Goal: Communication & Community: Answer question/provide support

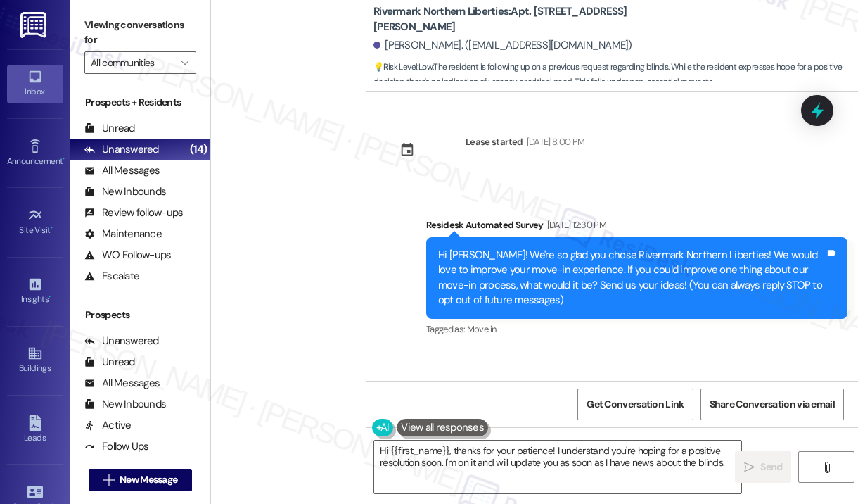
scroll to position [3499, 0]
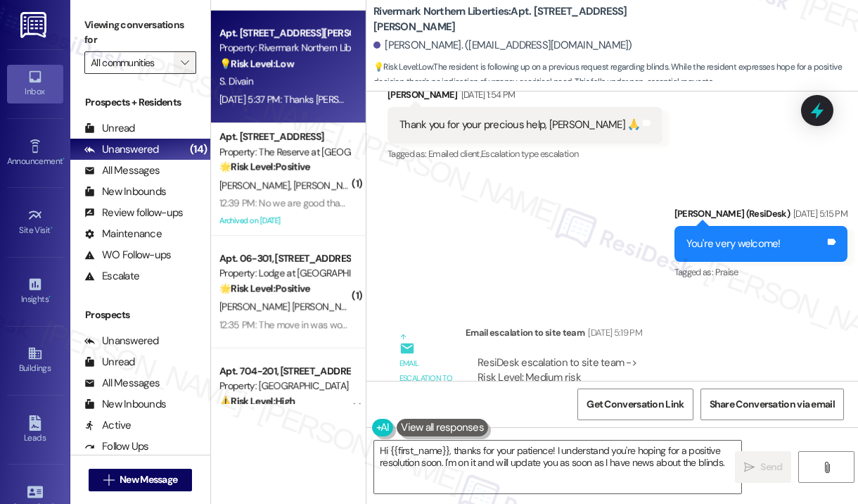
click at [183, 63] on icon "" at bounding box center [185, 62] width 8 height 11
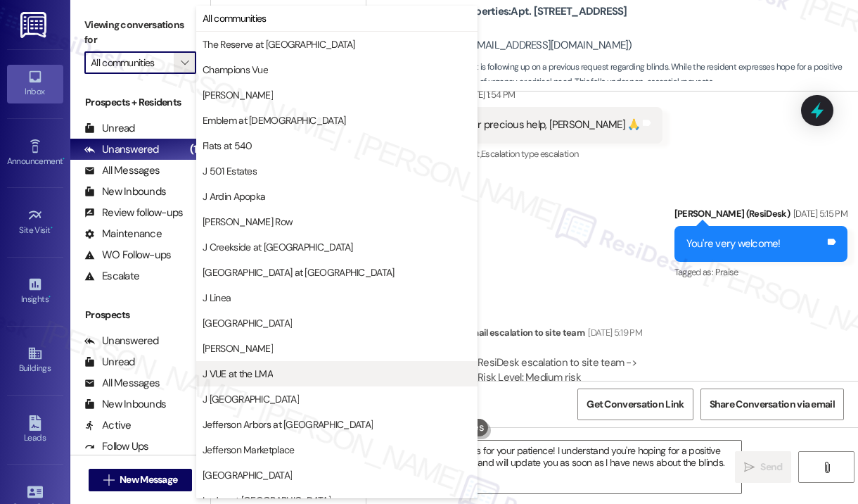
click at [233, 375] on span "J VUE at the LMA" at bounding box center [238, 373] width 70 height 14
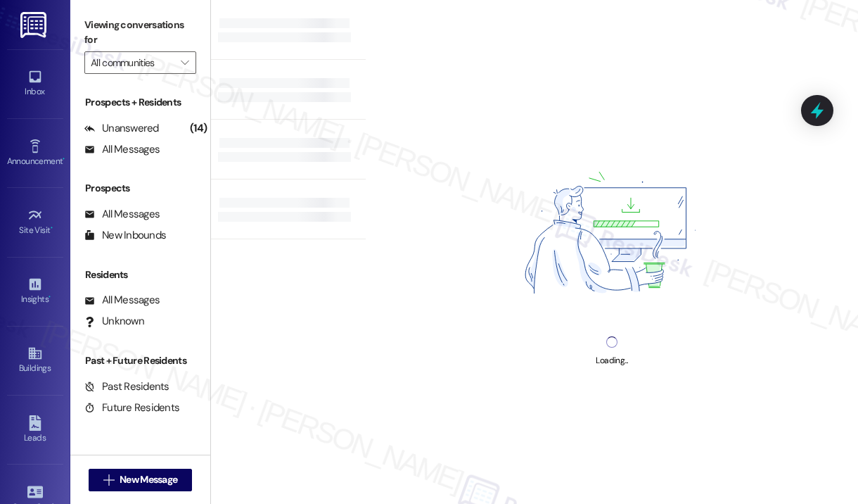
type input "J VUE at the LMA"
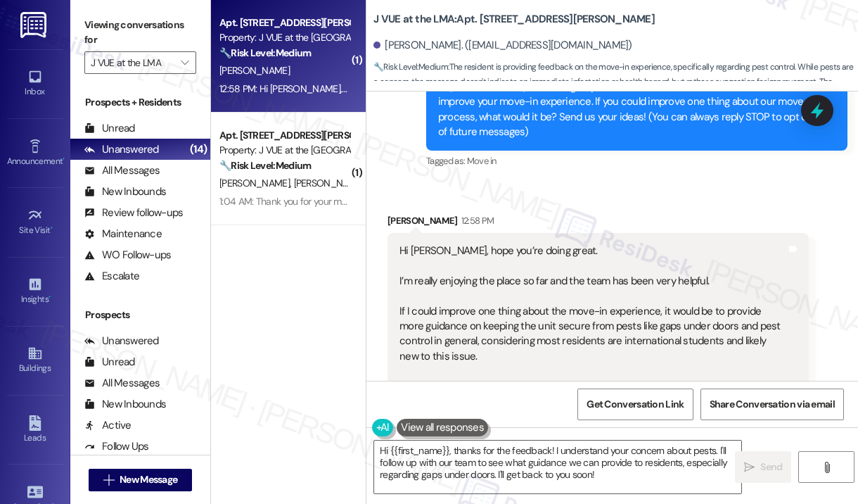
scroll to position [238, 0]
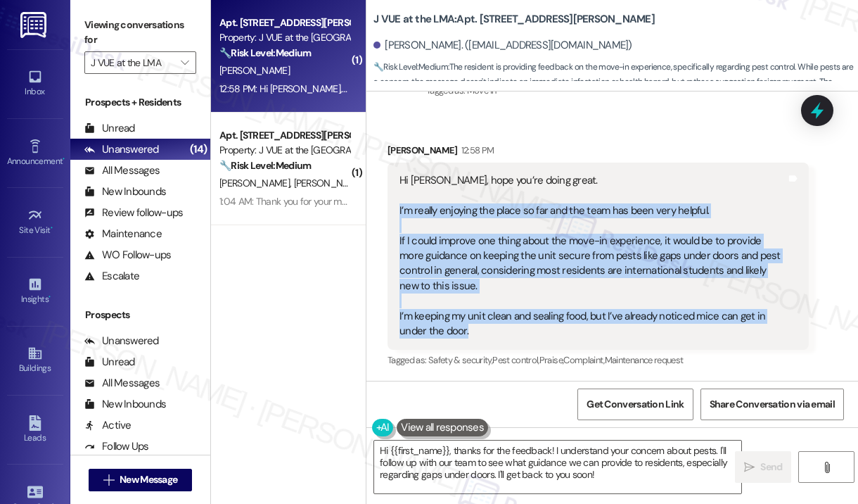
drag, startPoint x: 495, startPoint y: 332, endPoint x: 396, endPoint y: 213, distance: 154.8
click at [396, 213] on div "Hi Jay, hope you’re doing great. I’m really enjoying the place so far and the t…" at bounding box center [597, 255] width 421 height 187
copy div "I’m really enjoying the place so far and the team has been very helpful. If I c…"
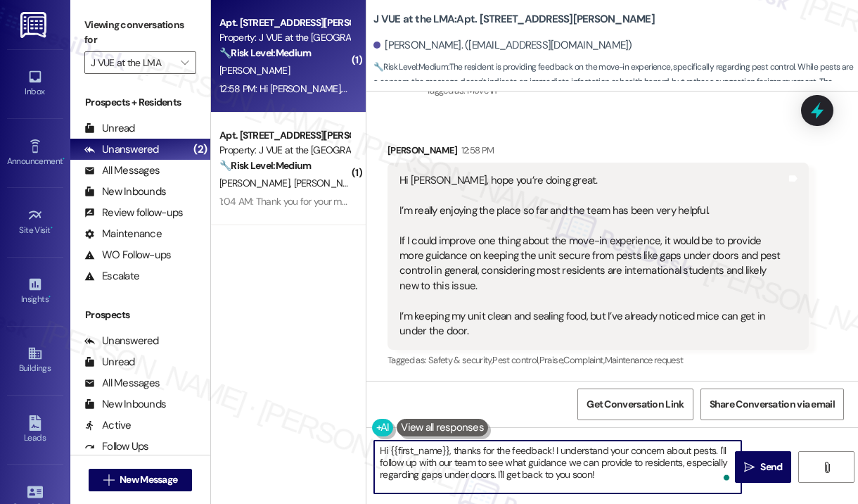
drag, startPoint x: 604, startPoint y: 475, endPoint x: 473, endPoint y: 480, distance: 131.6
click at [452, 448] on textarea "Hi {{first_name}}, thanks for the feedback! I understand your concern about pes…" at bounding box center [557, 466] width 367 height 53
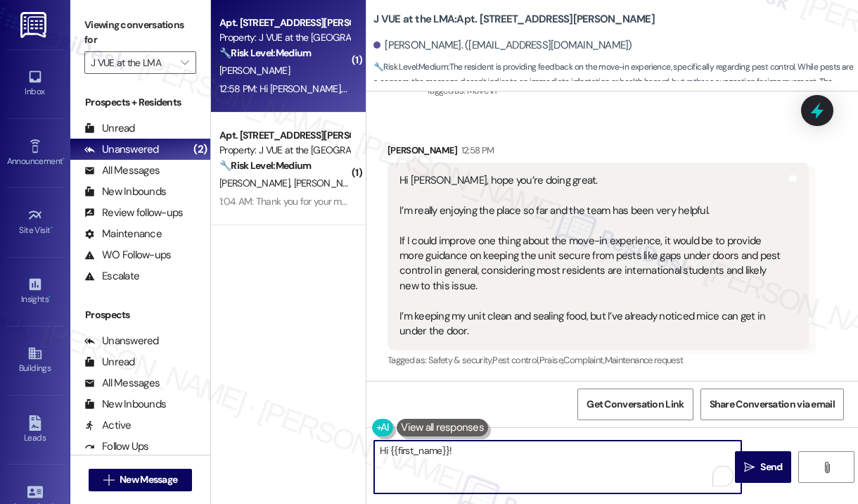
paste textarea "Thank you for sharing your feedback—we’re glad to hear you’re enjoying the plac…"
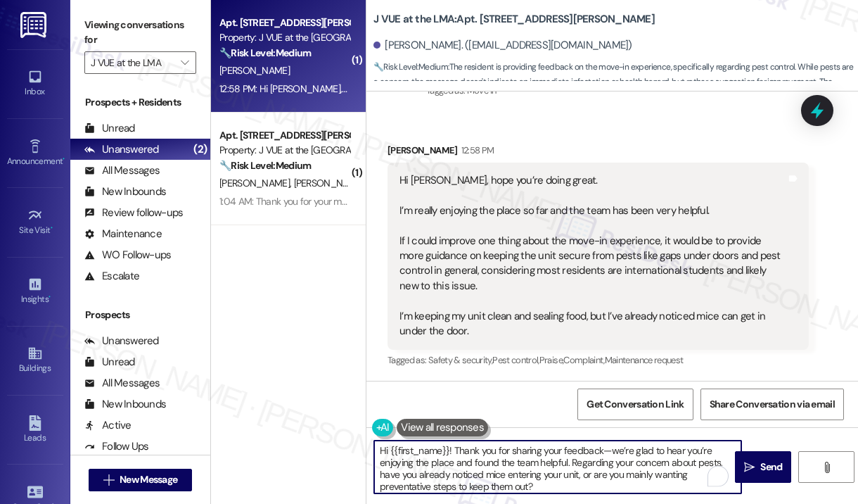
type textarea "Hi {{first_name}}! Thank you for sharing your feedback—we’re glad to hear you’r…"
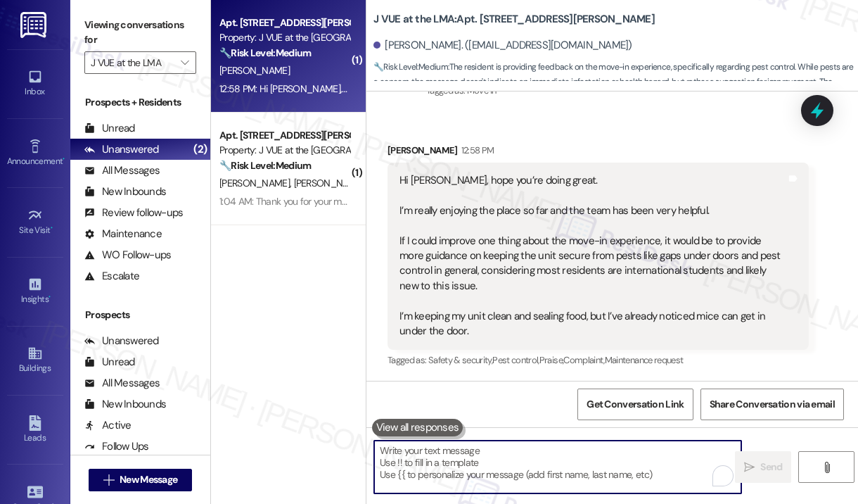
scroll to position [239, 0]
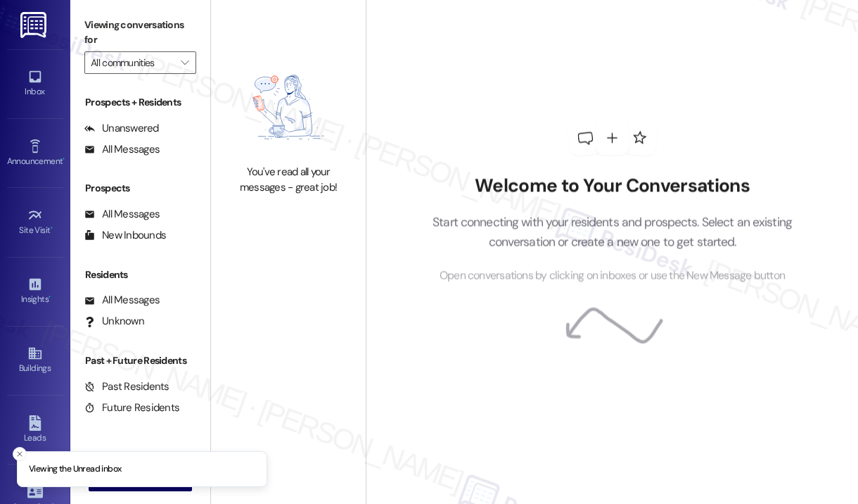
type input "J VUE at the LMA"
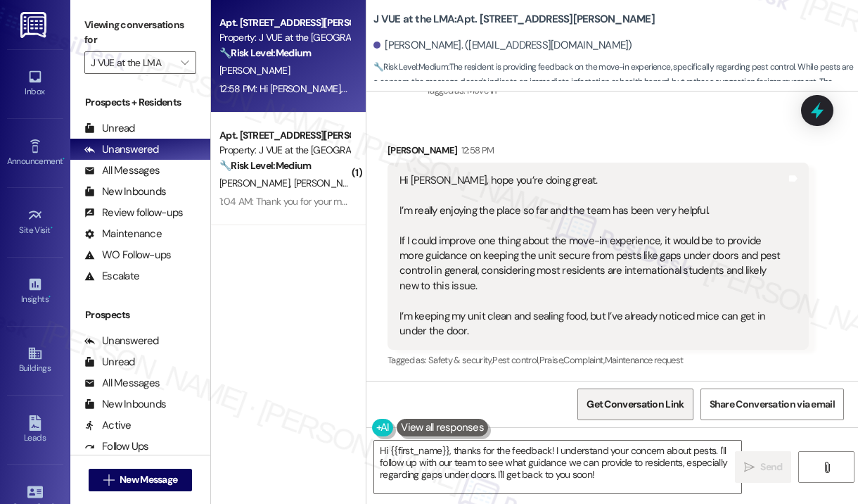
scroll to position [239, 0]
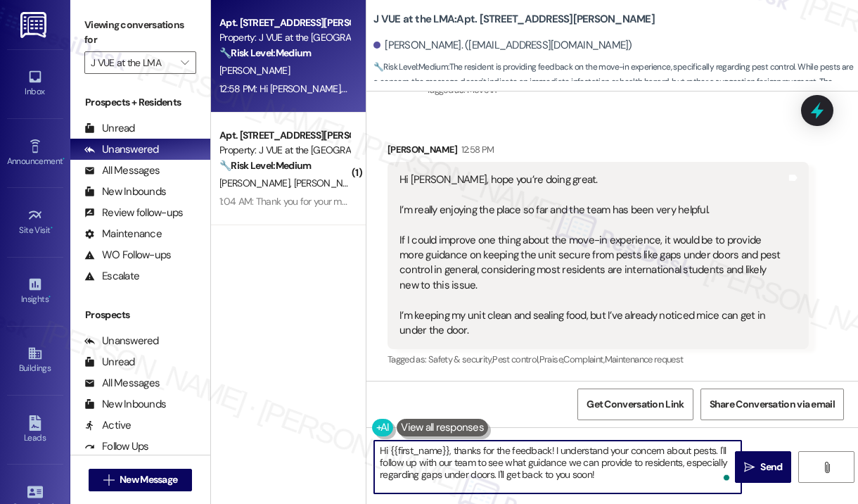
drag, startPoint x: 594, startPoint y: 477, endPoint x: 447, endPoint y: 453, distance: 148.3
click at [447, 453] on textarea "Hi {{first_name}}, thanks for the feedback! I understand your concern about pes…" at bounding box center [557, 466] width 367 height 53
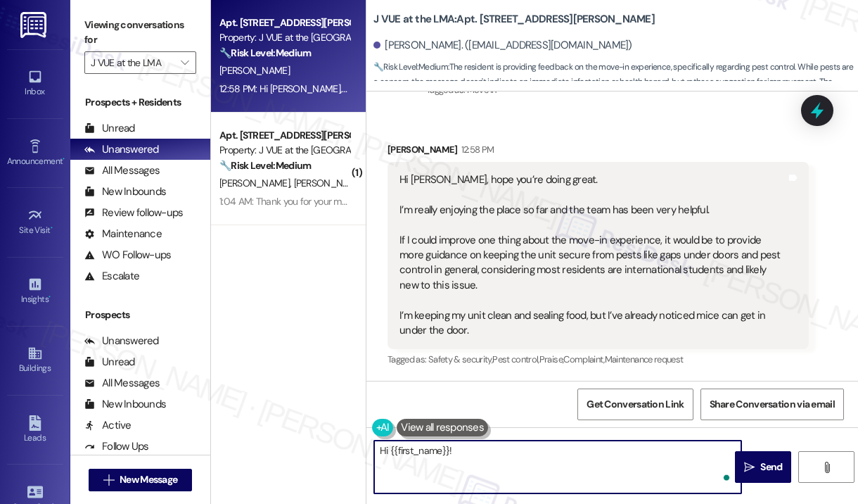
paste textarea "Thank you for sharing your feedback—we’re glad to hear you’re enjoying the plac…"
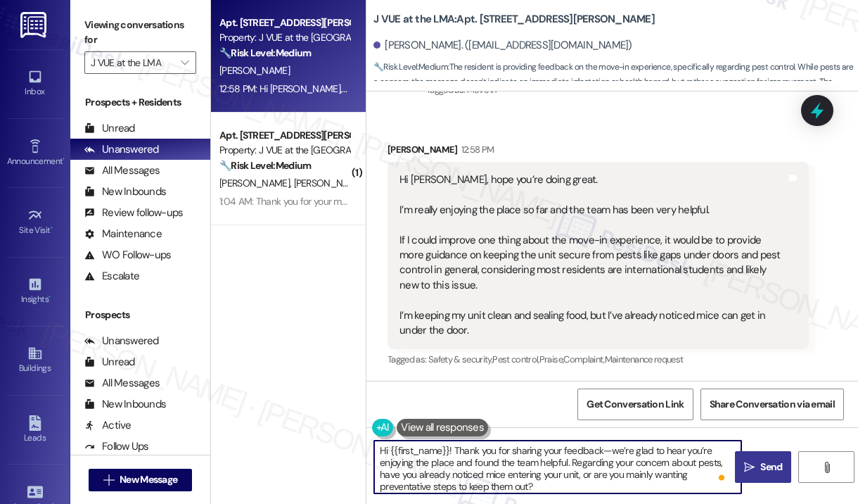
type textarea "Hi {{first_name}}! Thank you for sharing your feedback—we’re glad to hear you’r…"
click at [752, 470] on icon "" at bounding box center [749, 466] width 11 height 11
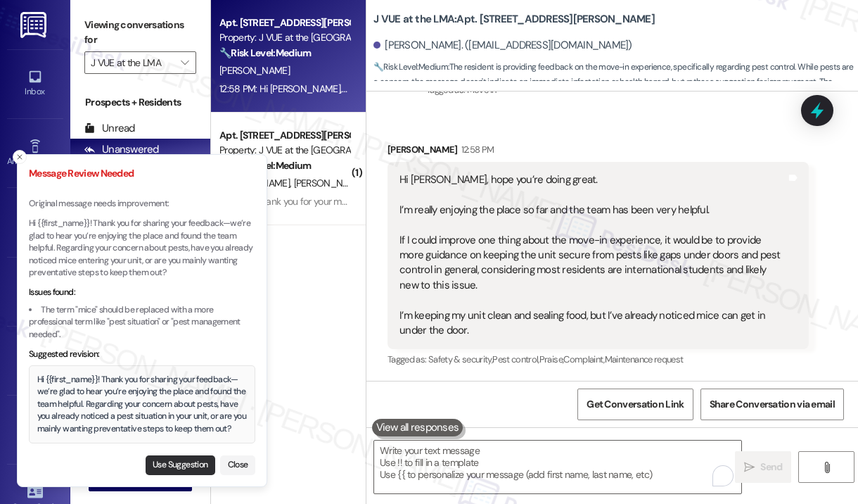
click at [180, 466] on button "Use Suggestion" at bounding box center [181, 465] width 70 height 20
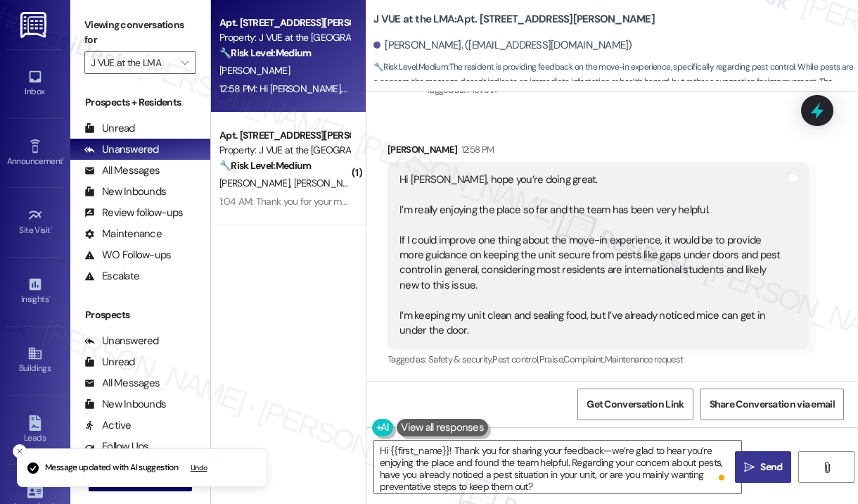
click at [759, 468] on span "Send" at bounding box center [770, 466] width 27 height 15
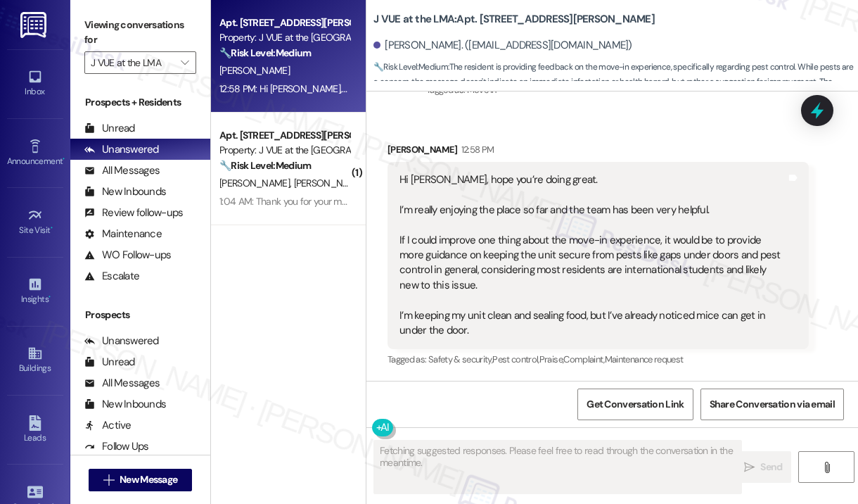
scroll to position [238, 0]
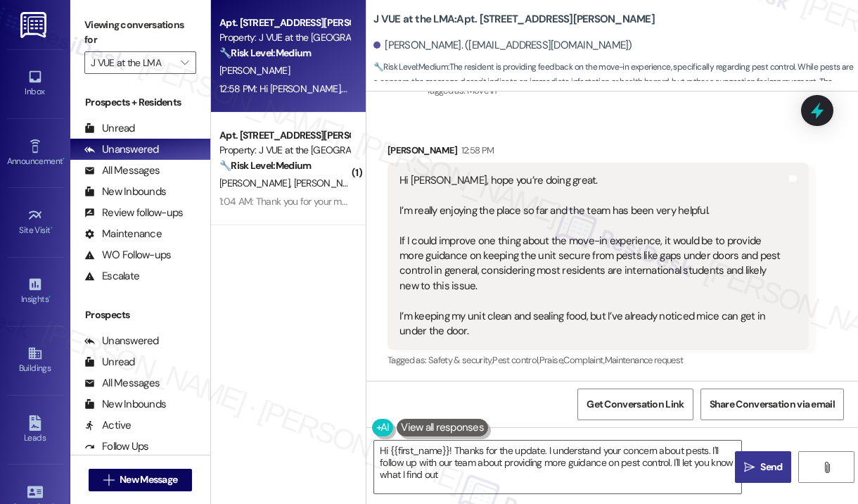
type textarea "Hi {{first_name}}! Thanks for the update. I understand your concern about pests…"
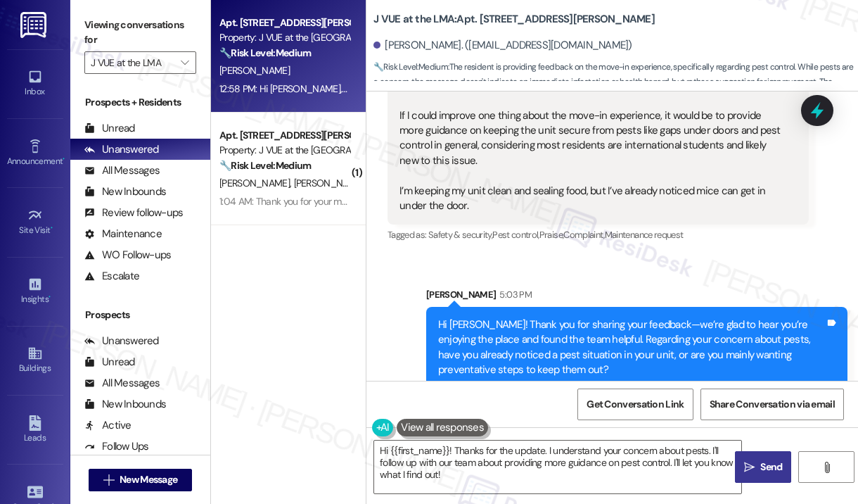
scroll to position [382, 0]
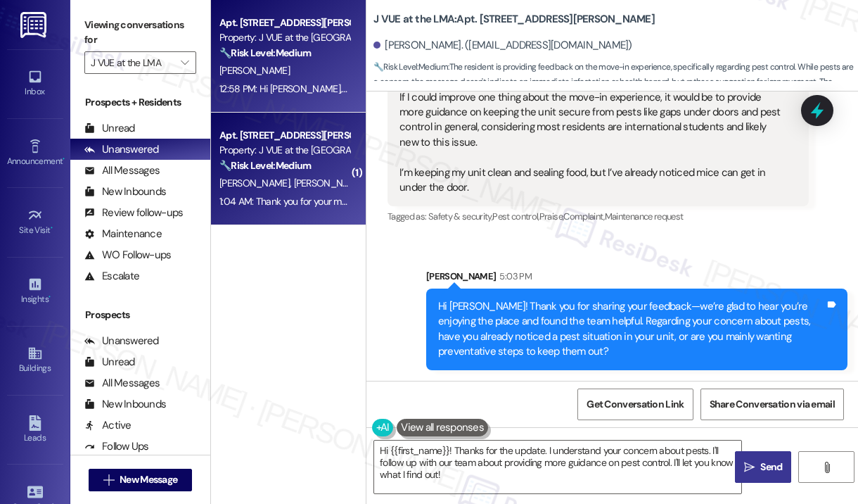
click at [264, 163] on strong "🔧 Risk Level: Medium" at bounding box center [264, 165] width 91 height 13
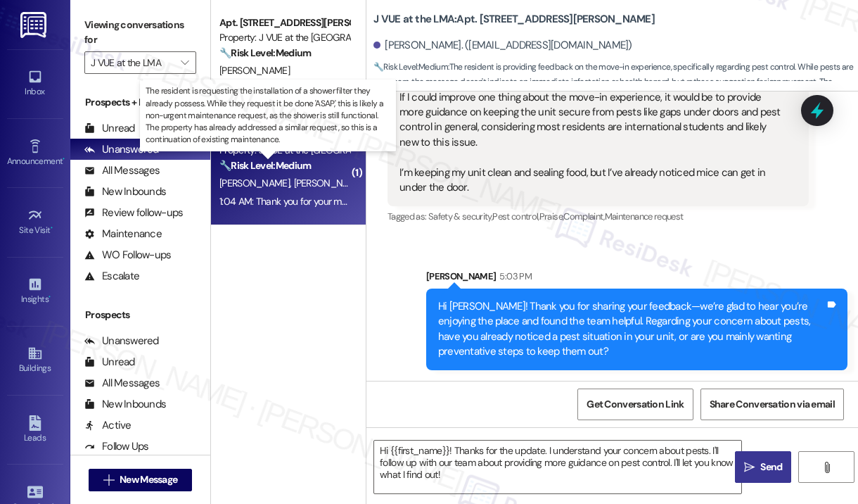
type textarea "Fetching suggested responses. Please feel free to read through the conversation…"
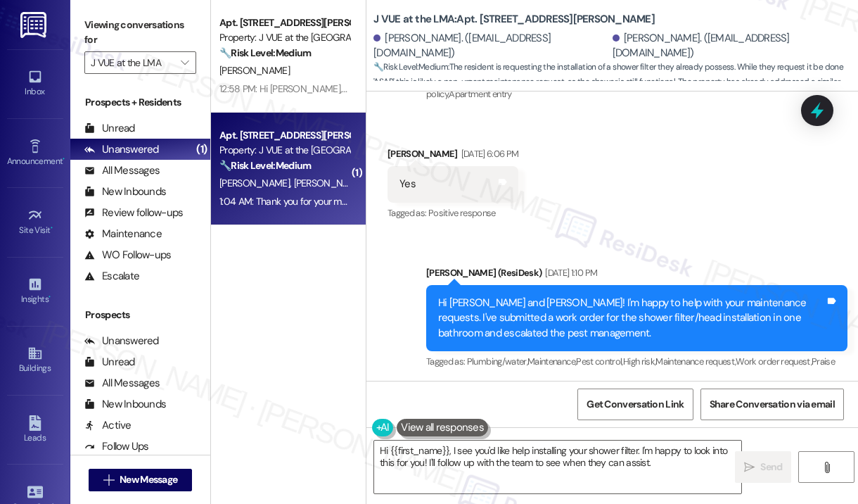
scroll to position [10245, 0]
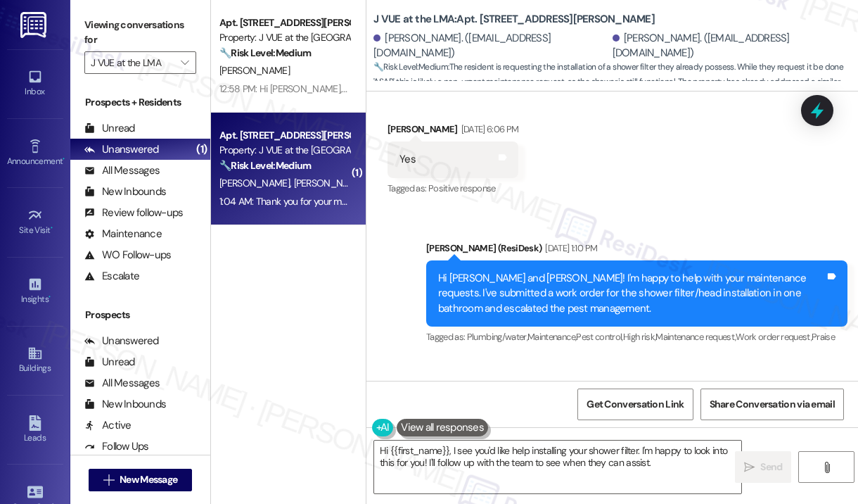
drag, startPoint x: 632, startPoint y: 290, endPoint x: 614, endPoint y: 293, distance: 17.7
click at [614, 420] on div "Hi there, We also want shower filter to be installed. We already has one with u…" at bounding box center [592, 465] width 387 height 91
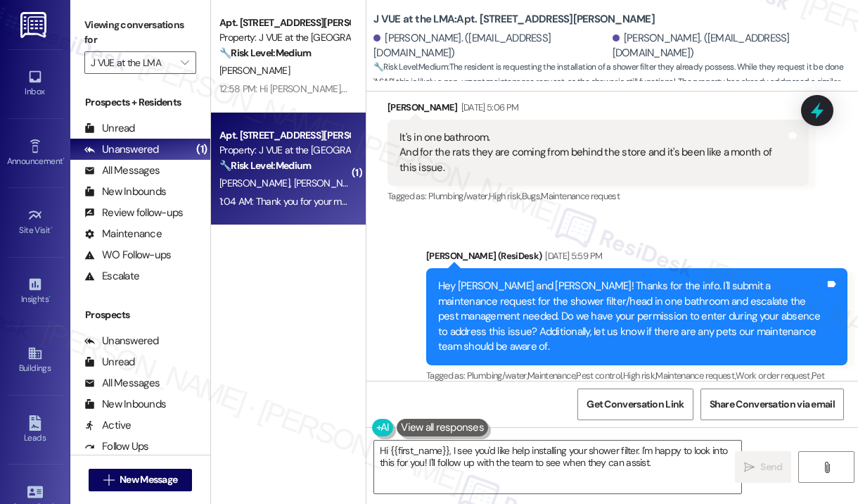
scroll to position [9893, 0]
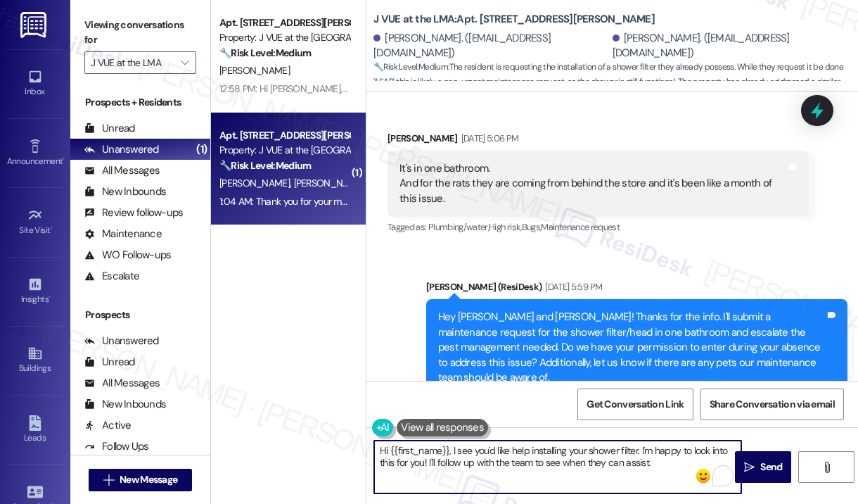
drag, startPoint x: 675, startPoint y: 475, endPoint x: 643, endPoint y: 454, distance: 37.6
click at [643, 454] on textarea "Hi {{first_name}}, I see you'd like help installing your shower filter. I'm hap…" at bounding box center [557, 466] width 367 height 53
click at [669, 469] on textarea "Hi {{first_name}}, I see you'd like help installing your shower filter. I'm hap…" at bounding box center [557, 466] width 367 height 53
drag, startPoint x: 669, startPoint y: 469, endPoint x: 428, endPoint y: 468, distance: 241.2
click at [428, 468] on textarea "Hi {{first_name}}, I see you'd like help installing your shower filter. I'm hap…" at bounding box center [557, 466] width 367 height 53
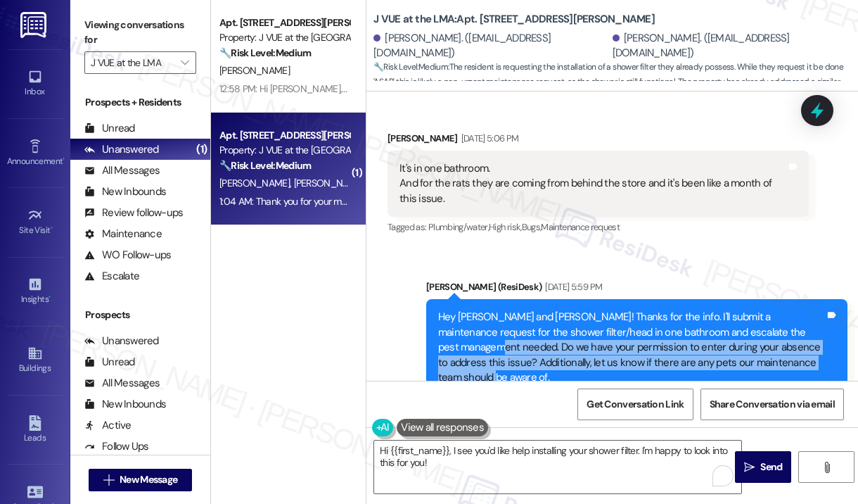
drag, startPoint x: 791, startPoint y: 155, endPoint x: 778, endPoint y: 168, distance: 18.9
click at [793, 309] on div "Hey Drashti and Radhika! Thanks for the info. I'll submit a maintenance request…" at bounding box center [631, 346] width 387 height 75
copy div "Do we have your permission to enter during your absence to address this issue? …"
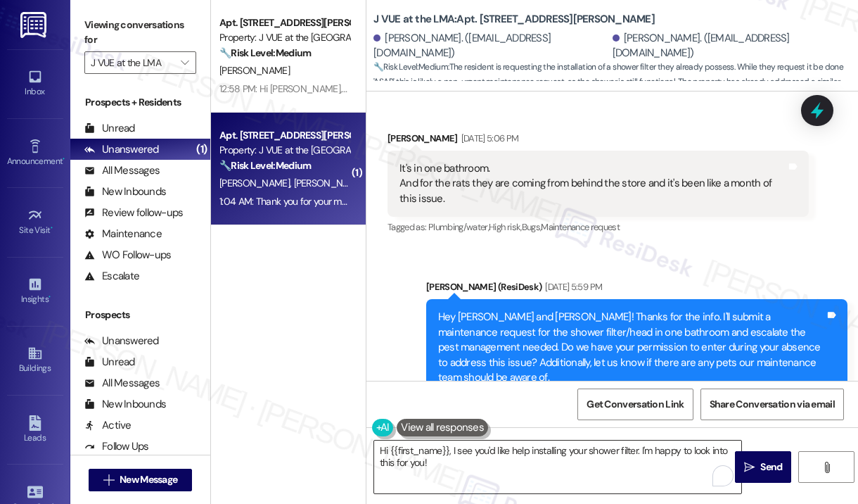
click at [515, 459] on textarea "Hi {{first_name}}, I see you'd like help installing your shower filter. I'm hap…" at bounding box center [557, 466] width 367 height 53
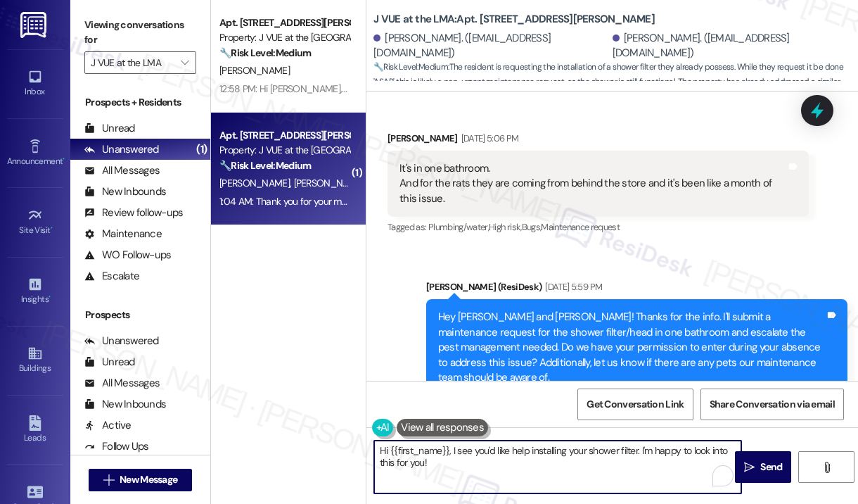
paste textarea "Do we have your permission to enter during your absence to address this issue? …"
type textarea "Hi {{first_name}}, I see you'd like help installing your shower filter. I'm hap…"
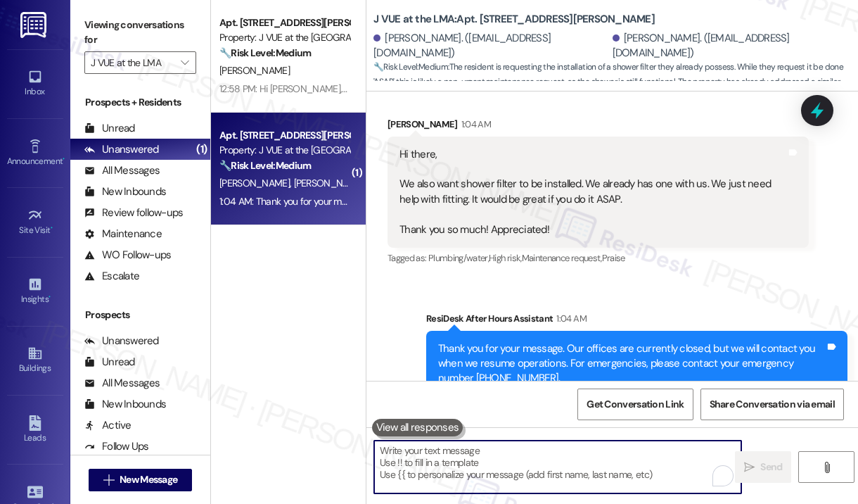
scroll to position [10528, 0]
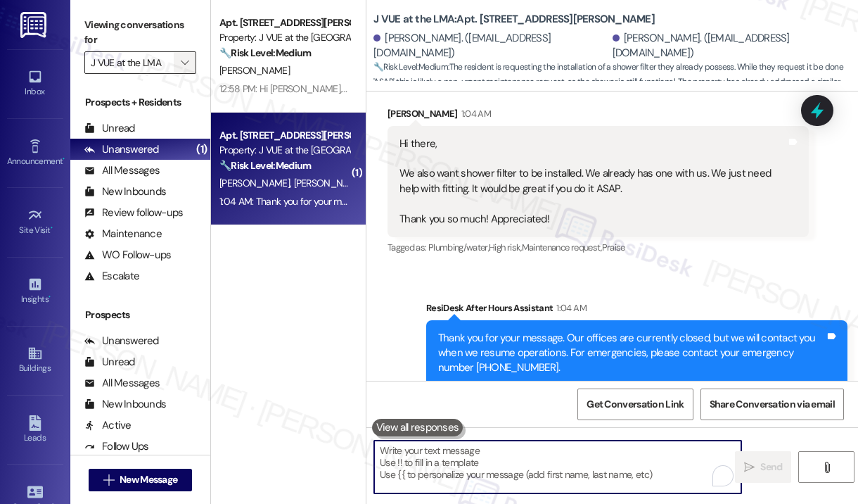
click at [188, 66] on icon "" at bounding box center [185, 62] width 8 height 11
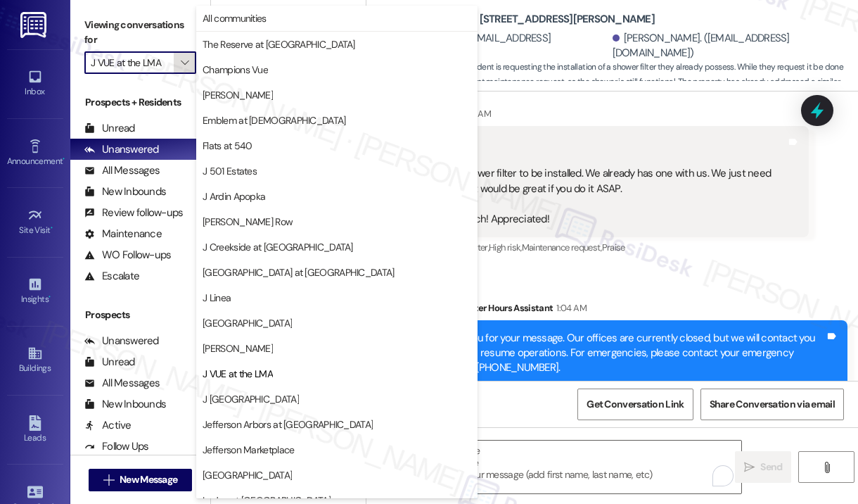
scroll to position [217, 0]
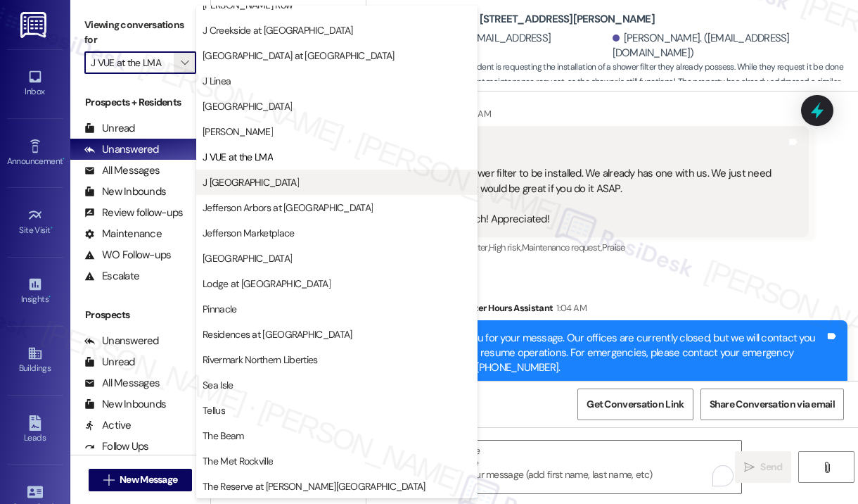
click at [270, 179] on span "J [GEOGRAPHIC_DATA]" at bounding box center [251, 182] width 96 height 14
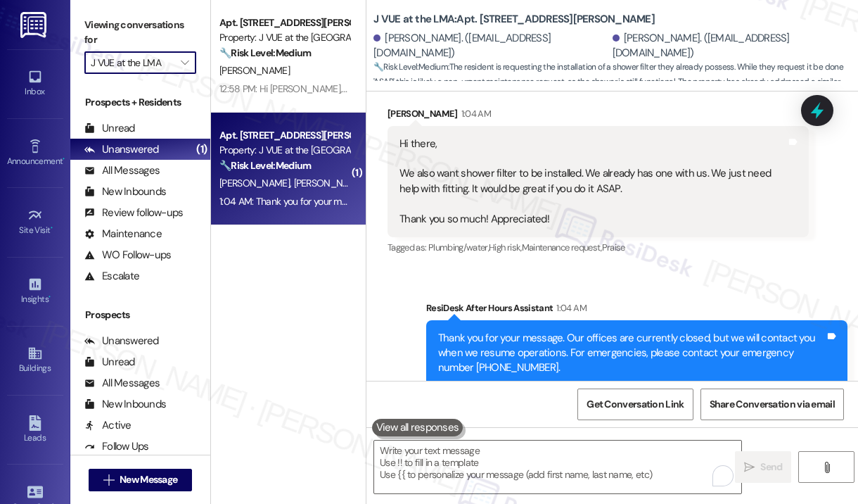
type input "J [GEOGRAPHIC_DATA]"
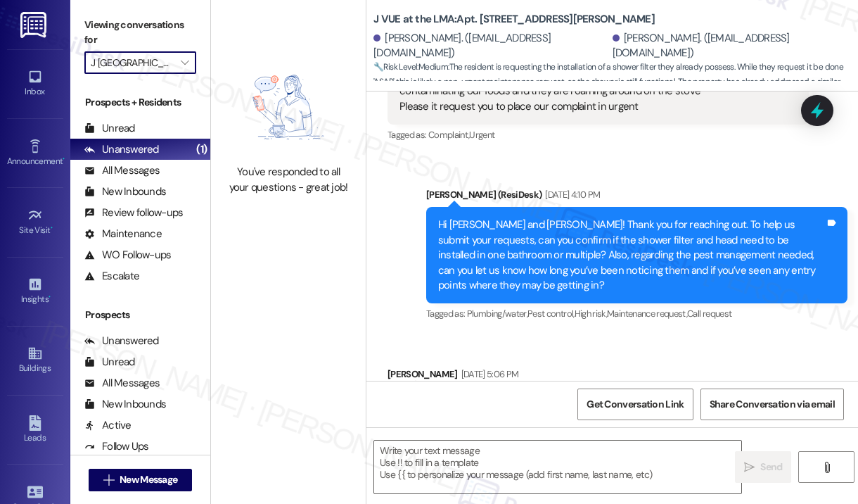
type textarea "Fetching suggested responses. Please feel free to read through the conversation…"
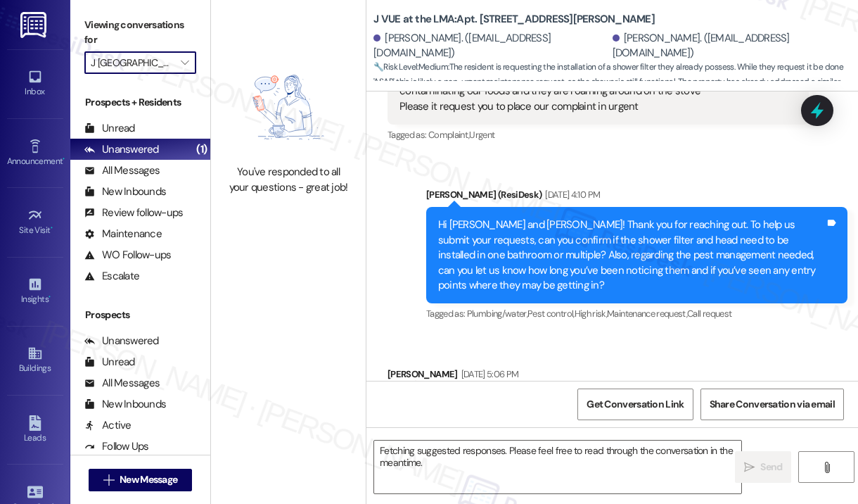
scroll to position [10236, 0]
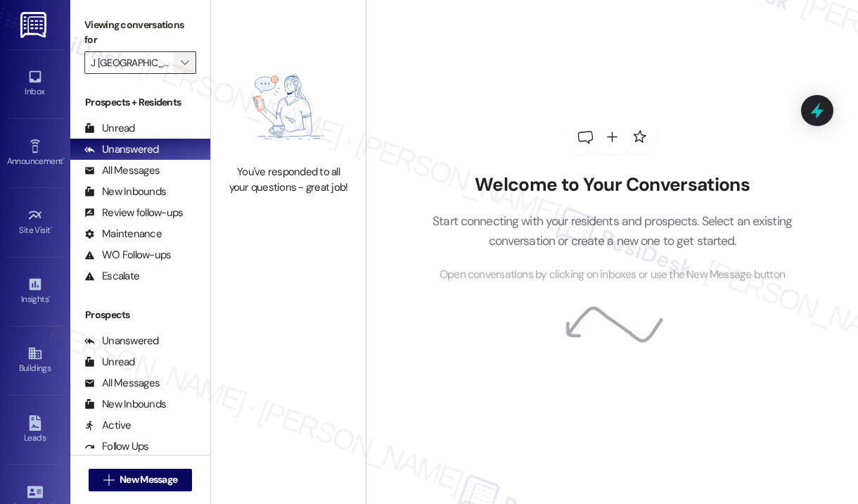
click at [191, 68] on span "" at bounding box center [184, 62] width 13 height 23
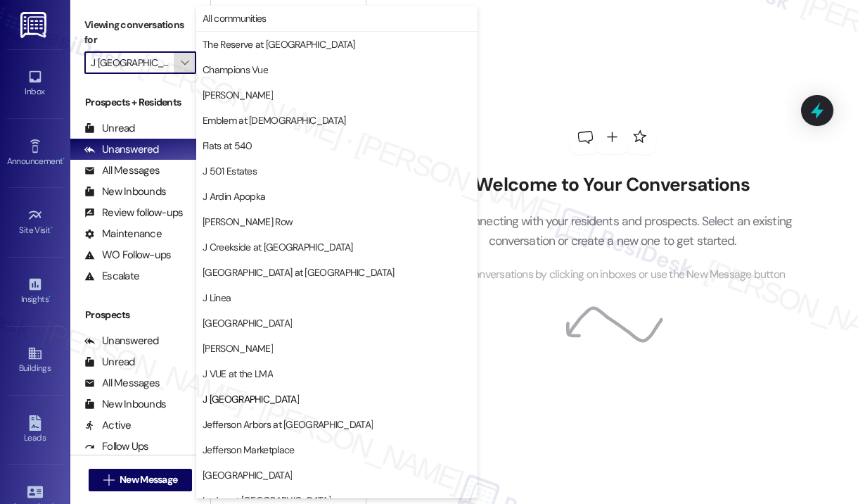
scroll to position [217, 0]
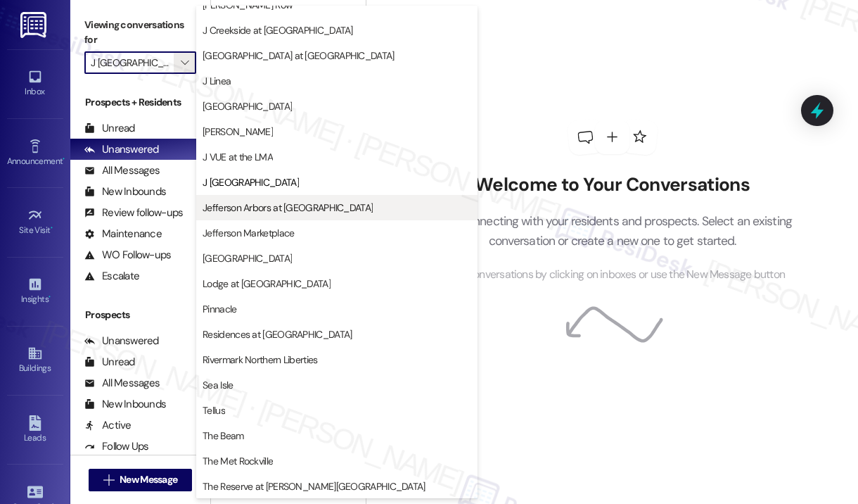
click at [278, 210] on span "Jefferson Arbors at [GEOGRAPHIC_DATA]" at bounding box center [288, 207] width 170 height 14
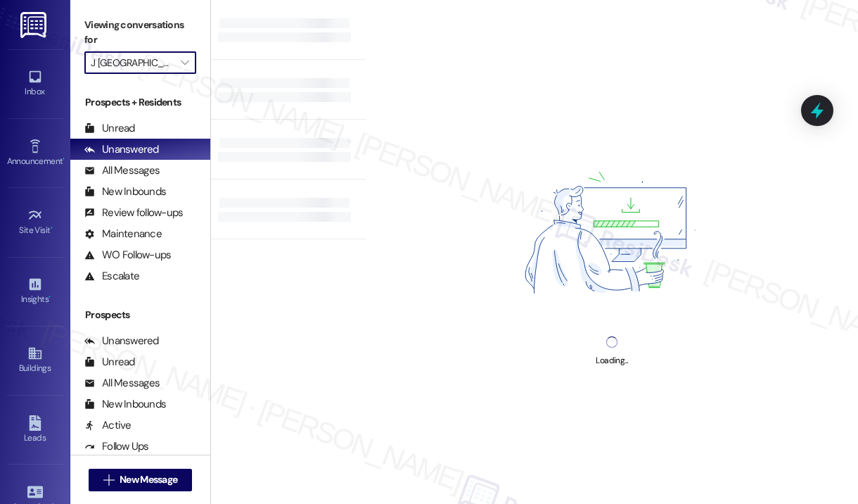
type input "Jefferson Arbors at [GEOGRAPHIC_DATA]"
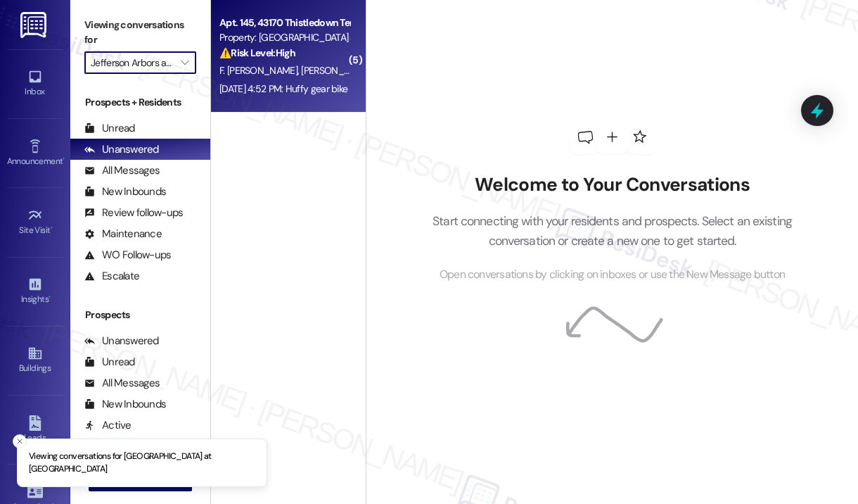
click at [289, 22] on div "Apt. 145, 43170 Thistledown Ter" at bounding box center [284, 22] width 130 height 15
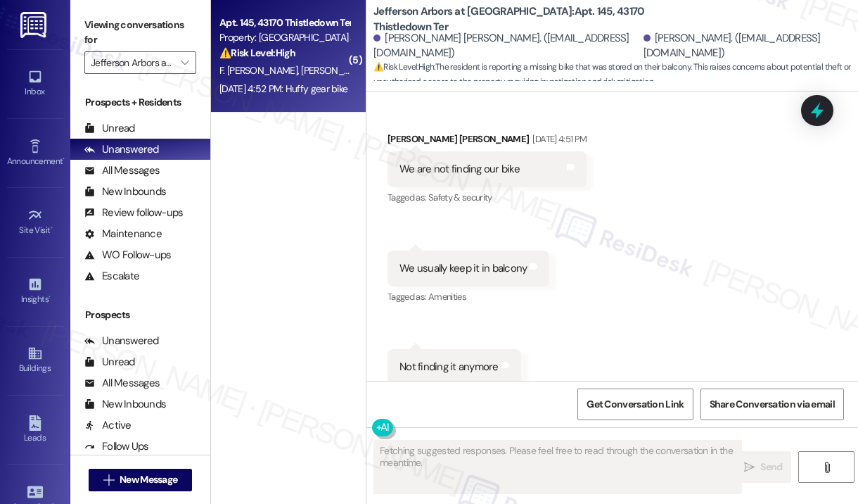
scroll to position [2377, 0]
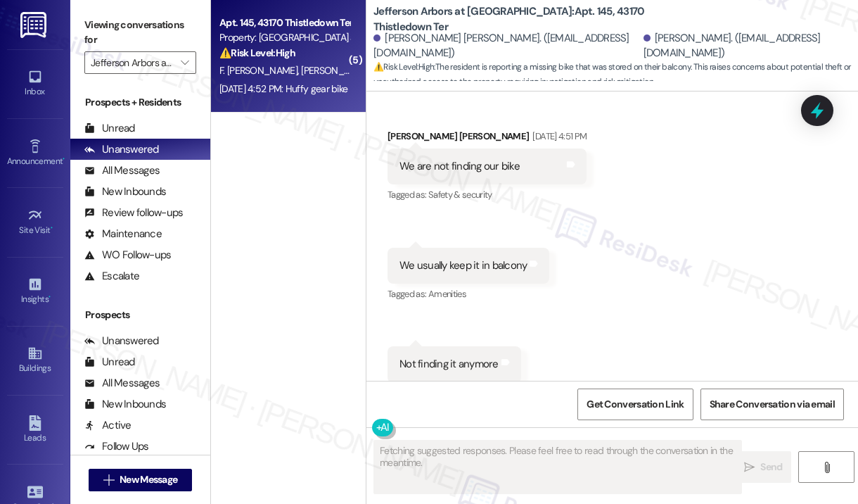
click at [731, 293] on div "Received via SMS Fnu Neetha Paradkar Aug 23, 2025 at 4:51 PM We are not finding…" at bounding box center [612, 284] width 492 height 374
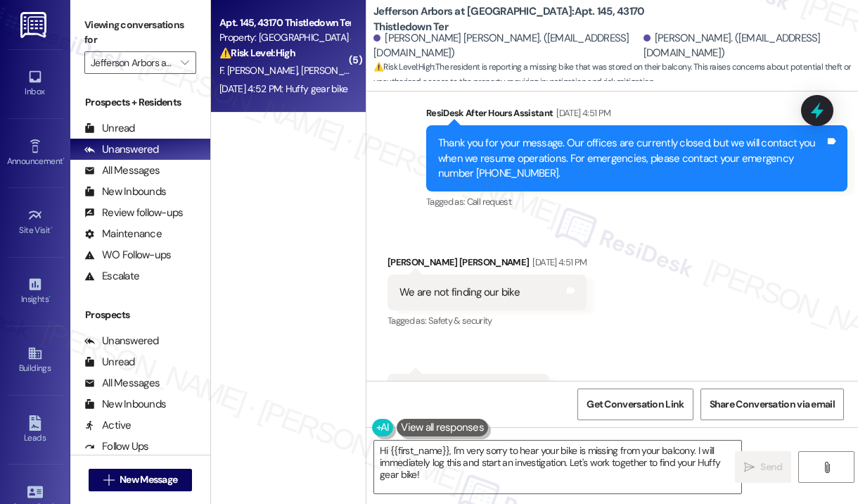
scroll to position [2167, 0]
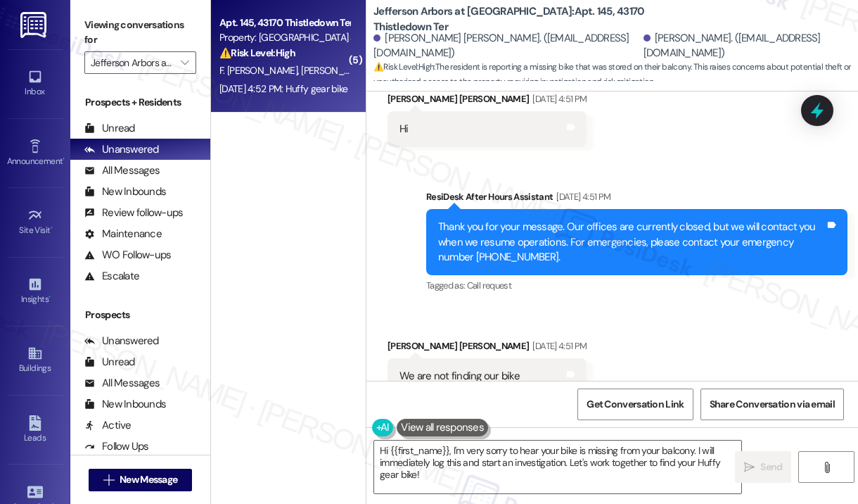
click at [421, 368] on div "We are not finding our bike" at bounding box center [459, 375] width 120 height 15
copy div "We are not finding our bike Tags and notes"
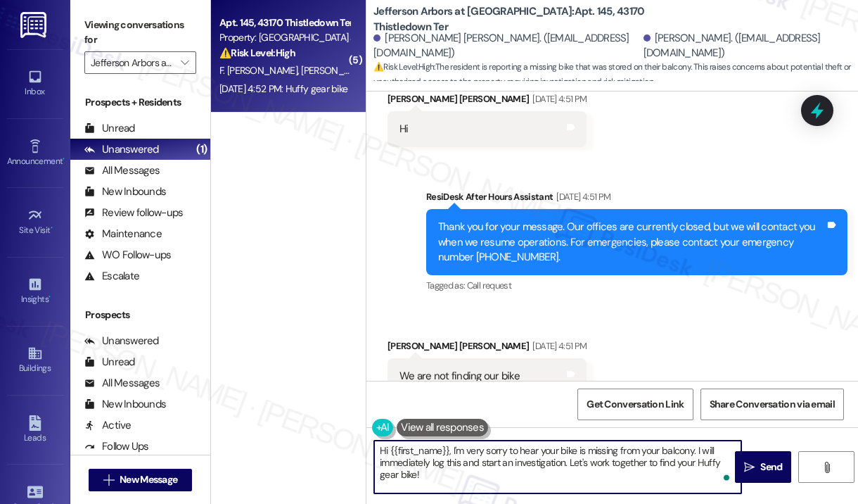
drag, startPoint x: 488, startPoint y: 482, endPoint x: 457, endPoint y: 463, distance: 36.3
click at [452, 447] on textarea "Hi {{first_name}}, I'm very sorry to hear your bike is missing from your balcon…" at bounding box center [557, 466] width 367 height 53
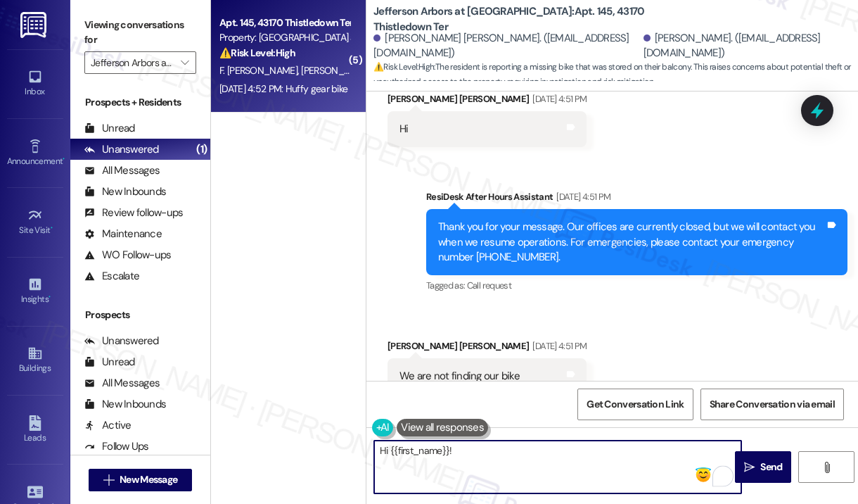
paste textarea "Thank you for reaching out, and I apologize for the delayed response. Were you …"
type textarea "Hi {{first_name}}! Thank you for reaching out, and I apologize for the delayed …"
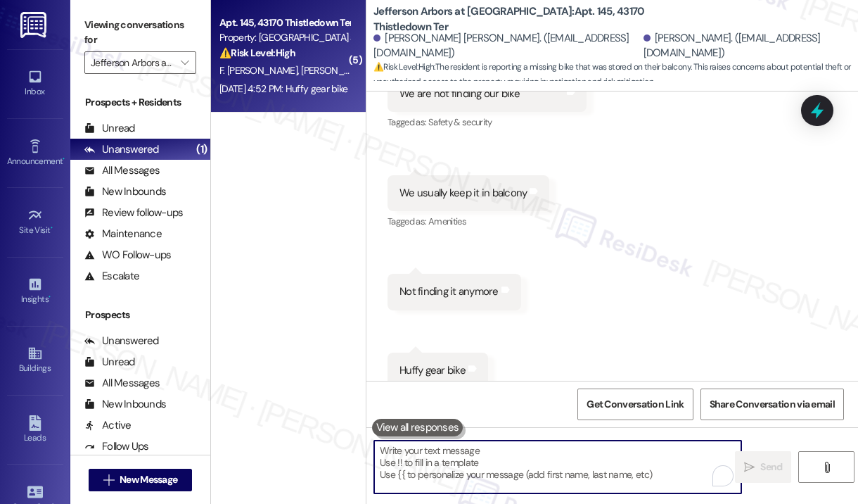
scroll to position [2506, 0]
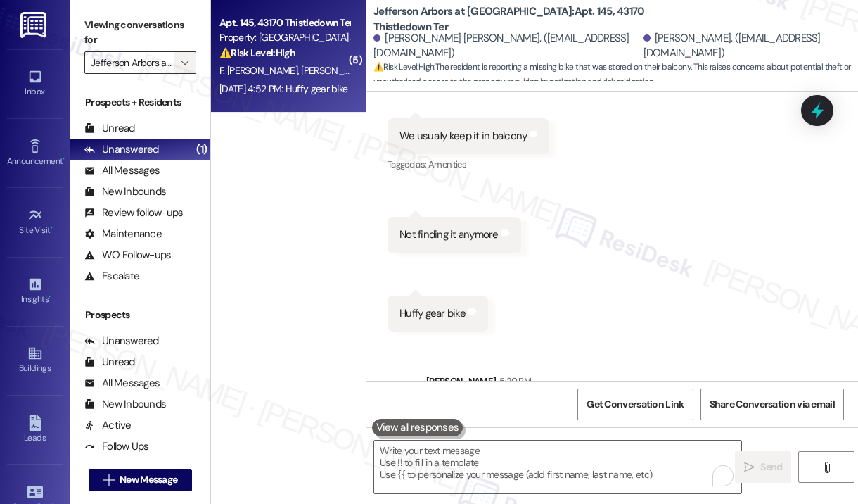
click at [180, 61] on span "" at bounding box center [184, 62] width 13 height 23
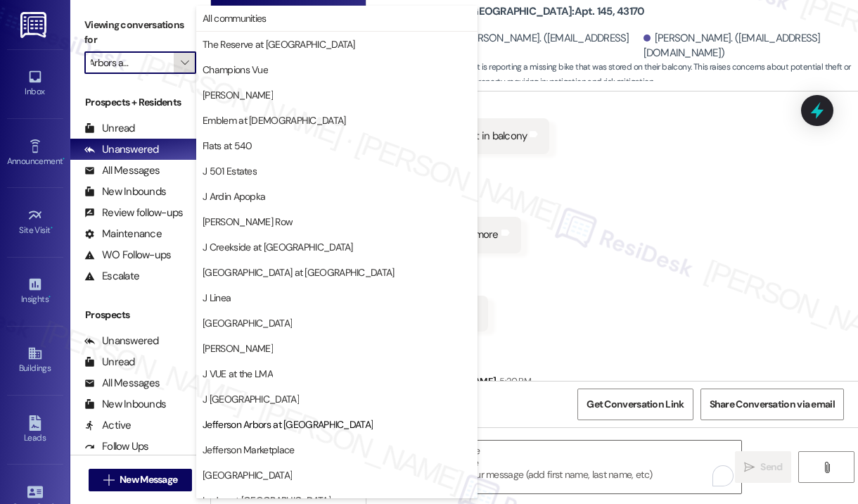
scroll to position [217, 0]
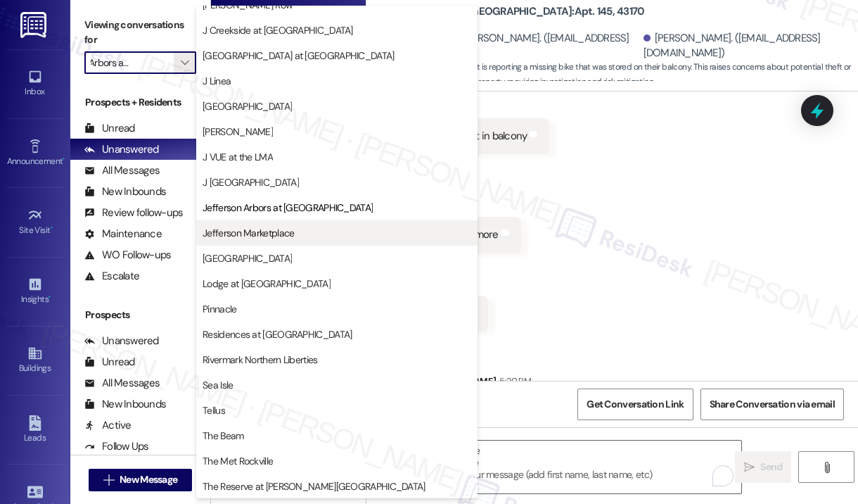
click at [256, 235] on span "Jefferson Marketplace" at bounding box center [248, 233] width 91 height 14
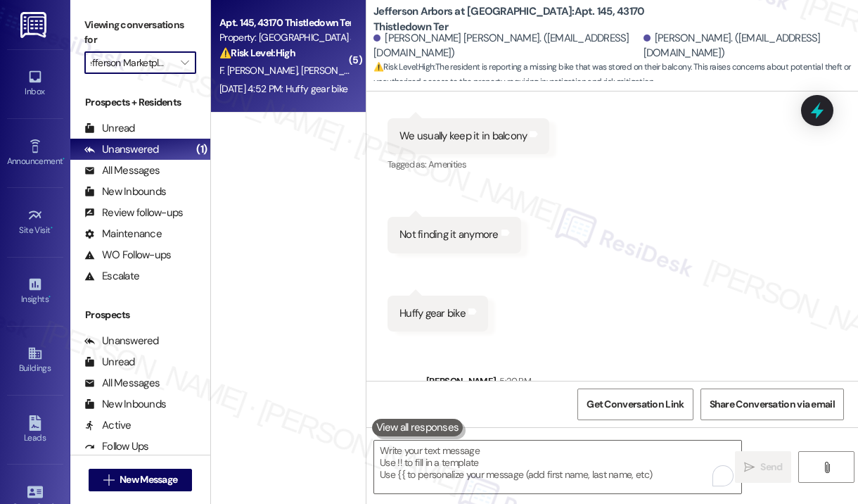
scroll to position [0, 8]
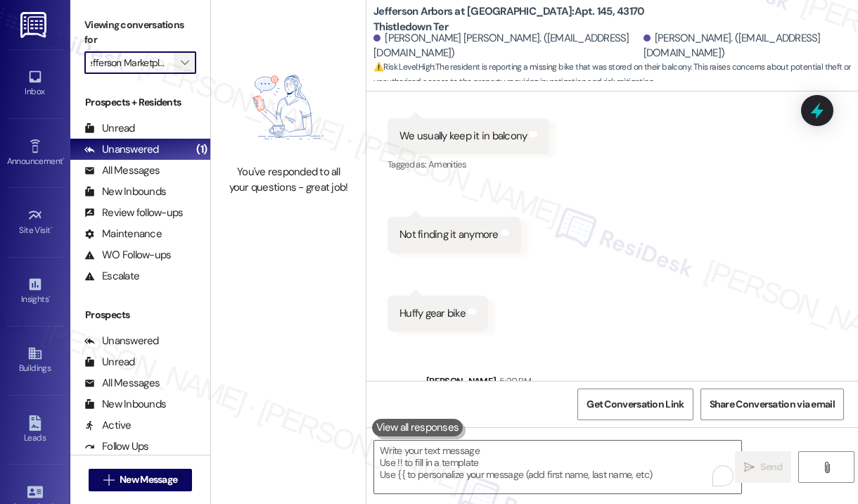
click at [185, 61] on icon "" at bounding box center [185, 62] width 8 height 11
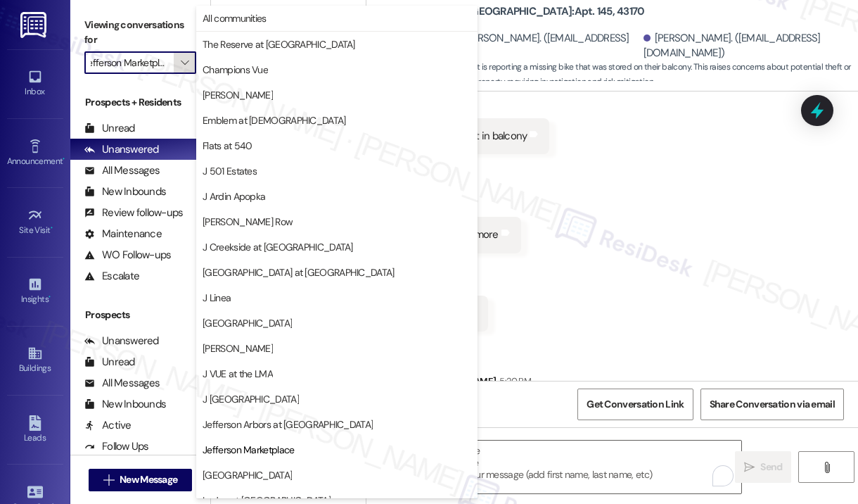
scroll to position [217, 0]
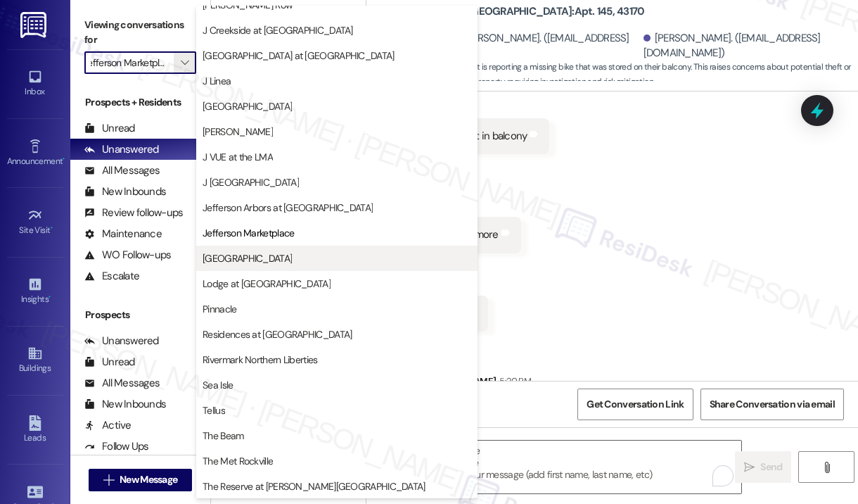
click at [292, 261] on span "[GEOGRAPHIC_DATA]" at bounding box center [247, 258] width 89 height 14
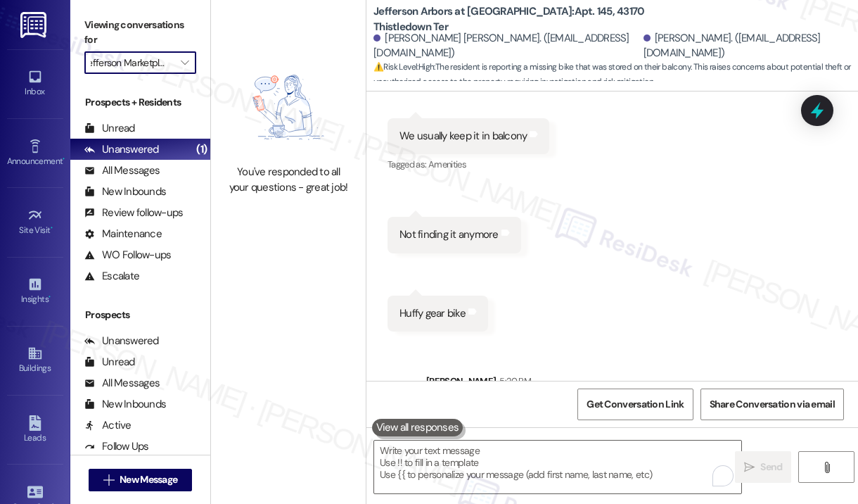
type input "[GEOGRAPHIC_DATA]"
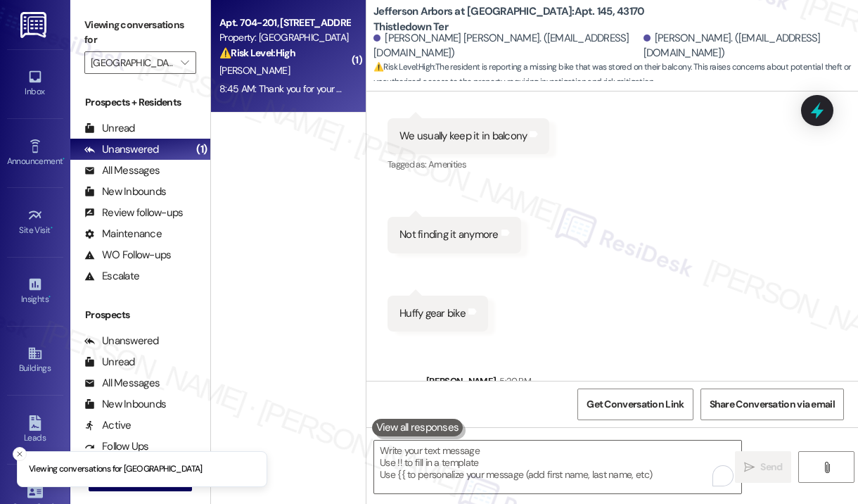
click at [282, 81] on div "8:45 AM: Thank you for your message. Our offices are currently closed, but we w…" at bounding box center [284, 89] width 133 height 18
type textarea "Fetching suggested responses. Please feel free to read through the conversation…"
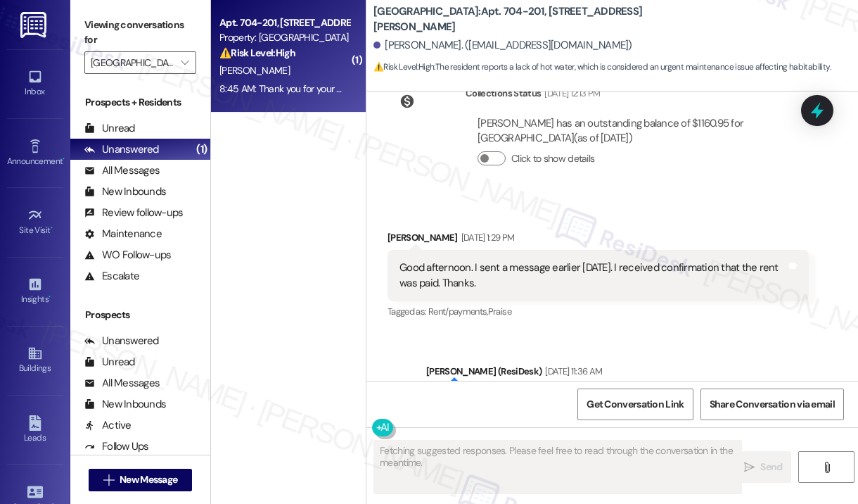
scroll to position [11011, 0]
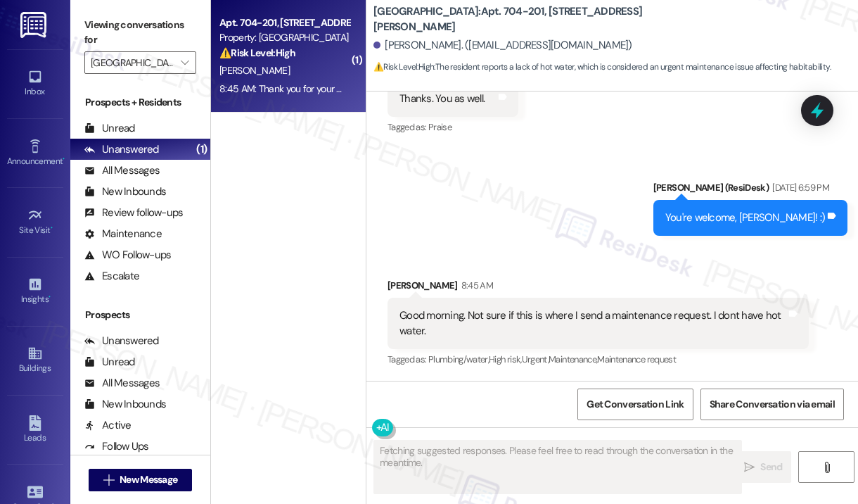
click at [572, 233] on div "Sent via SMS Jay (ResiDesk) Aug 11, 2025 at 6:59 PM You're welcome, Aretha! :) …" at bounding box center [612, 197] width 492 height 98
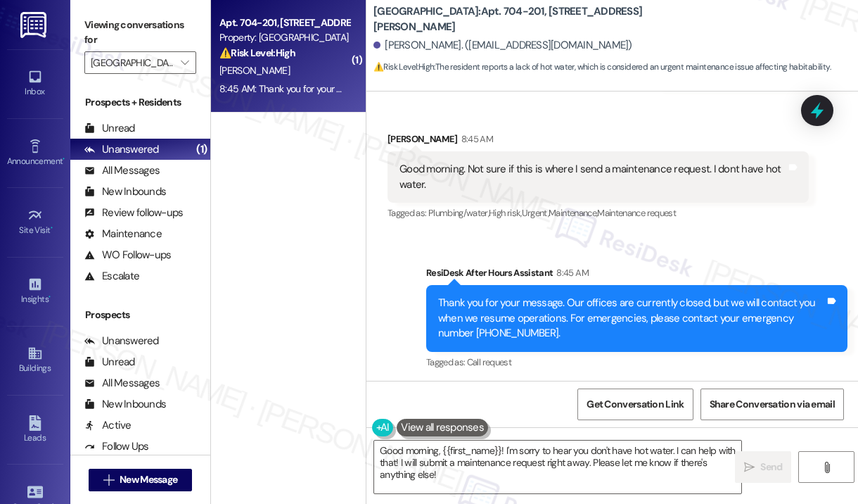
scroll to position [11161, 0]
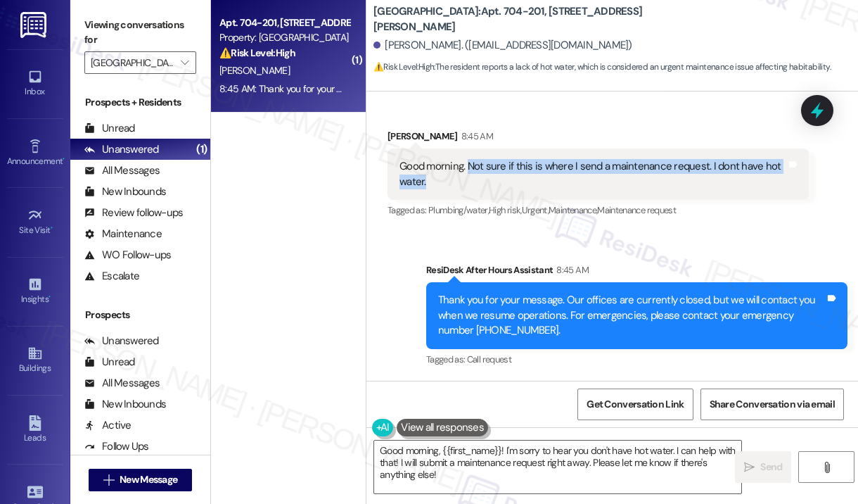
drag, startPoint x: 470, startPoint y: 191, endPoint x: 469, endPoint y: 169, distance: 21.8
click at [469, 169] on div "Good morning. Not sure if this is where I send a maintenance request. I dont ha…" at bounding box center [597, 173] width 421 height 51
copy div "Not sure if this is where I send a maintenance request. I dont have hot water."
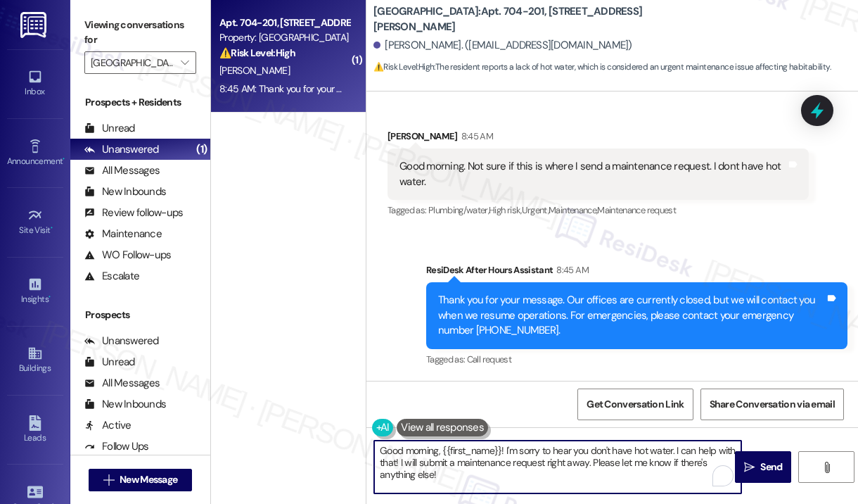
drag, startPoint x: 441, startPoint y: 477, endPoint x: 347, endPoint y: 445, distance: 99.0
click at [347, 445] on div "( 1 ) Apt. 704-201, 600 Sommerset Park Dr SE Property: Jefferson Somerset Park …" at bounding box center [534, 252] width 647 height 504
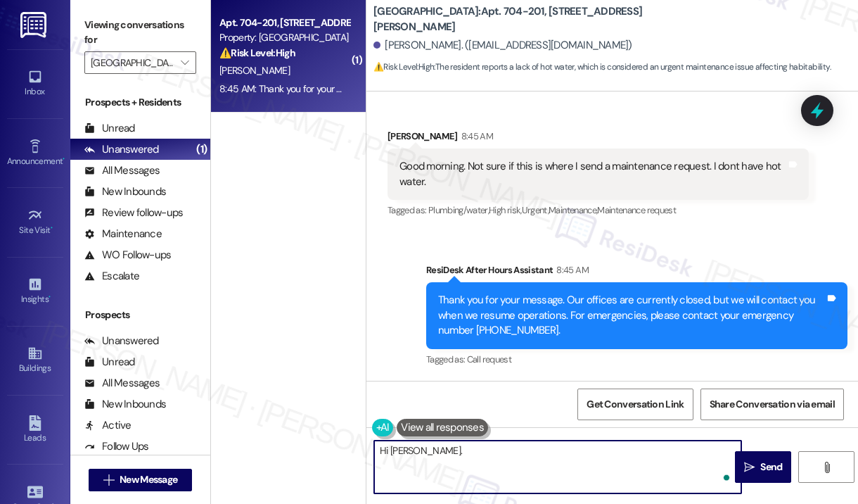
paste textarea "Thank you for reaching out. I’m sorry to hear you don’t have hot water. Would y…"
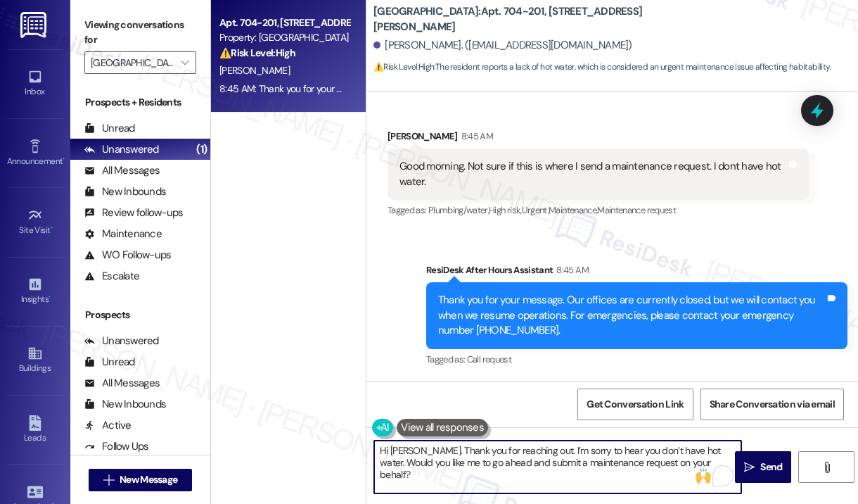
click at [492, 462] on textarea "Hi Aretha. Thank you for reaching out. I’m sorry to hear you don’t have hot wat…" at bounding box center [557, 466] width 367 height 53
drag, startPoint x: 688, startPoint y: 461, endPoint x: 422, endPoint y: 449, distance: 266.8
click at [422, 449] on textarea "Hi Aretha. Thank you for reaching out. I’m sorry to hear you don’t have hot wat…" at bounding box center [557, 466] width 367 height 53
paste textarea "Can you let me know when you first noticed the issue so I can include that deta…"
click at [658, 458] on textarea "Hi Aretha. Thank you for reaching out. I’m sorry to hear you don’t have hot wat…" at bounding box center [557, 466] width 367 height 53
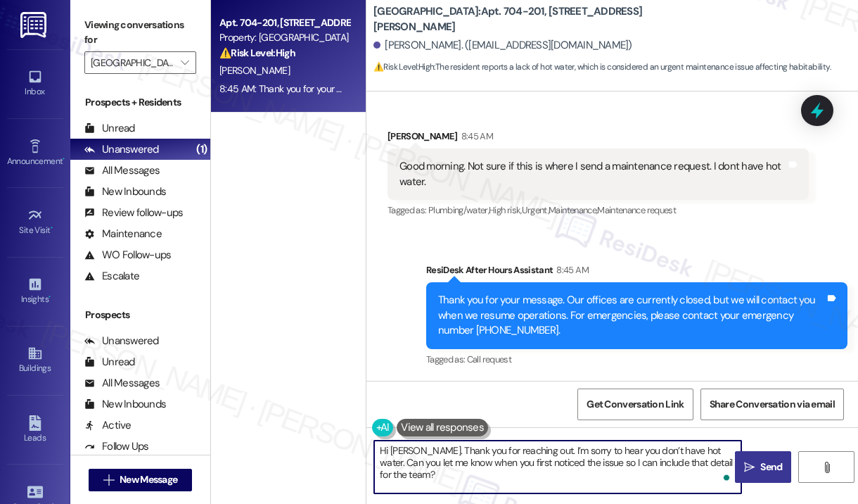
type textarea "Hi Aretha. Thank you for reaching out. I’m sorry to hear you don’t have hot wat…"
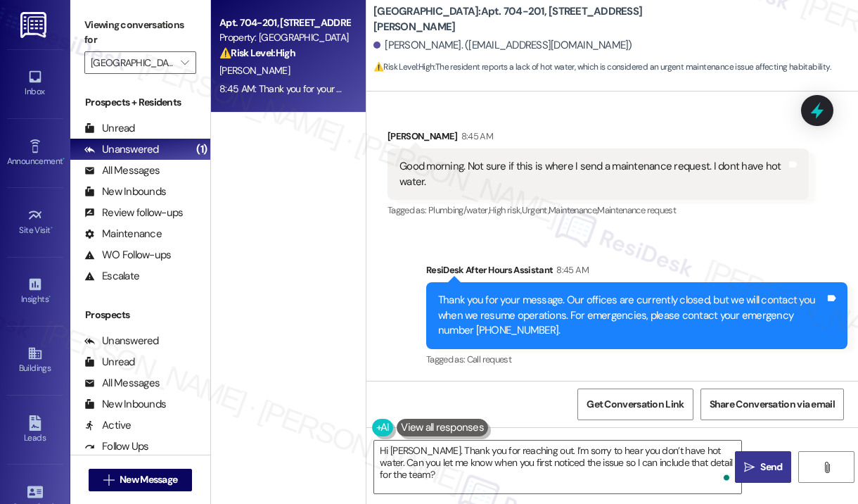
click at [761, 463] on span "Send" at bounding box center [771, 466] width 22 height 15
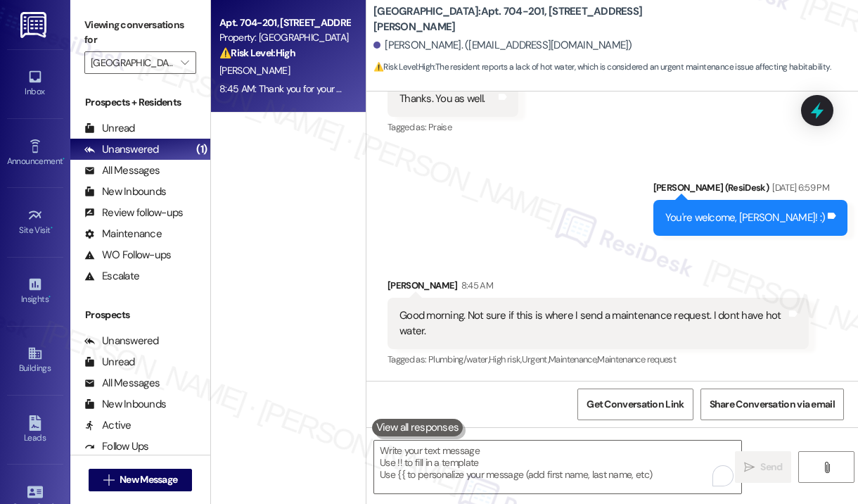
scroll to position [11288, 0]
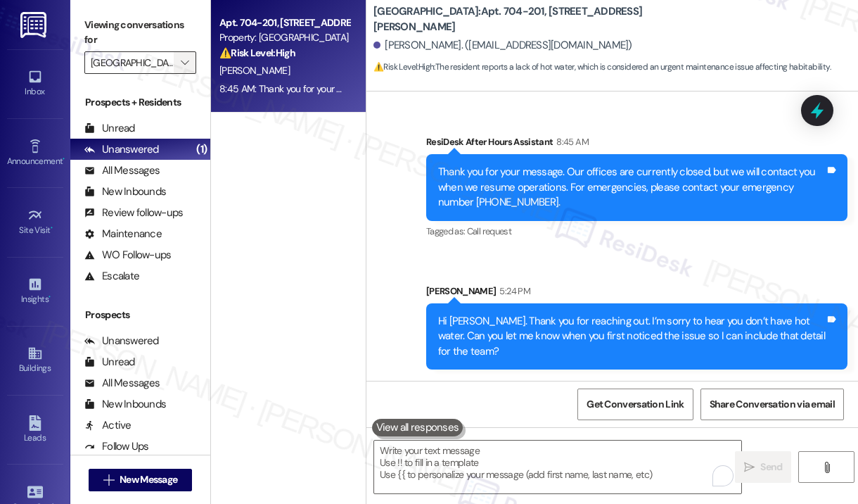
click at [183, 70] on span "" at bounding box center [184, 62] width 13 height 23
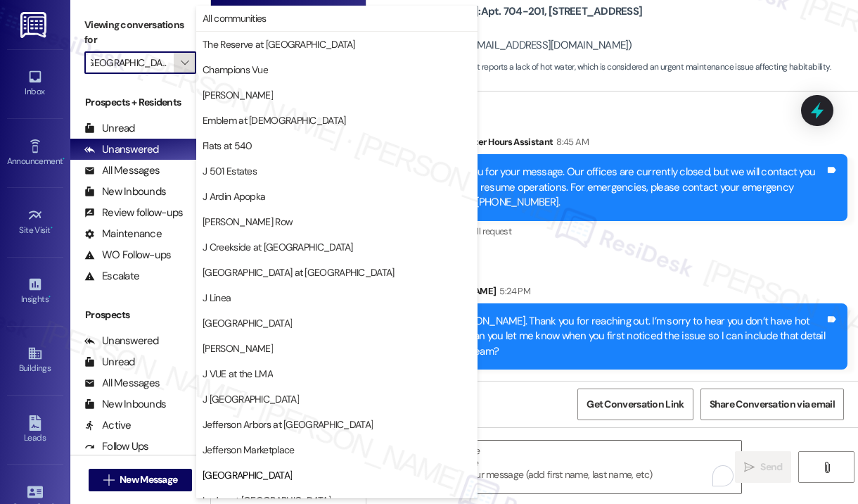
scroll to position [217, 0]
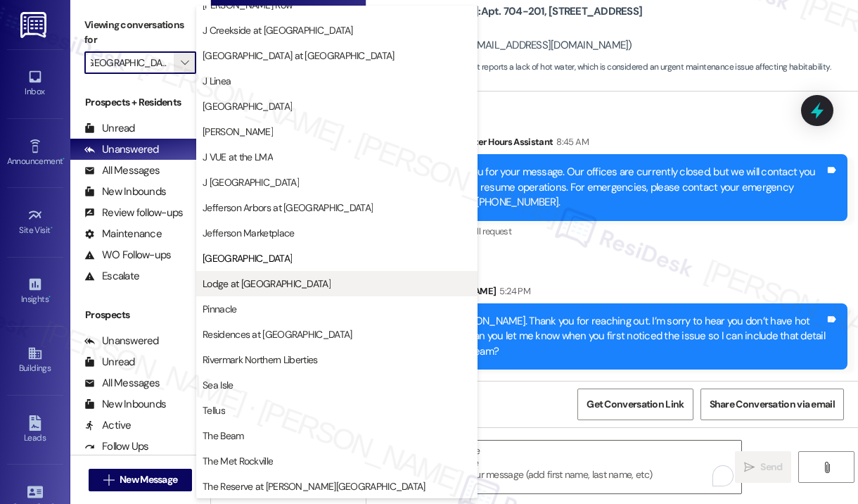
click at [236, 284] on span "Lodge at [GEOGRAPHIC_DATA]" at bounding box center [267, 283] width 128 height 14
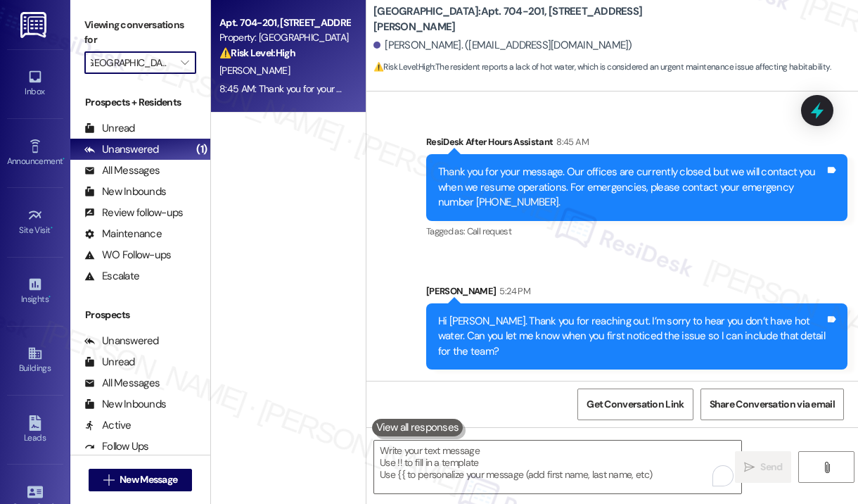
type input "Lodge at [GEOGRAPHIC_DATA]"
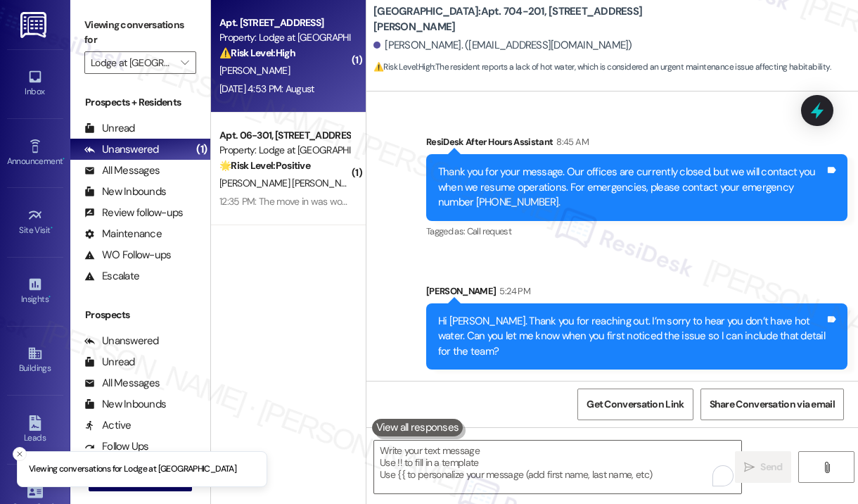
click at [278, 44] on div "Property: Lodge at Croasdaile Farm" at bounding box center [284, 37] width 130 height 15
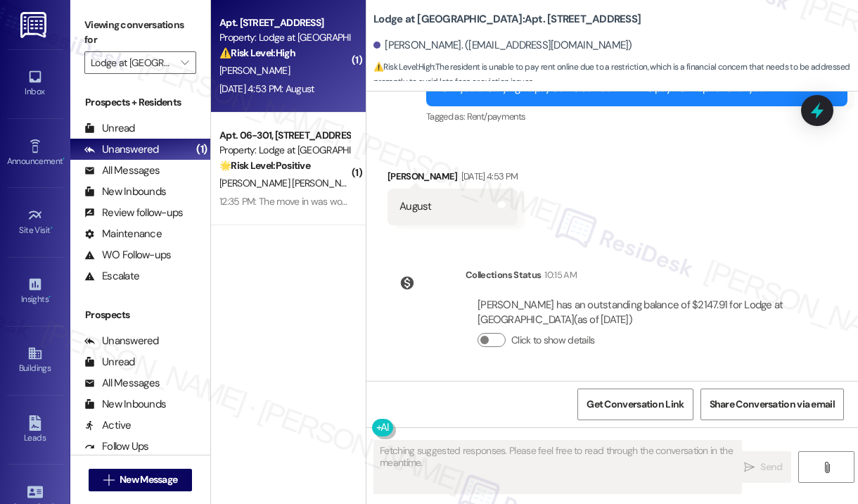
scroll to position [3966, 0]
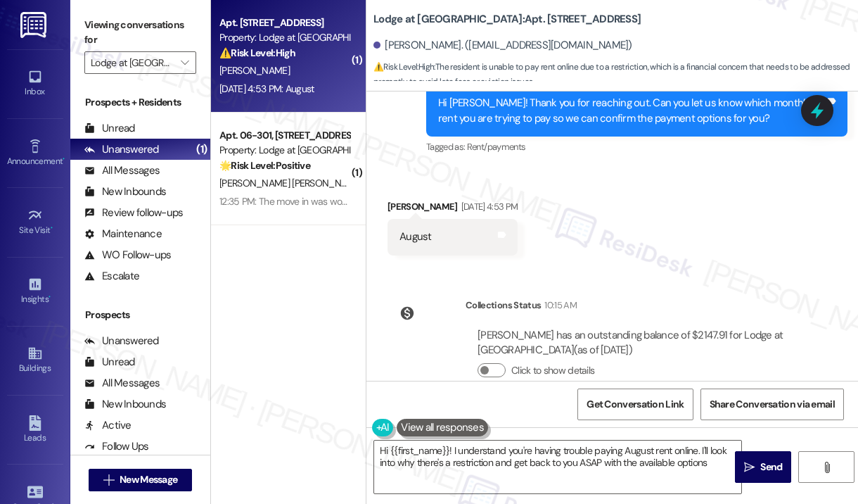
type textarea "Hi {{first_name}}! I understand you're having trouble paying August rent online…"
click at [608, 233] on div "Received via SMS Brandon Scoggins Aug 22, 2025 at 4:53 PM August Tags and notes" at bounding box center [612, 216] width 492 height 98
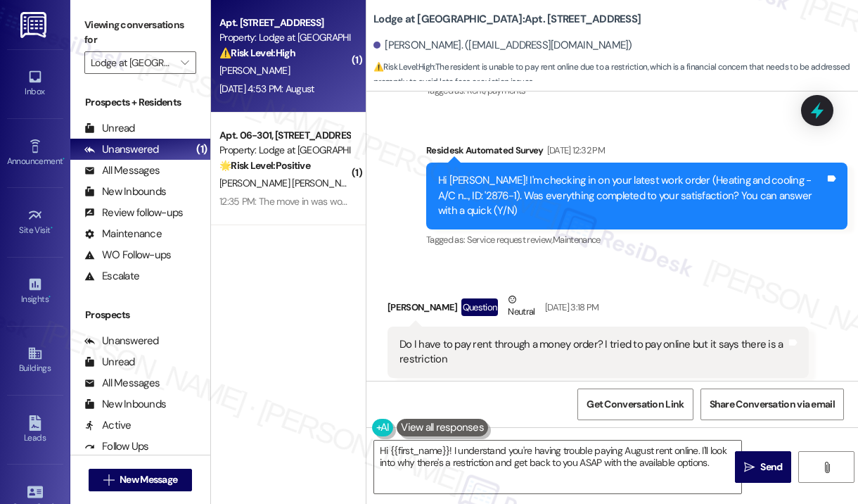
scroll to position [3615, 0]
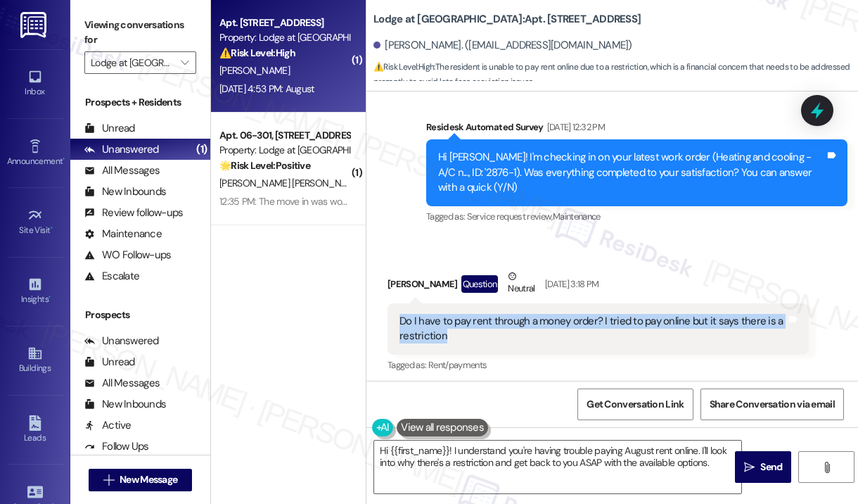
drag, startPoint x: 495, startPoint y: 306, endPoint x: 395, endPoint y: 292, distance: 100.8
click at [395, 303] on div "Do I have to pay rent through a money order? I tried to pay online but it says …" at bounding box center [597, 328] width 421 height 51
copy div "Do I have to pay rent through a money order? I tried to pay online but it says …"
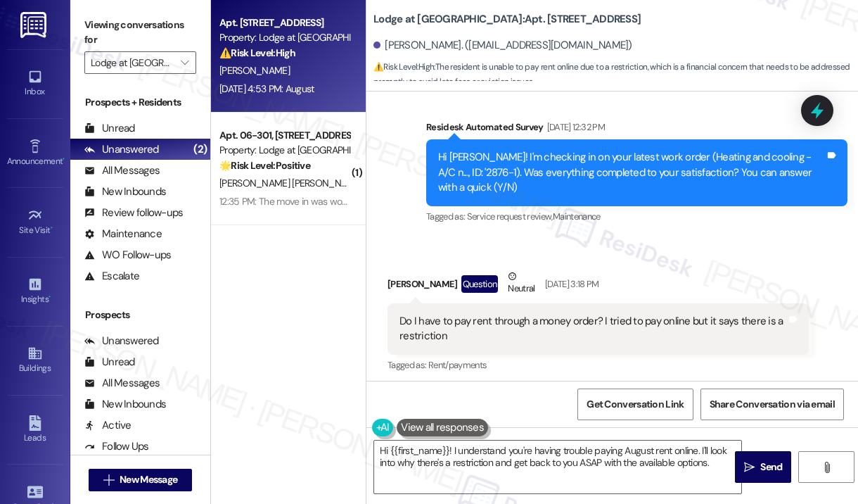
drag, startPoint x: 648, startPoint y: 197, endPoint x: 634, endPoint y: 198, distance: 14.1
click at [648, 198] on div "Survey, sent via SMS Residesk Automated Survey Aug 13, 2025 at 12:32 PM Hi Bran…" at bounding box center [637, 173] width 442 height 128
click at [814, 113] on icon at bounding box center [817, 111] width 17 height 22
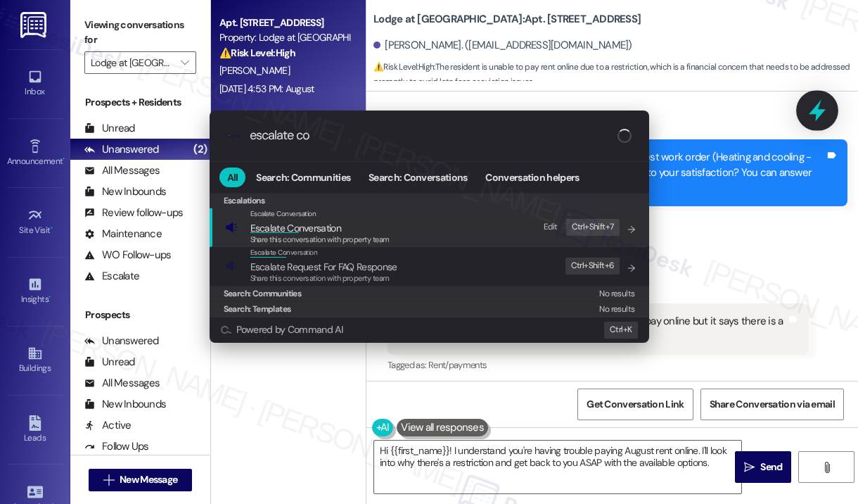
type input "escalate con"
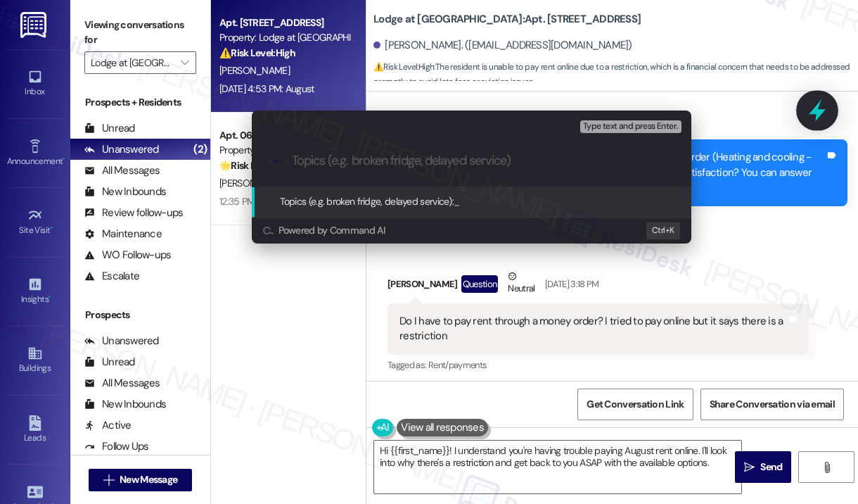
type input "Unable to Pay Online – Rent Payment Restriction for August"
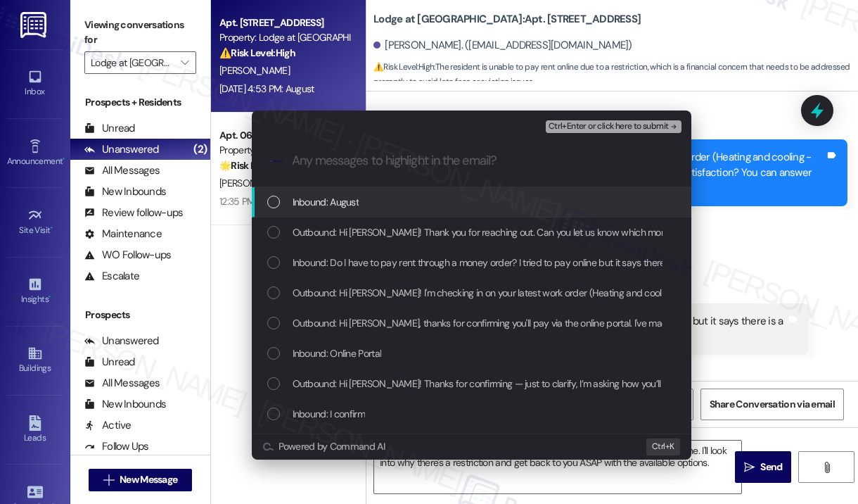
click at [372, 200] on div "Inbound: August" at bounding box center [472, 201] width 411 height 15
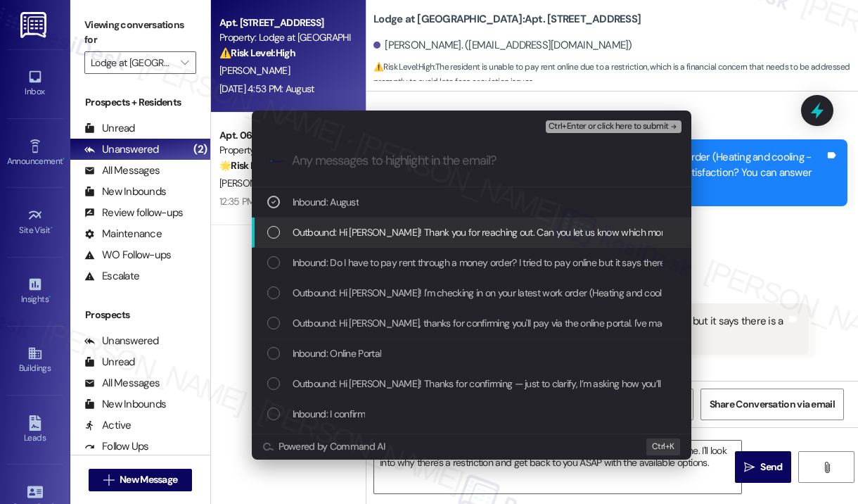
click at [379, 233] on span "Outbound: Hi Brandon! Thank you for reaching out. Can you let us know which mon…" at bounding box center [639, 231] width 693 height 15
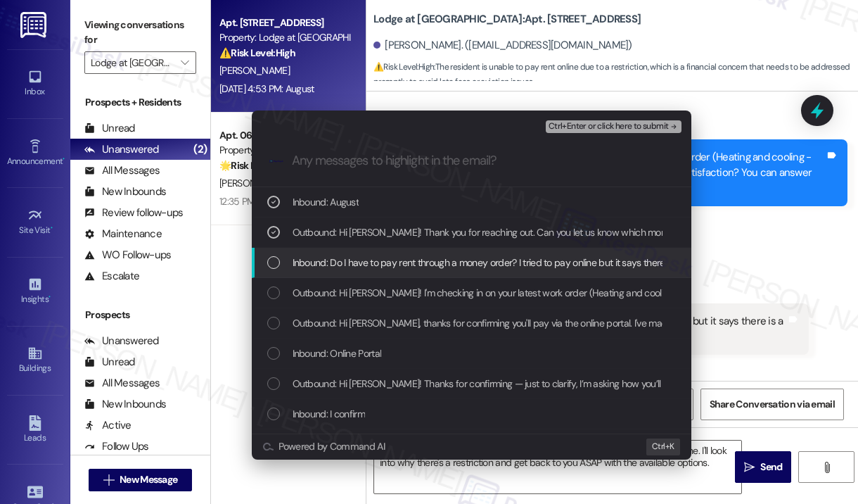
click at [382, 260] on span "Inbound: Do I have to pay rent through a money order? I tried to pay online but…" at bounding box center [508, 262] width 431 height 15
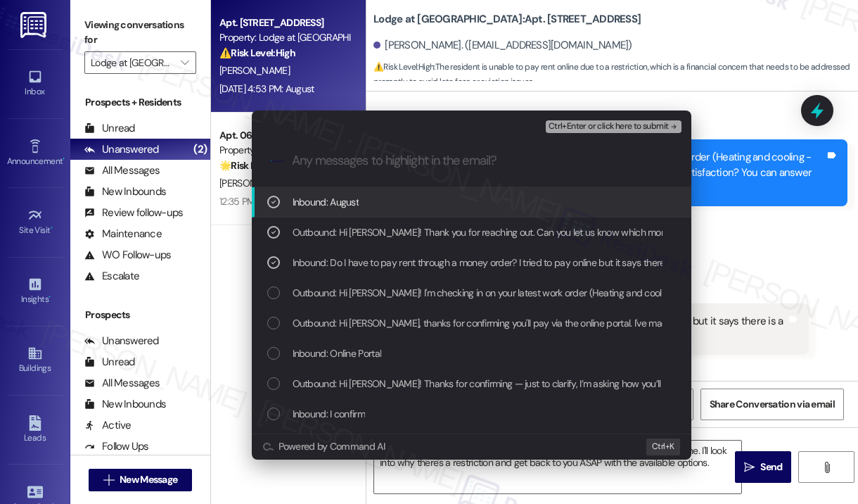
click at [596, 124] on span "Ctrl+Enter or click here to submit" at bounding box center [609, 127] width 120 height 10
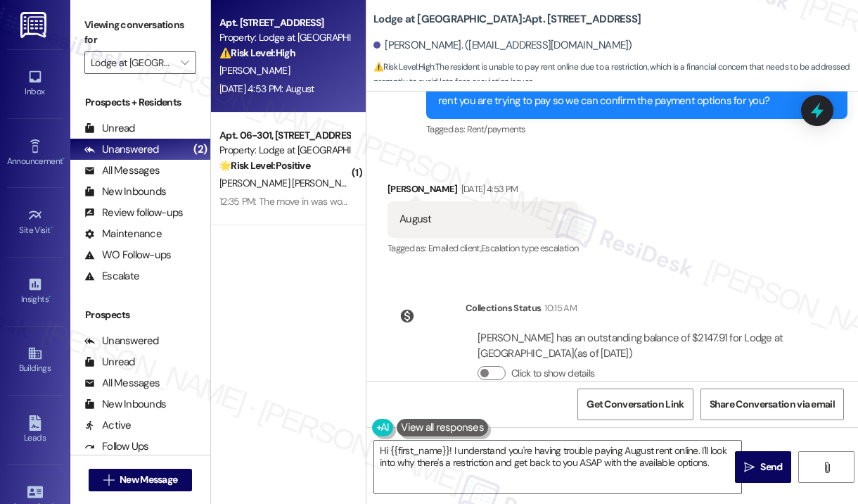
scroll to position [3987, 0]
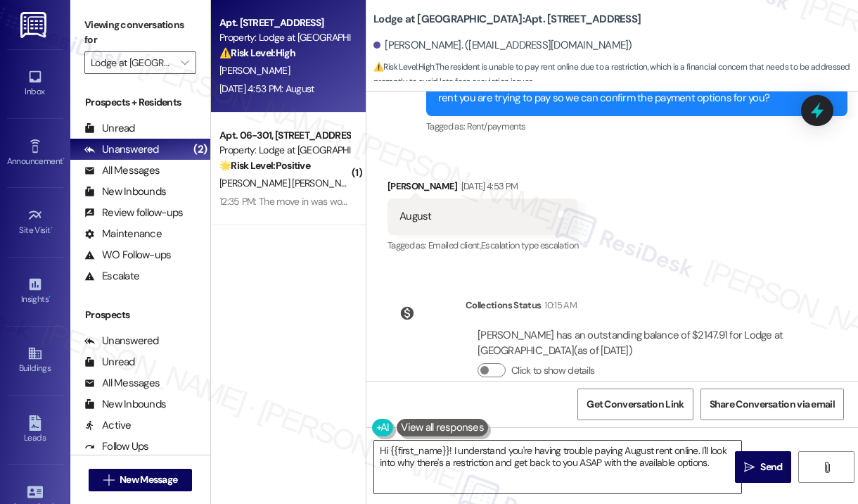
click at [594, 468] on textarea "Hi {{first_name}}! I understand you're having trouble paying August rent online…" at bounding box center [557, 466] width 367 height 53
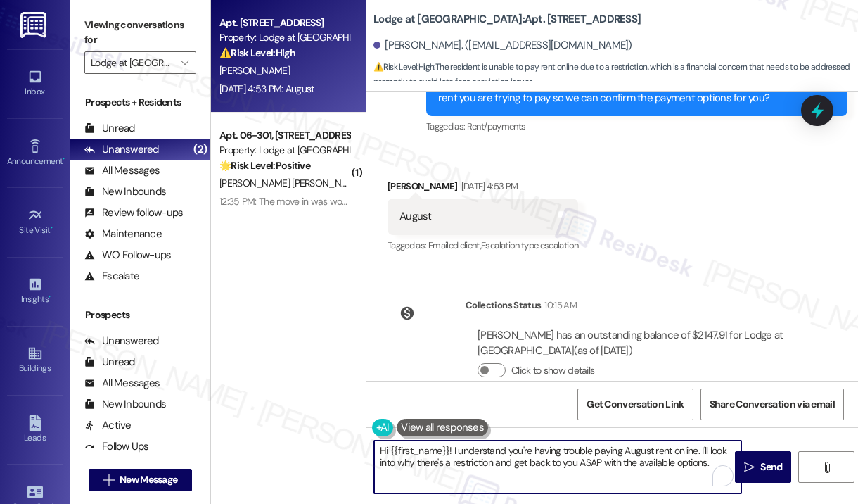
click at [594, 460] on textarea "Hi {{first_name}}! I understand you're having trouble paying August rent online…" at bounding box center [557, 466] width 367 height 53
click at [594, 459] on textarea "Hi {{first_name}}! I understand you're having trouble paying August rent online…" at bounding box center [557, 466] width 367 height 53
click at [743, 463] on span " Send" at bounding box center [763, 466] width 44 height 15
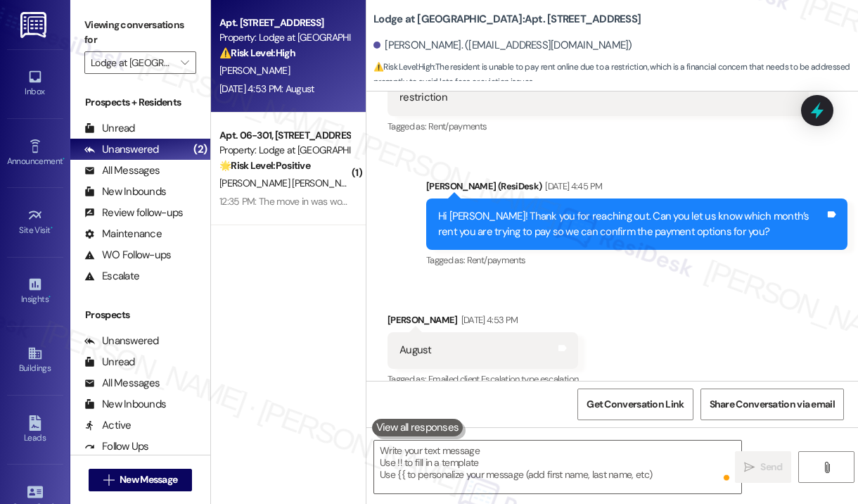
scroll to position [3842, 0]
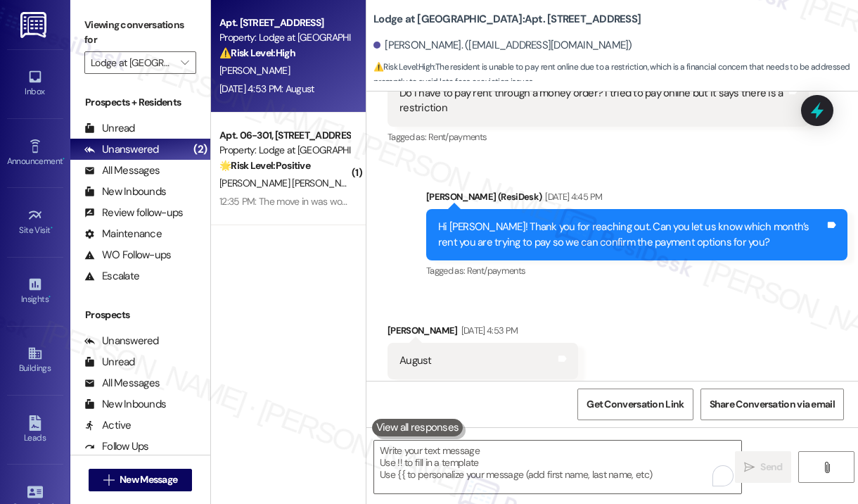
click at [680, 302] on div "Received via SMS Brandon Scoggins Aug 22, 2025 at 4:53 PM August Tags and notes…" at bounding box center [612, 350] width 492 height 119
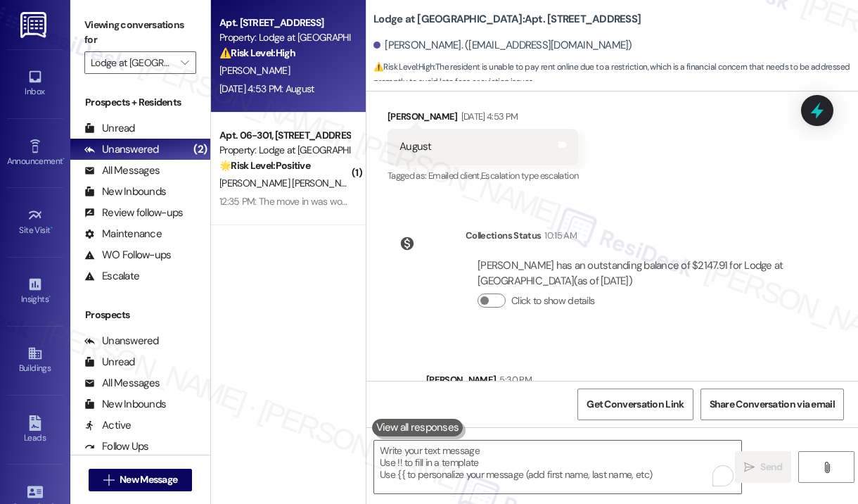
scroll to position [4100, 0]
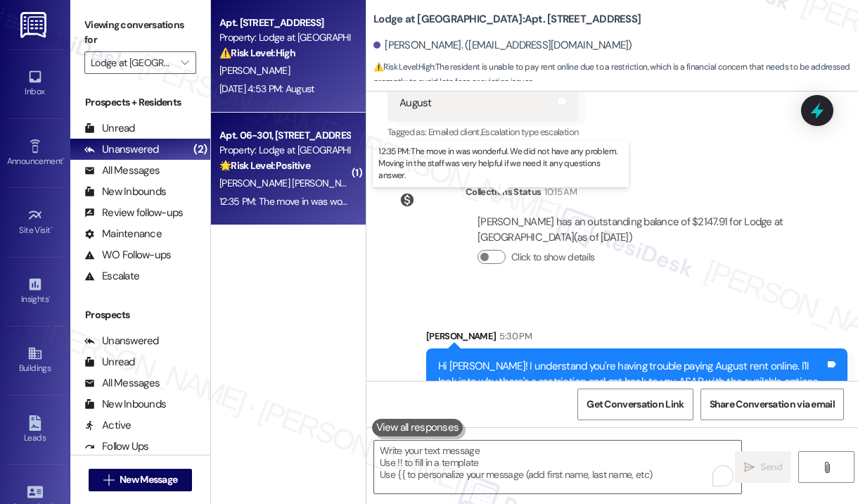
click at [316, 195] on div "12:35 PM: The move in was wonderful. We did not have any problem. Moving in the…" at bounding box center [504, 201] width 570 height 13
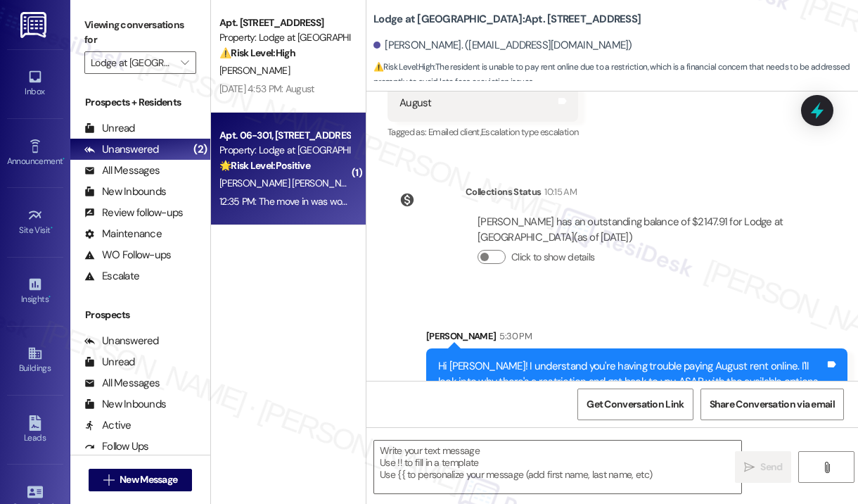
type textarea "Fetching suggested responses. Please feel free to read through the conversation…"
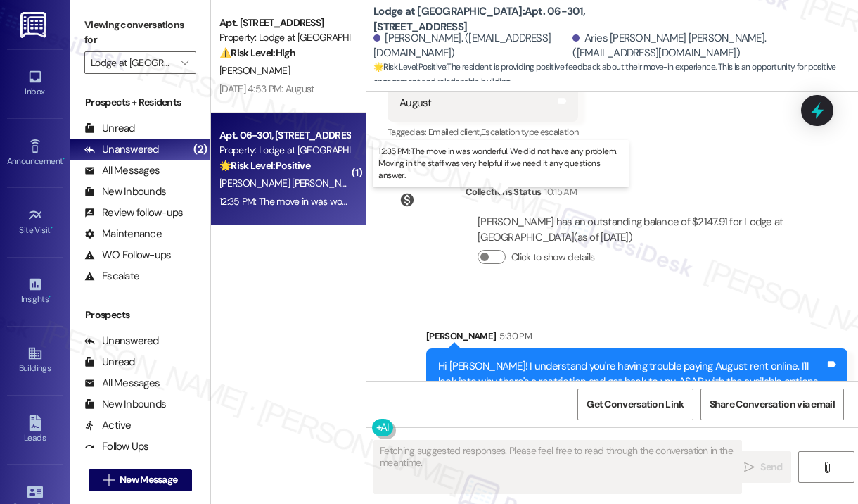
scroll to position [103, 0]
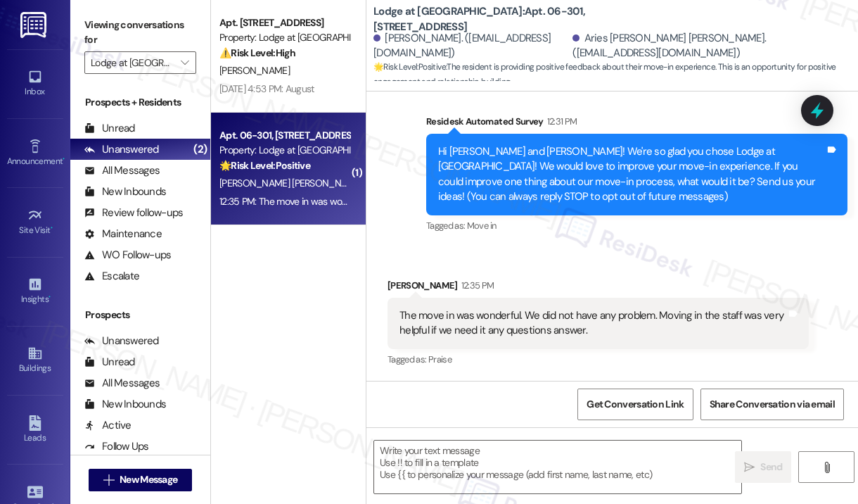
click at [510, 243] on div "Survey, sent via SMS Residesk Automated Survey 12:31 PM Hi John and Aries! We'r…" at bounding box center [637, 174] width 442 height 143
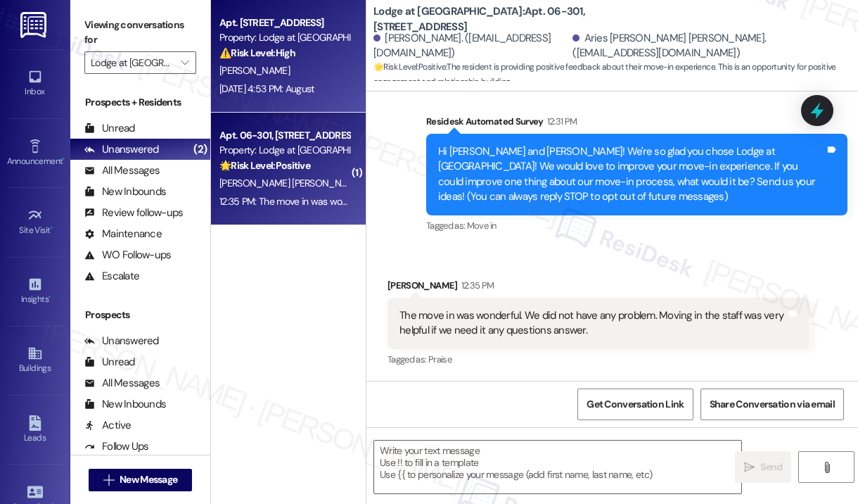
click at [307, 92] on div "Aug 22, 2025 at 4:53 PM: August Aug 22, 2025 at 4:53 PM: August" at bounding box center [266, 88] width 95 height 13
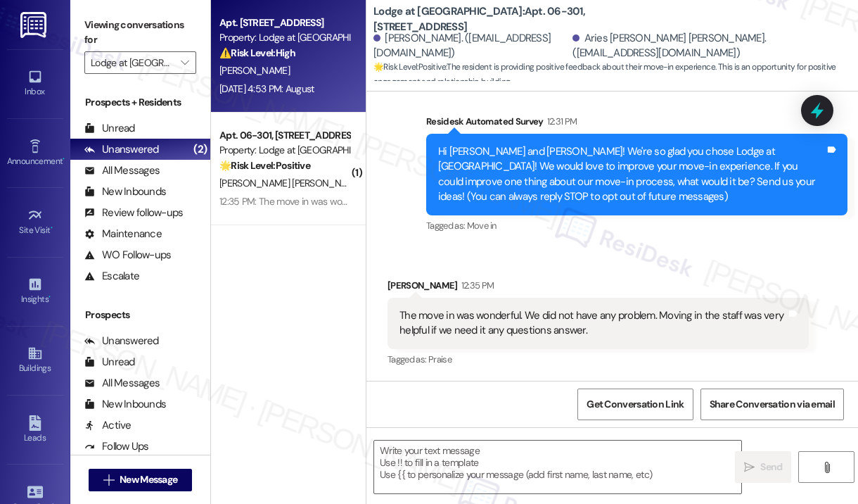
type textarea "Fetching suggested responses. Please feel free to read through the conversation…"
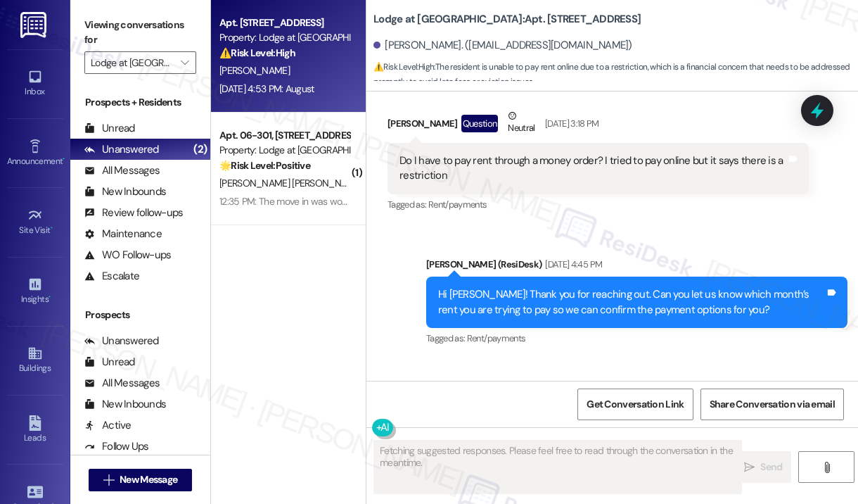
scroll to position [3842, 0]
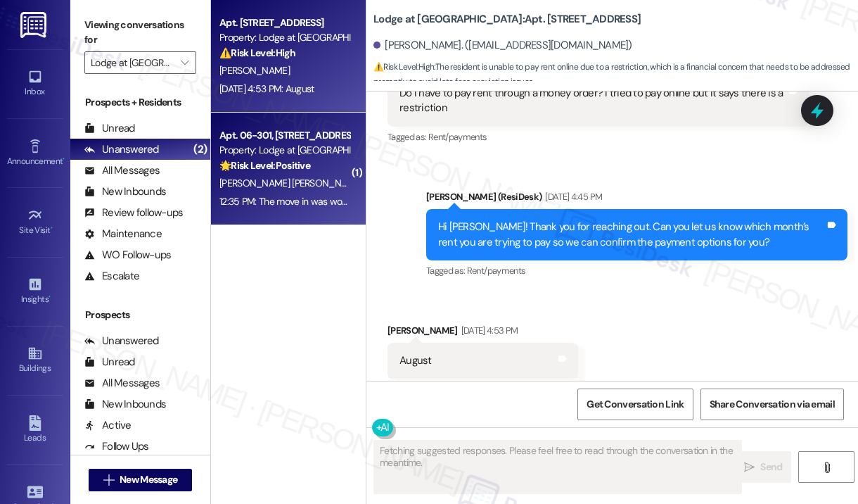
click at [304, 141] on div "Apt. 06-301, 3130 Hillandale Road" at bounding box center [284, 135] width 130 height 15
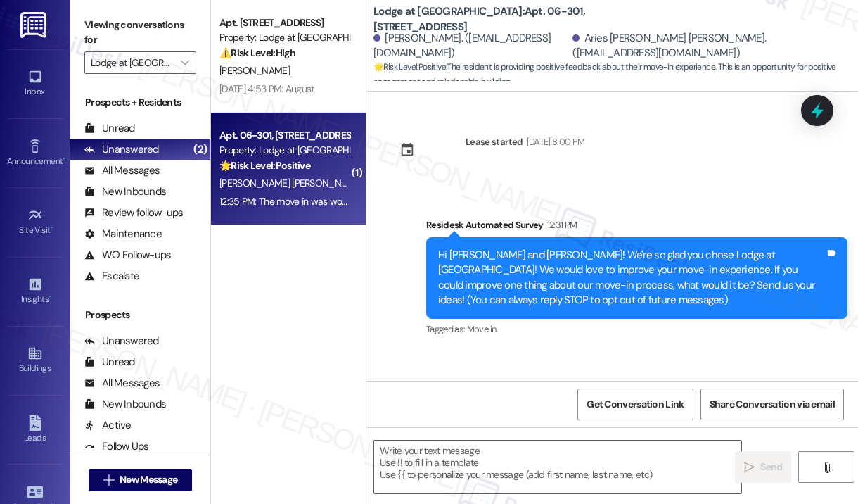
scroll to position [103, 0]
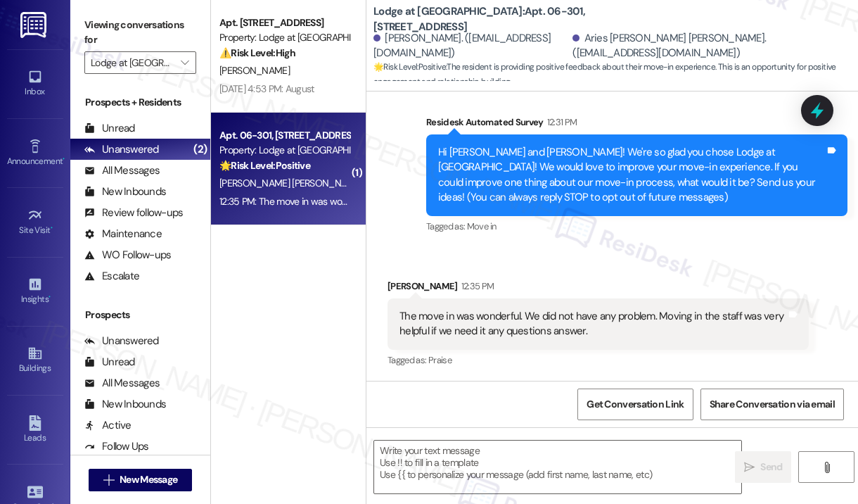
type textarea "Fetching suggested responses. Please feel free to read through the conversation…"
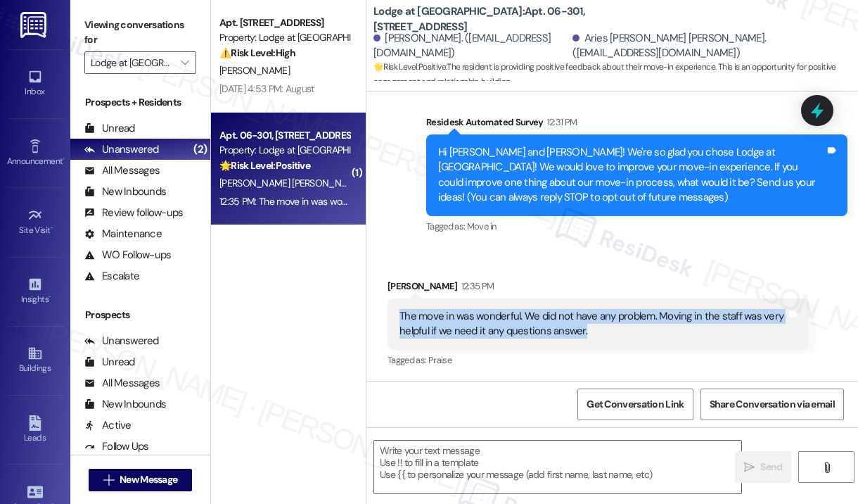
drag, startPoint x: 617, startPoint y: 334, endPoint x: 401, endPoint y: 308, distance: 218.2
click at [401, 309] on div "The move in was wonderful. We did not have any problem. Moving in the staff was…" at bounding box center [592, 324] width 387 height 30
copy div "The move in was wonderful. We did not have any problem. Moving in the staff was…"
click at [487, 461] on textarea at bounding box center [557, 466] width 367 height 53
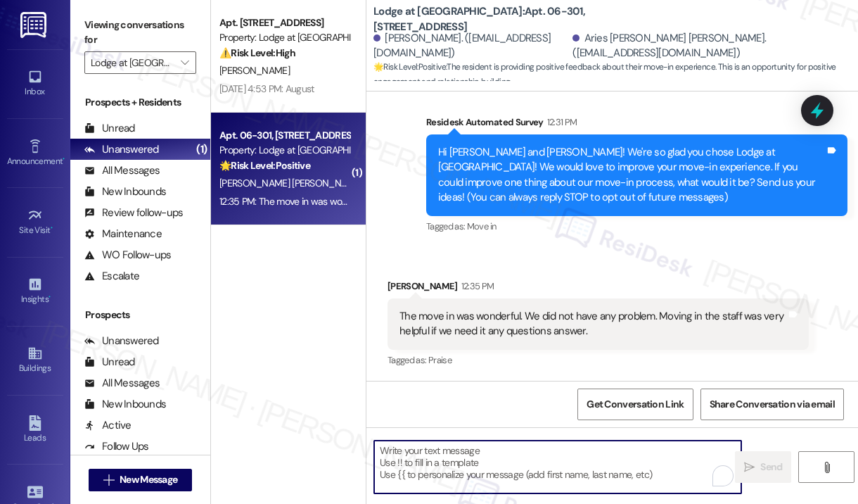
paste textarea "Thank you for reaching out. I’m glad to hear your move-in went wonderfully and …"
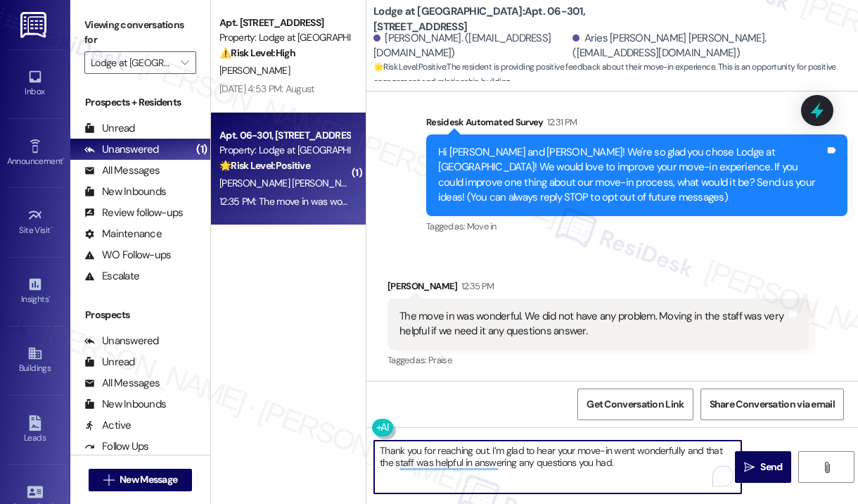
click at [616, 466] on textarea "Thank you for reaching out. I’m glad to hear your move-in went wonderfully and …" at bounding box center [557, 466] width 367 height 53
click at [613, 461] on textarea "Thank you for reaching out. I’m glad to hear your move-in went wonderfully and …" at bounding box center [557, 466] width 367 height 53
click at [485, 449] on textarea "Thank you for reaching out. I’m glad to hear your move-in went wonderfully and …" at bounding box center [557, 466] width 367 height 53
type textarea "Thank you for reaching out, John. I’m glad to hear your move-in went wonderfull…"
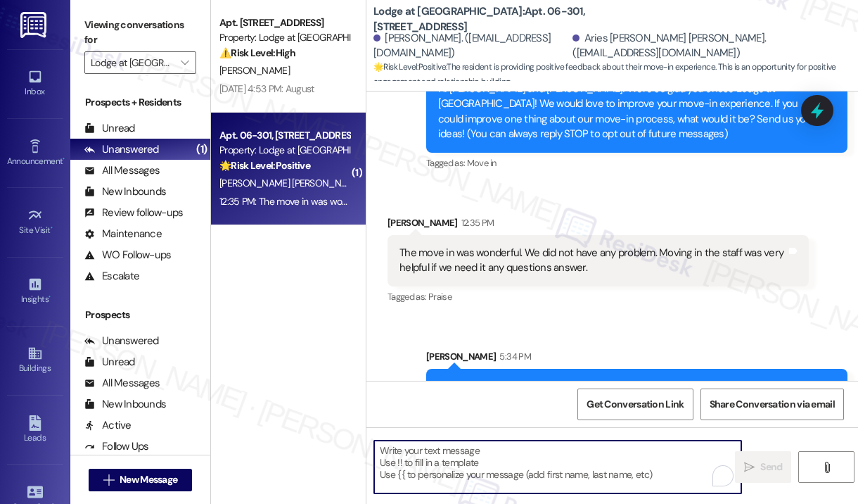
scroll to position [217, 0]
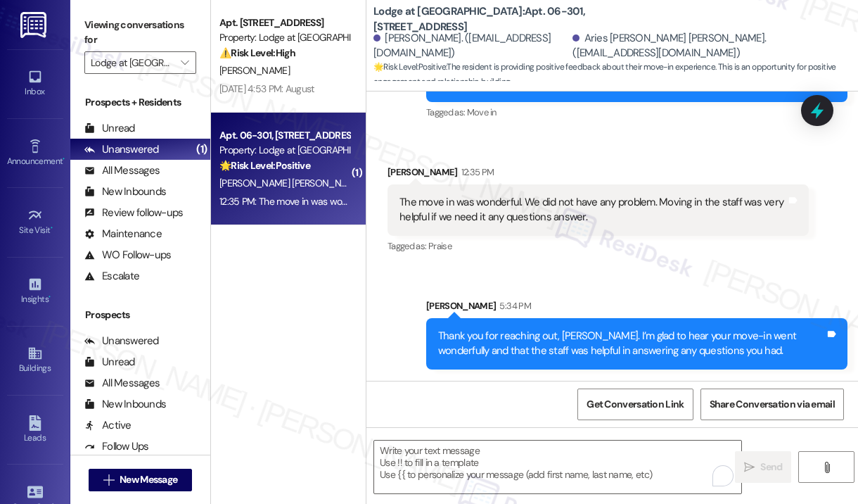
click at [310, 354] on div "Apt. 15-102, 3130 Hillandale Road Property: Lodge at Croasdaile Farm ⚠️ Risk Le…" at bounding box center [288, 202] width 155 height 404
click at [314, 326] on div "Apt. 15-102, 3130 Hillandale Road Property: Lodge at Croasdaile Farm ⚠️ Risk Le…" at bounding box center [288, 202] width 155 height 404
click at [544, 261] on div "Received via SMS John Epps 12:35 PM The move in was wonderful. We did not have …" at bounding box center [598, 210] width 442 height 113
click at [187, 60] on icon "" at bounding box center [185, 62] width 8 height 11
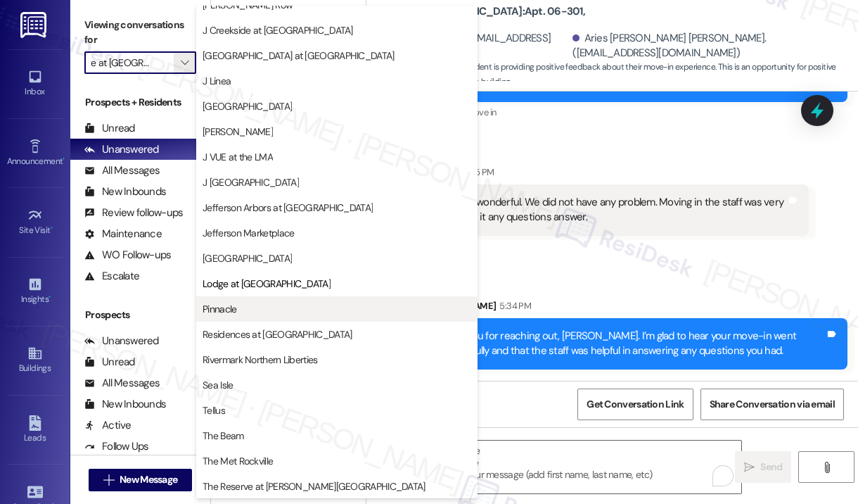
click at [259, 308] on span "Pinnacle" at bounding box center [337, 309] width 269 height 14
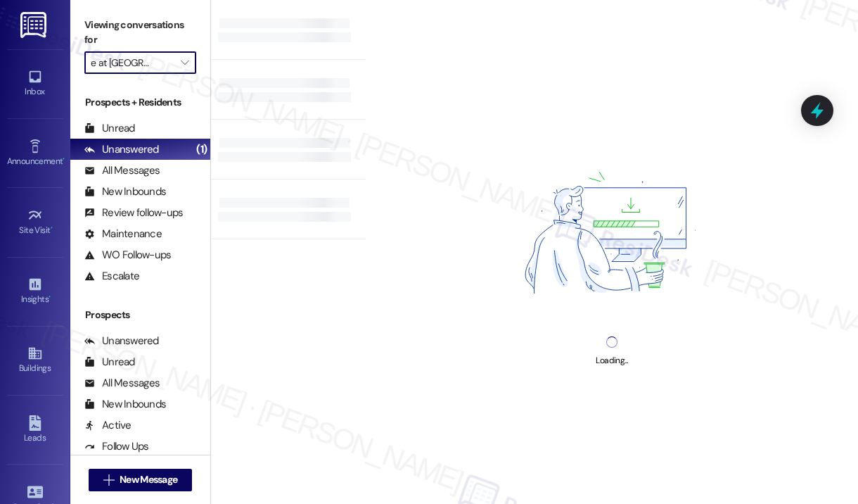
type input "Pinnacle"
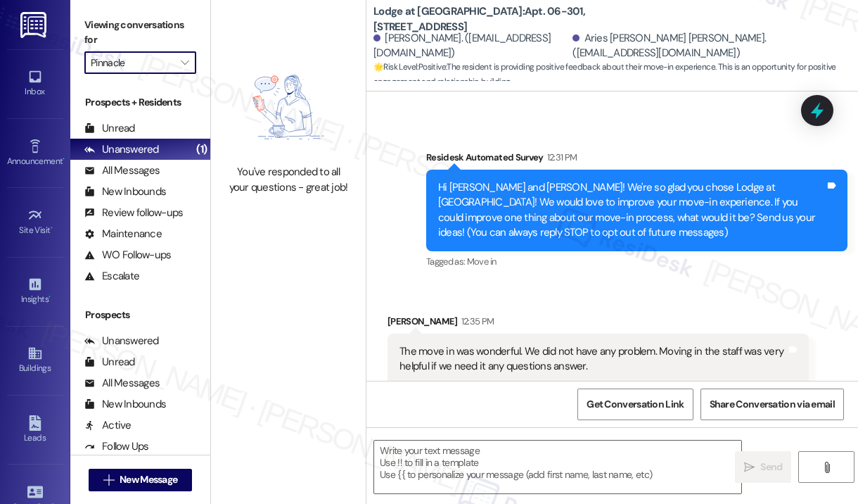
scroll to position [103, 0]
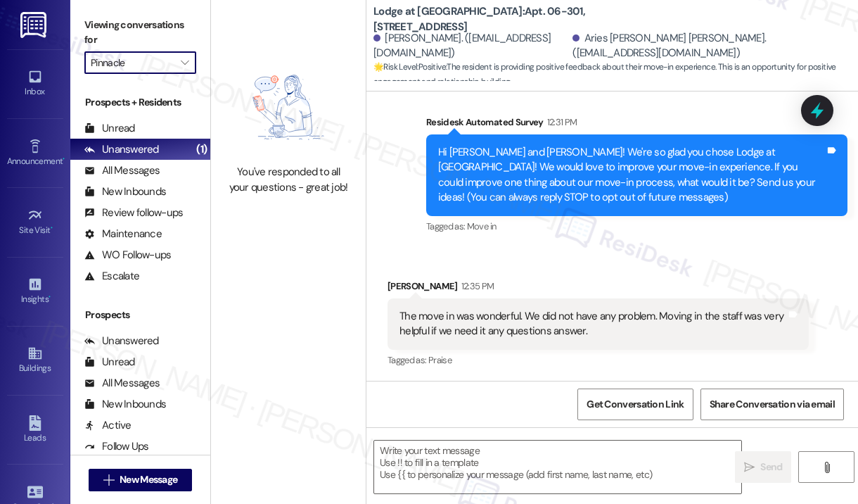
type textarea "Fetching suggested responses. Please feel free to read through the conversation…"
click at [310, 234] on div "You've responded to all your questions - great job!" at bounding box center [288, 126] width 155 height 252
click at [185, 62] on icon "" at bounding box center [185, 62] width 8 height 11
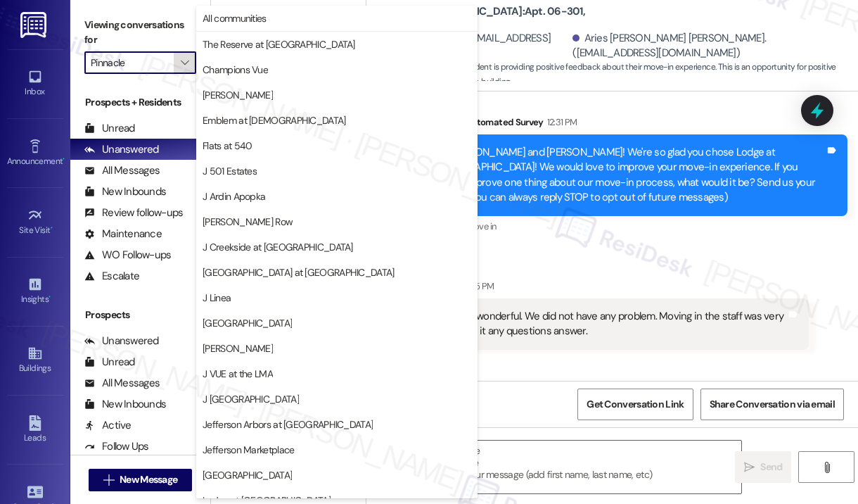
scroll to position [217, 0]
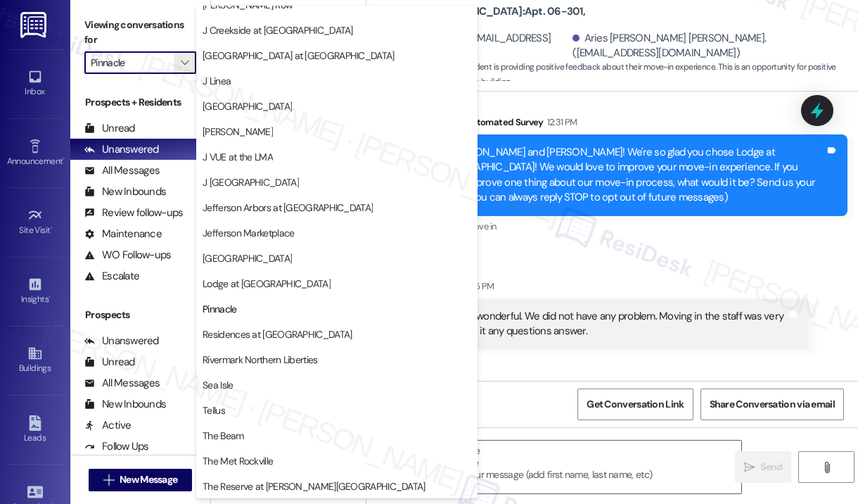
click at [248, 334] on span "Residences at [GEOGRAPHIC_DATA]" at bounding box center [277, 334] width 149 height 14
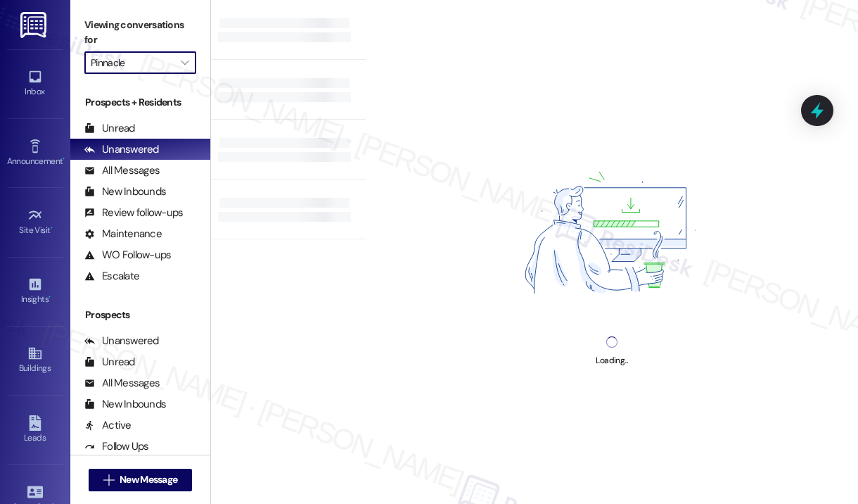
type input "Residences at [GEOGRAPHIC_DATA]"
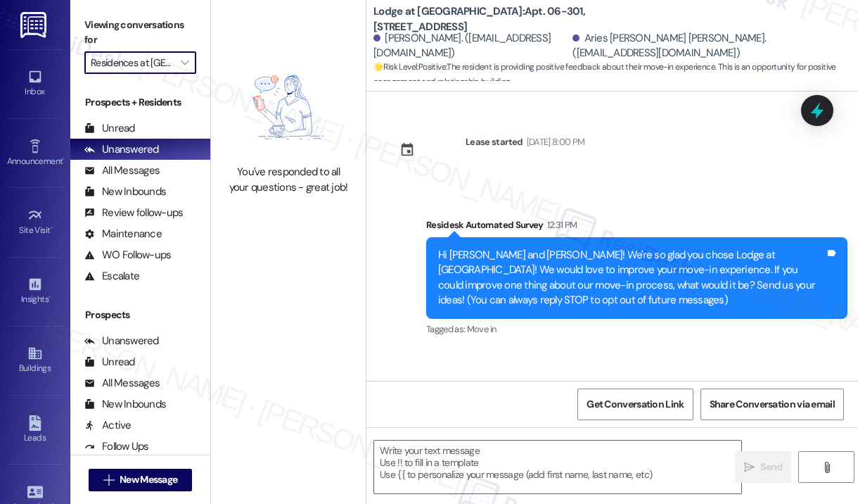
scroll to position [103, 0]
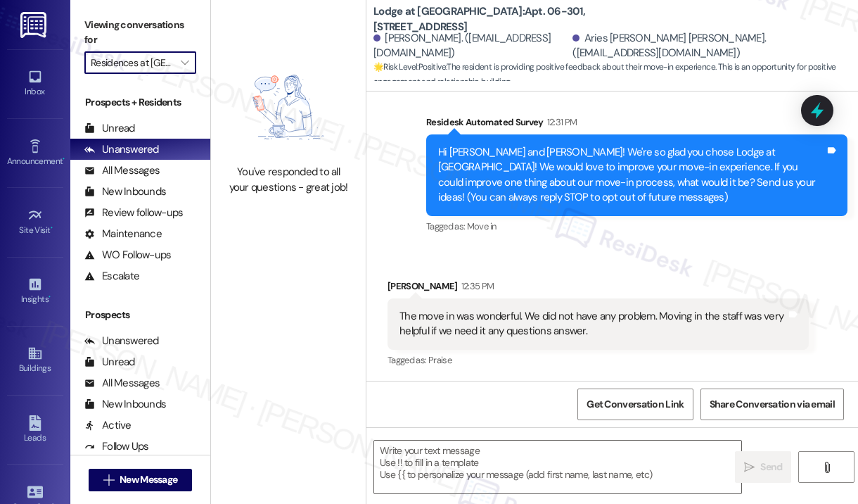
type textarea "Fetching suggested responses. Please feel free to read through the conversation…"
click at [619, 250] on div "Received via SMS John Epps 12:35 PM The move in was wonderful. We did not have …" at bounding box center [612, 314] width 492 height 134
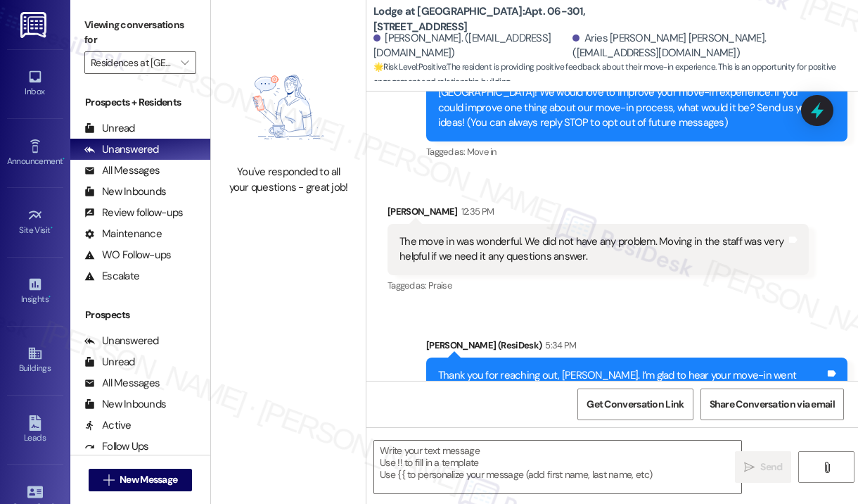
scroll to position [236, 0]
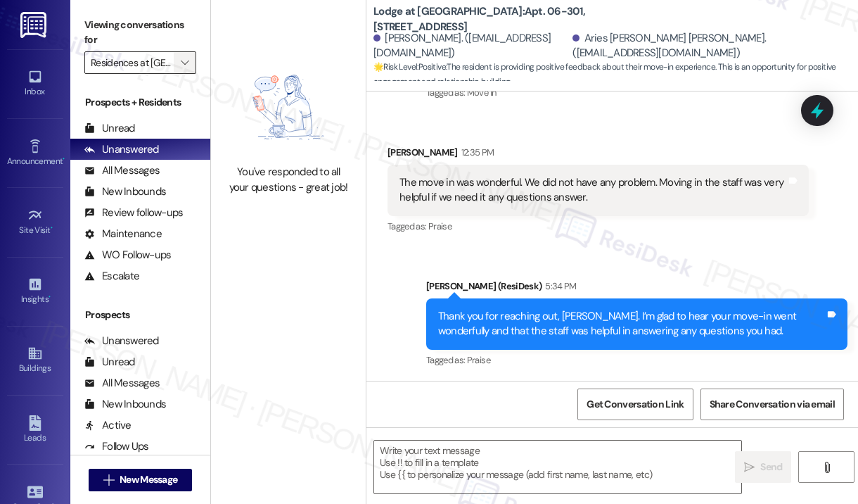
click at [183, 65] on icon "" at bounding box center [185, 62] width 8 height 11
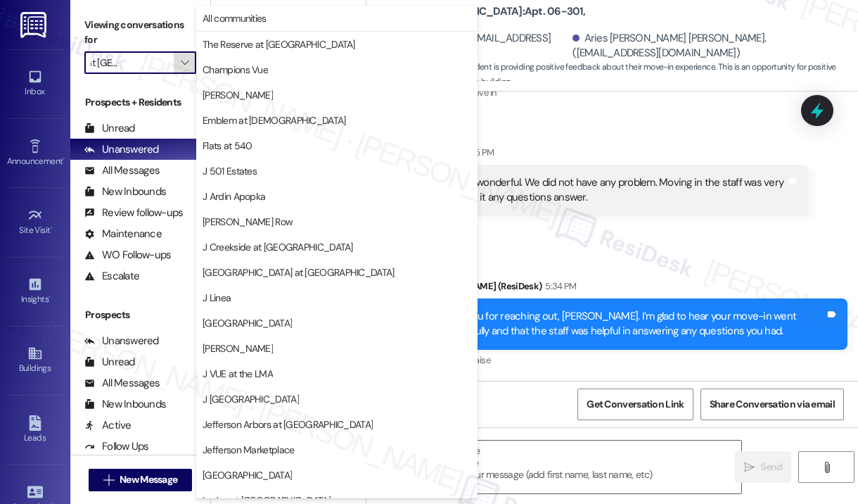
scroll to position [217, 0]
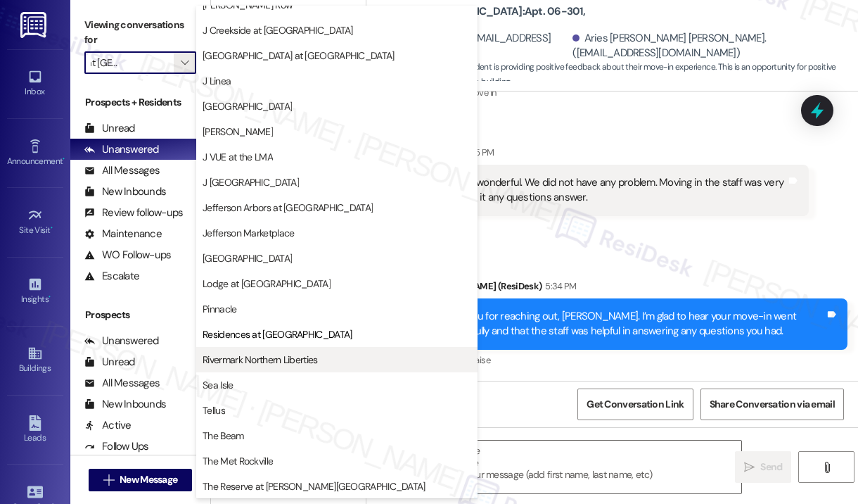
click at [286, 360] on span "Rivermark Northern Liberties" at bounding box center [260, 359] width 115 height 14
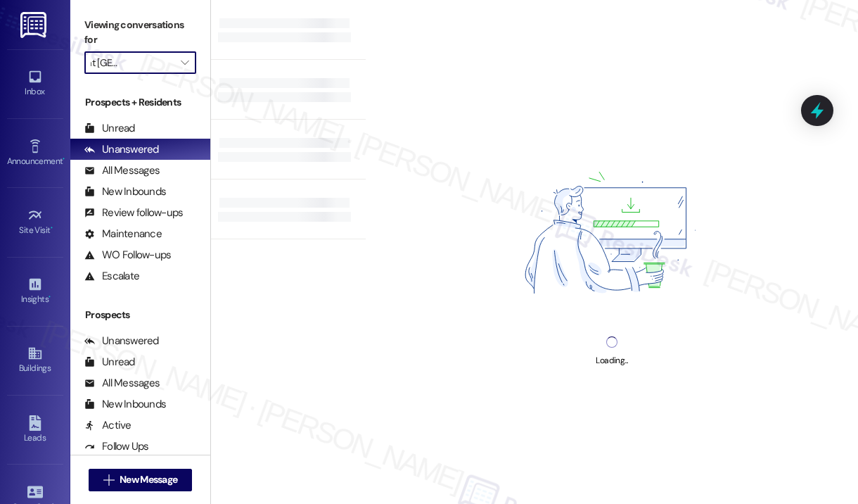
type input "Rivermark Northern Liberties"
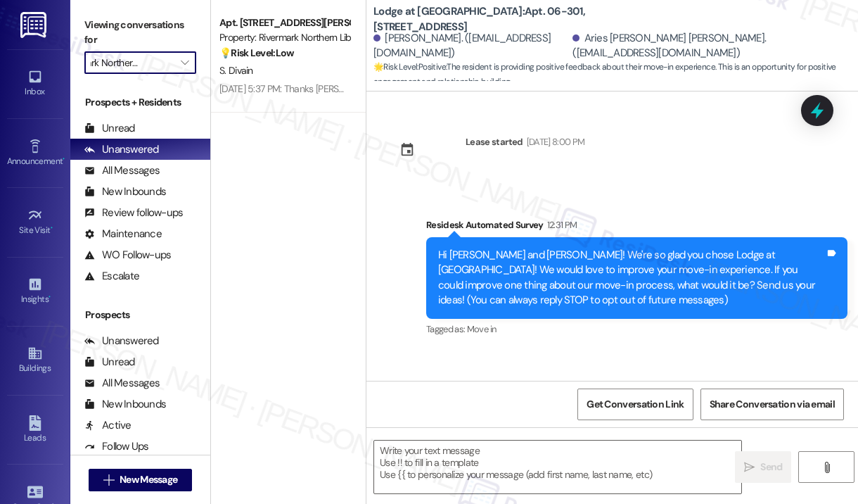
scroll to position [103, 0]
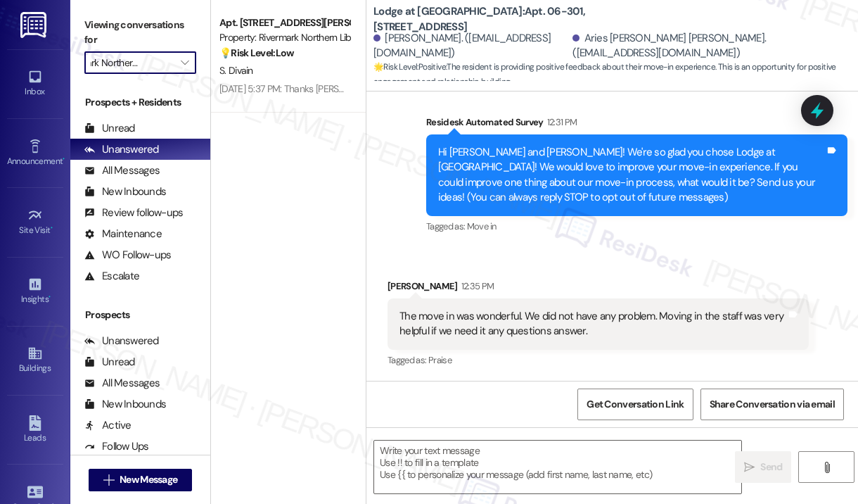
type textarea "Fetching suggested responses. Please feel free to read through the conversation…"
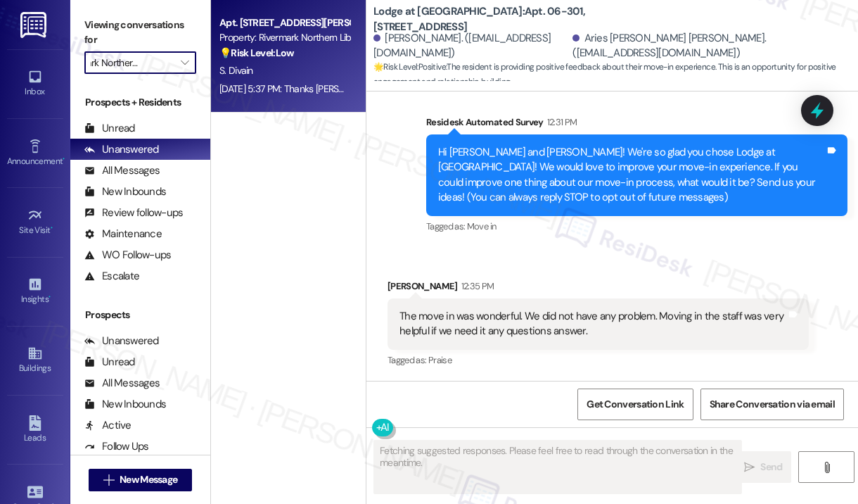
click at [304, 82] on div "Aug 22, 2025 at 5:37 PM: Thanks Jay, I hope to see a positive decision soon🙏 Au…" at bounding box center [386, 88] width 334 height 13
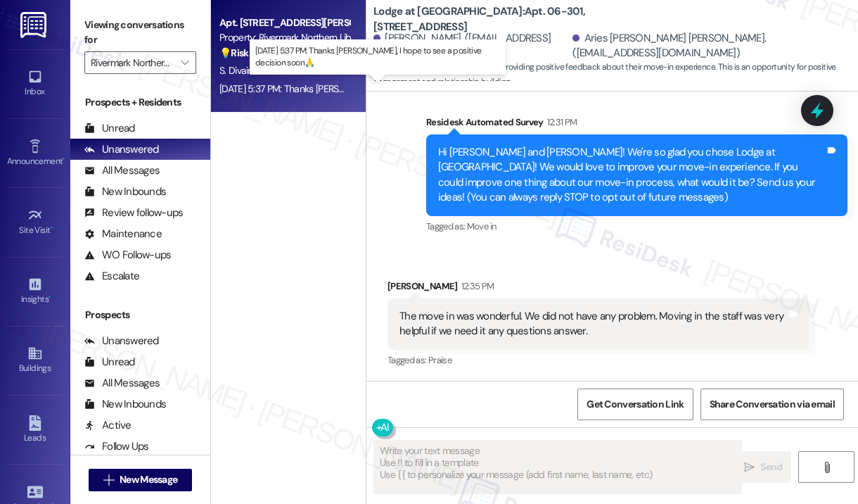
type textarea "Fetching suggested responses. Please feel free to read through the conversation…"
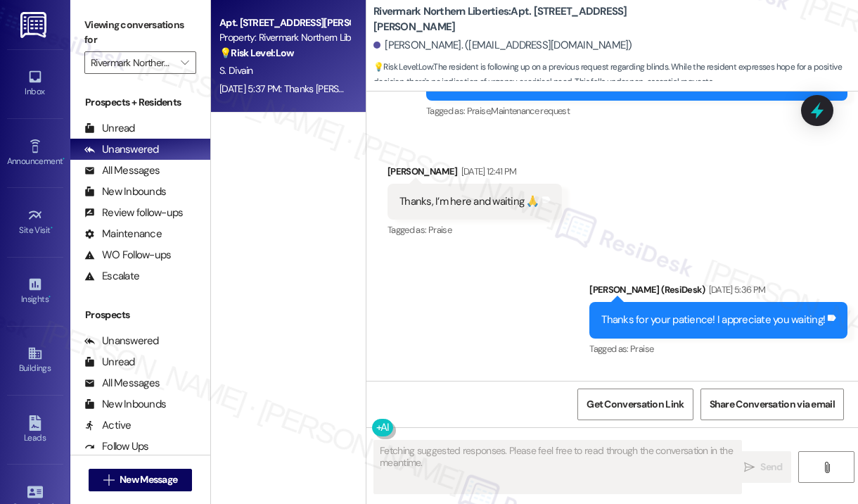
scroll to position [4343, 0]
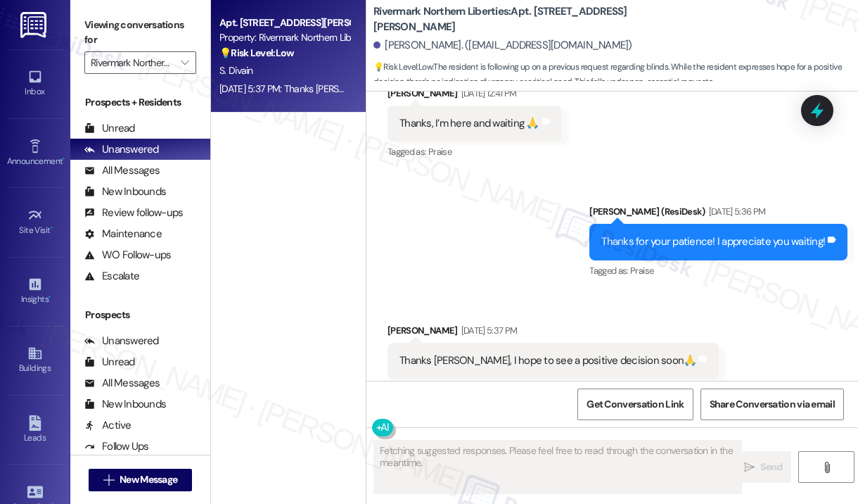
click at [561, 254] on div "Sent via SMS Jay (ResiDesk) Aug 22, 2025 at 5:36 PM Thanks for your patience! I…" at bounding box center [612, 231] width 492 height 119
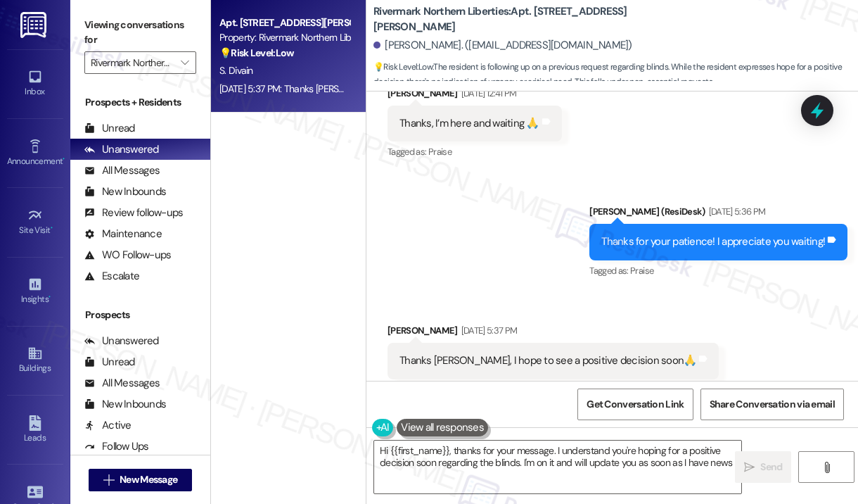
type textarea "Hi {{first_name}}, thanks for your message. I understand you're hoping for a po…"
click at [605, 474] on textarea "Hi {{first_name}}, thanks for your message. I understand you're hoping for a po…" at bounding box center [557, 466] width 367 height 53
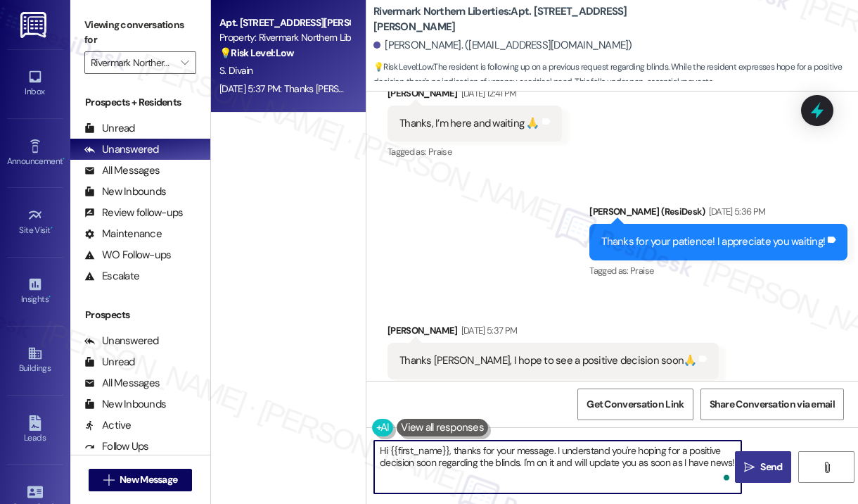
click at [750, 463] on icon "" at bounding box center [749, 466] width 11 height 11
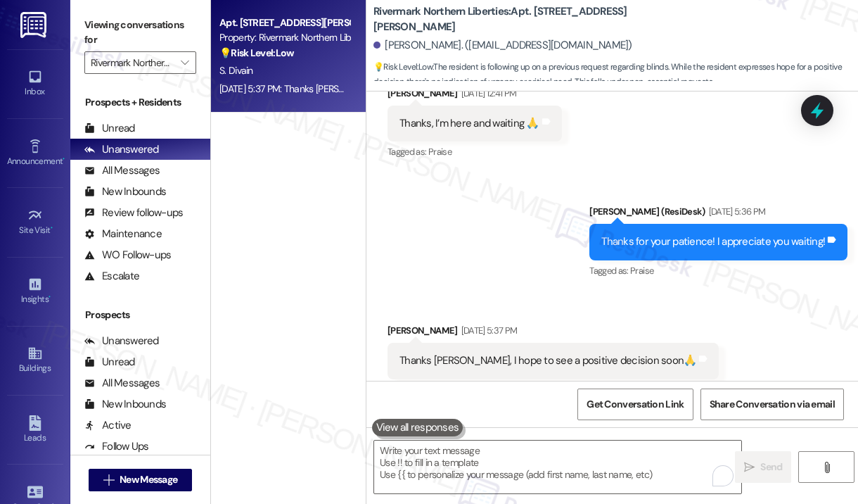
click at [720, 317] on div "Received via SMS Sasha Divain Aug 22, 2025 at 5:37 PM Thanks Jay, I hope to see…" at bounding box center [612, 350] width 492 height 119
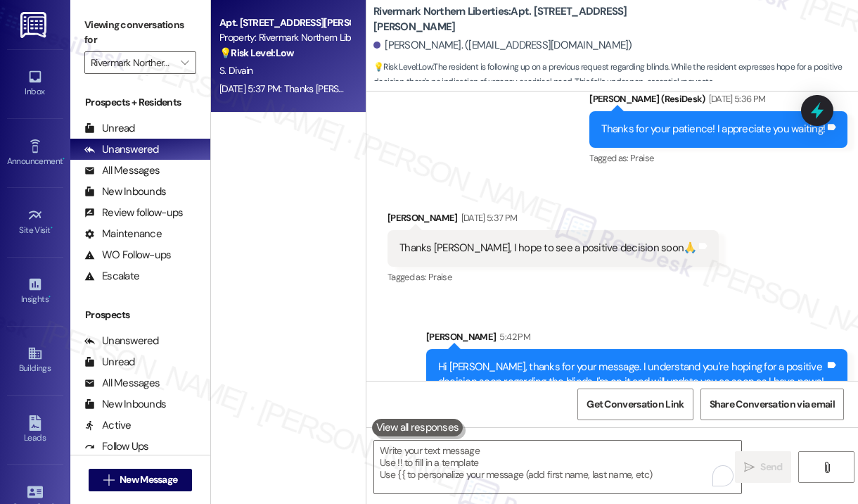
scroll to position [4456, 0]
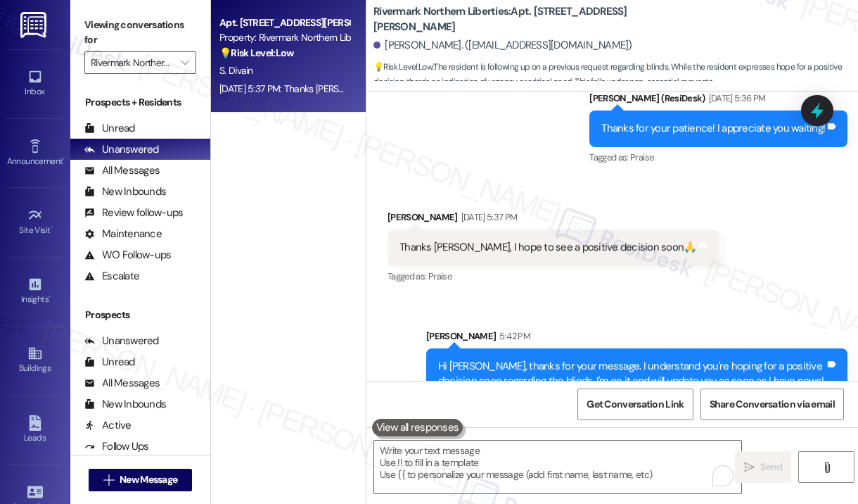
click at [278, 259] on div "Apt. 1502, 501 N. Christopher Columbus Blvd Property: Rivermark Northern Libert…" at bounding box center [288, 202] width 155 height 404
click at [188, 70] on span "" at bounding box center [184, 62] width 13 height 23
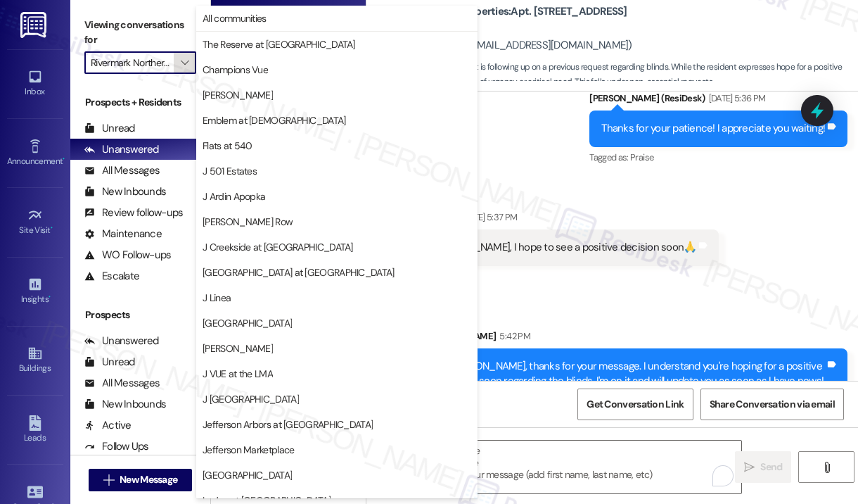
scroll to position [217, 0]
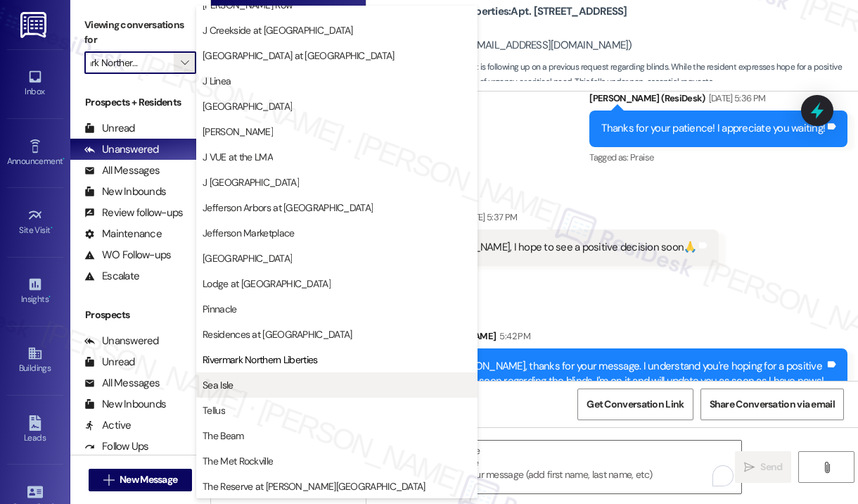
click at [233, 375] on button "Sea Isle" at bounding box center [336, 384] width 281 height 25
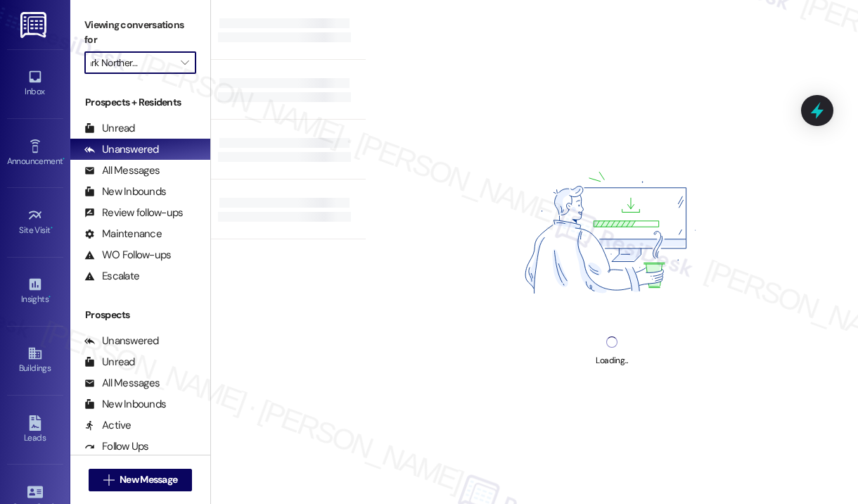
type input "Sea Isle"
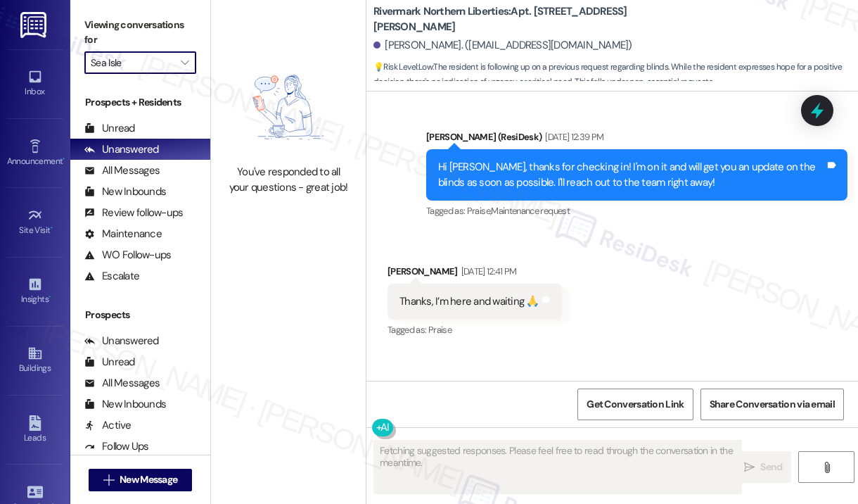
scroll to position [4343, 0]
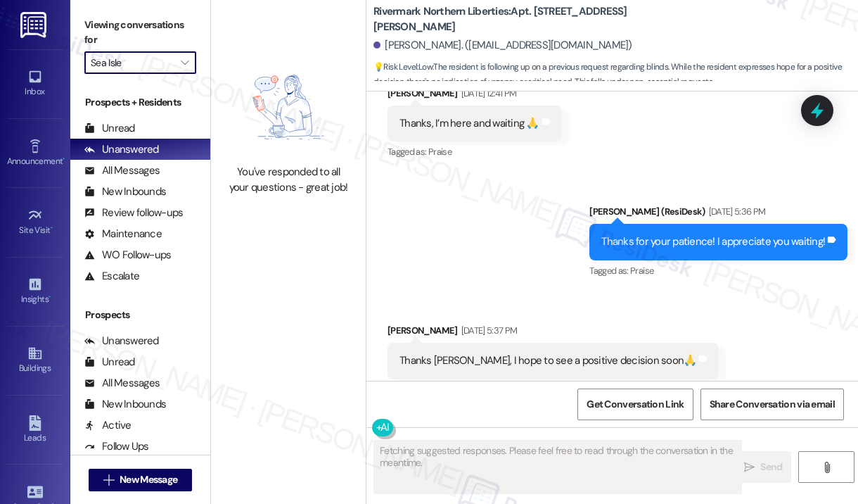
click at [304, 215] on div "You've responded to all your questions - great job!" at bounding box center [288, 126] width 155 height 252
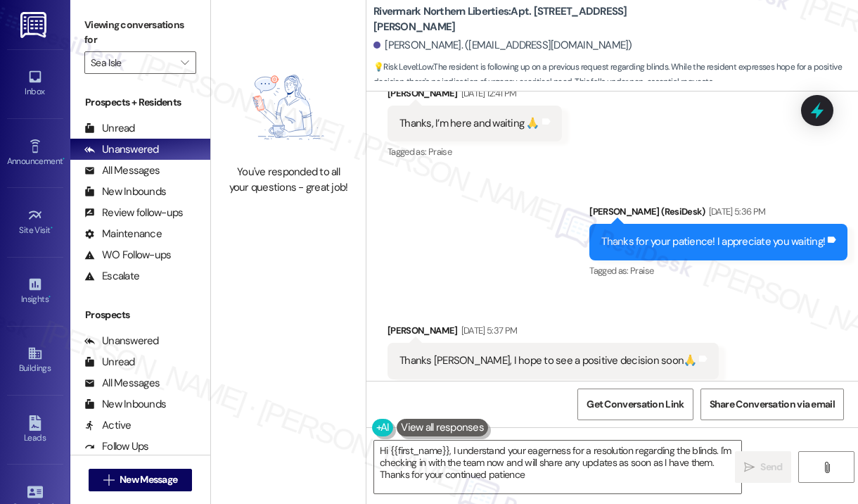
type textarea "Hi {{first_name}}, I understand your eagerness for a resolution regarding the b…"
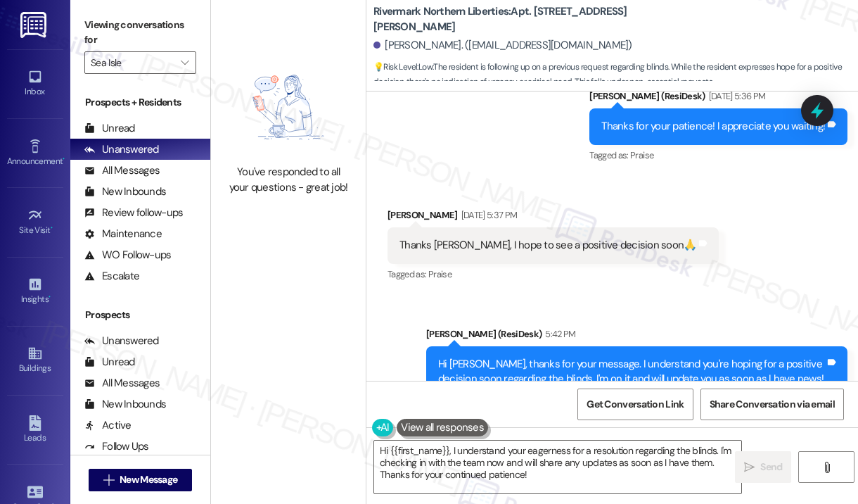
scroll to position [4477, 0]
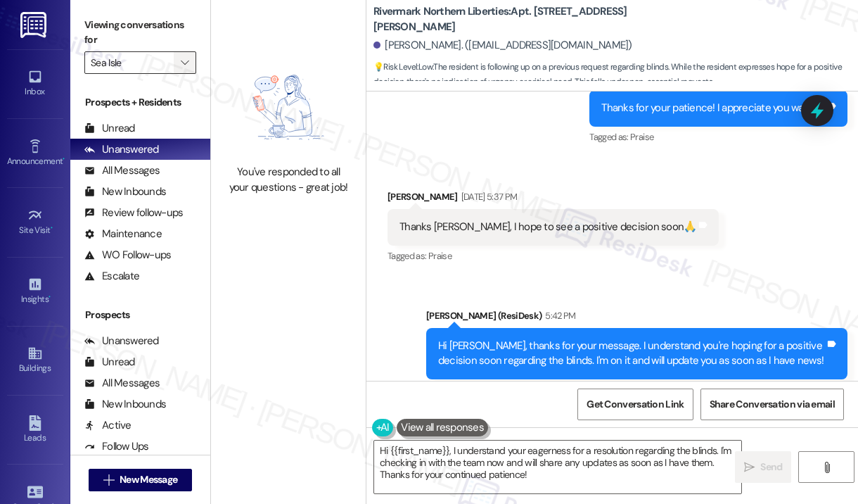
click at [183, 58] on icon "" at bounding box center [185, 62] width 8 height 11
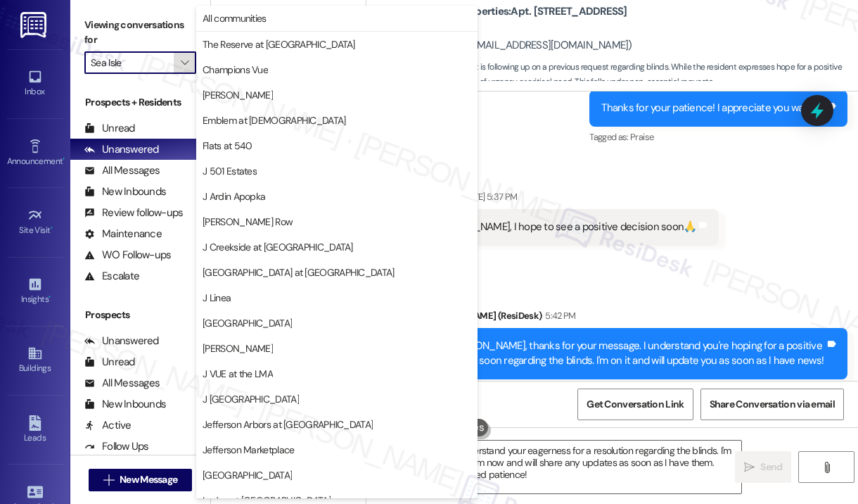
scroll to position [217, 0]
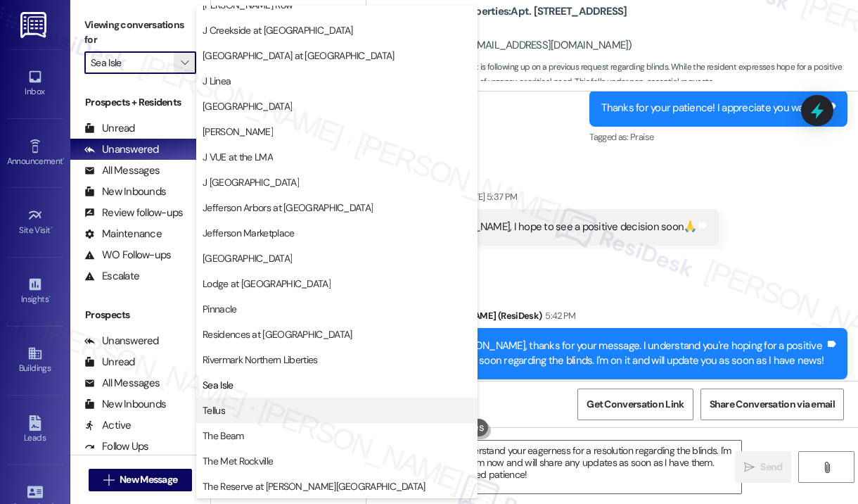
click at [252, 405] on span "Tellus" at bounding box center [337, 410] width 269 height 14
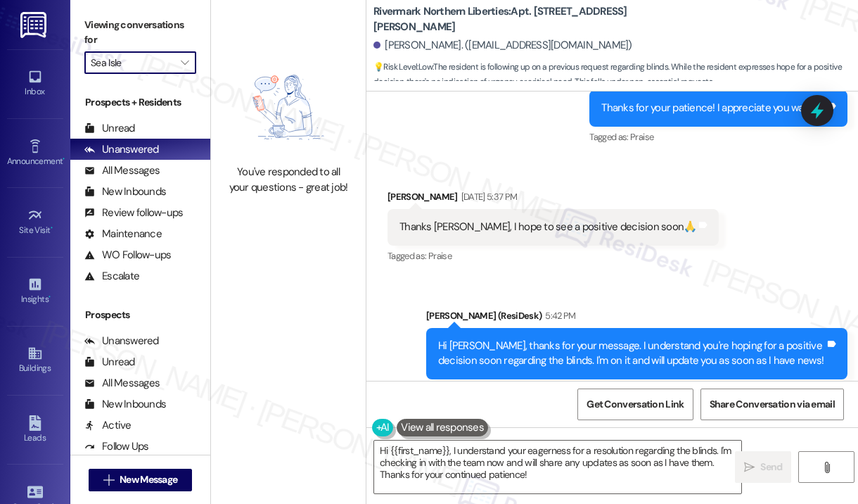
type input "Tellus"
click at [274, 175] on div "You've responded to all your questions - great job!" at bounding box center [288, 180] width 124 height 30
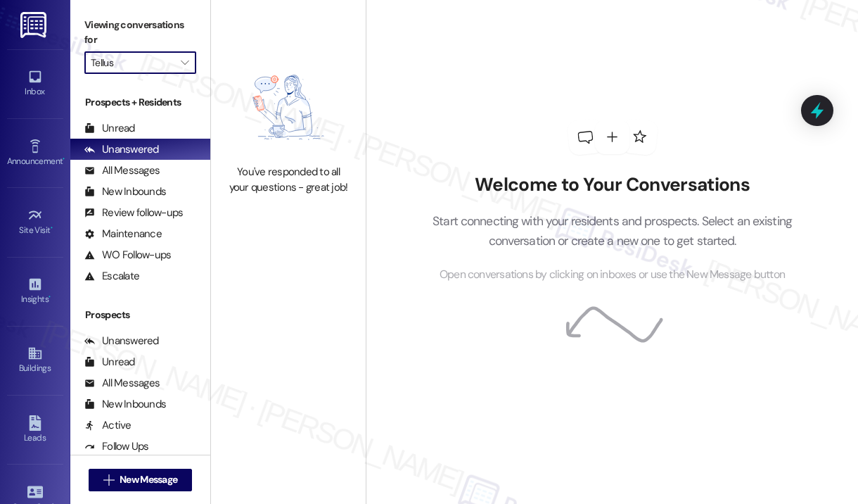
click at [173, 65] on input "Tellus" at bounding box center [132, 62] width 83 height 23
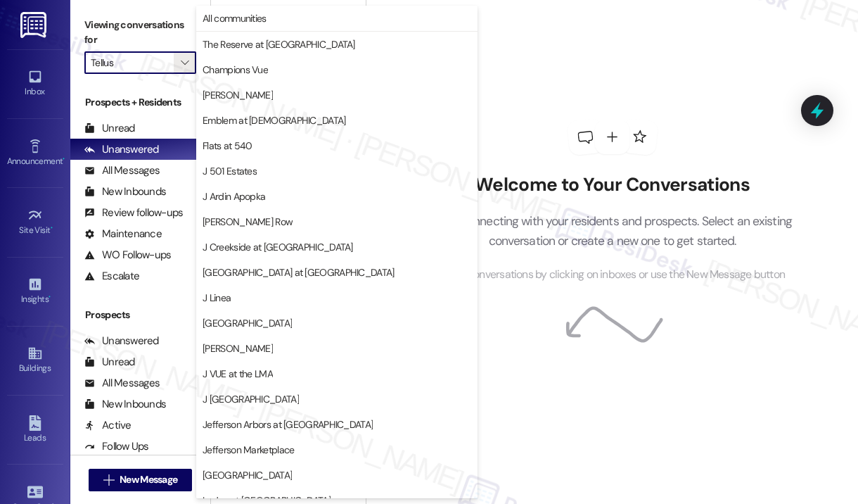
scroll to position [217, 0]
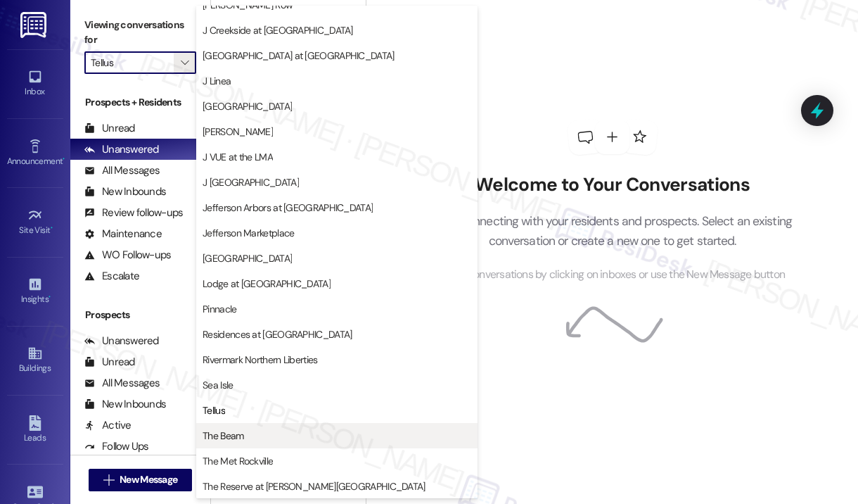
click at [230, 435] on span "The Beam" at bounding box center [223, 435] width 41 height 14
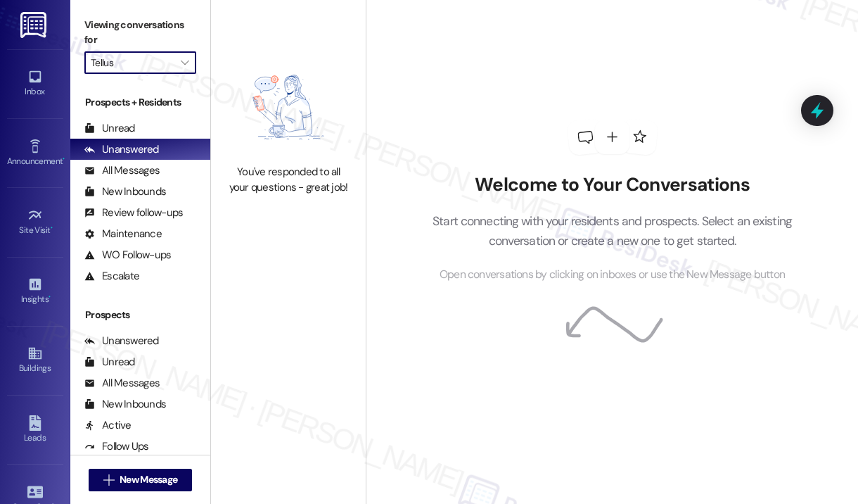
type input "The Beam"
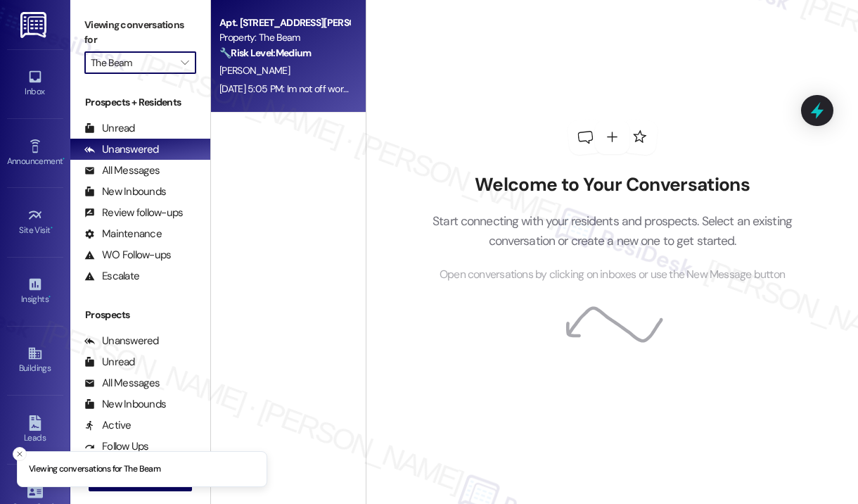
click at [270, 96] on div "[DATE] 5:05 PM: Im not off work yet but hope code works [DATE] 5:05 PM: Im not …" at bounding box center [284, 89] width 133 height 18
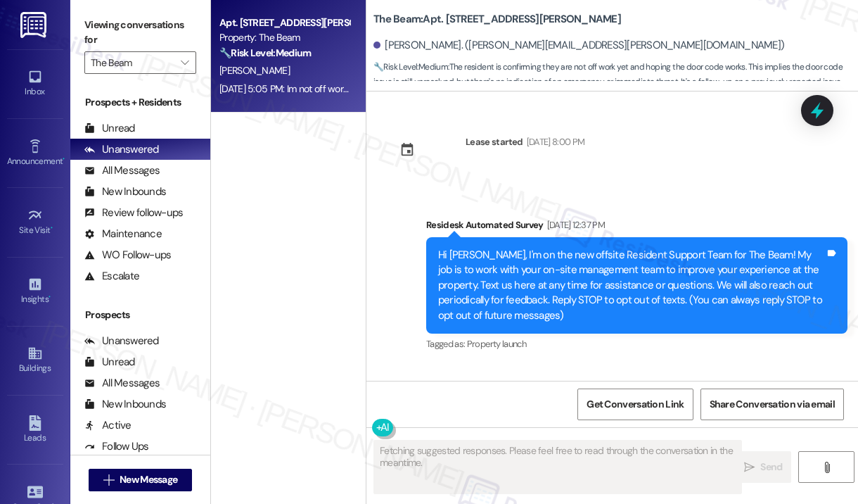
scroll to position [35686, 0]
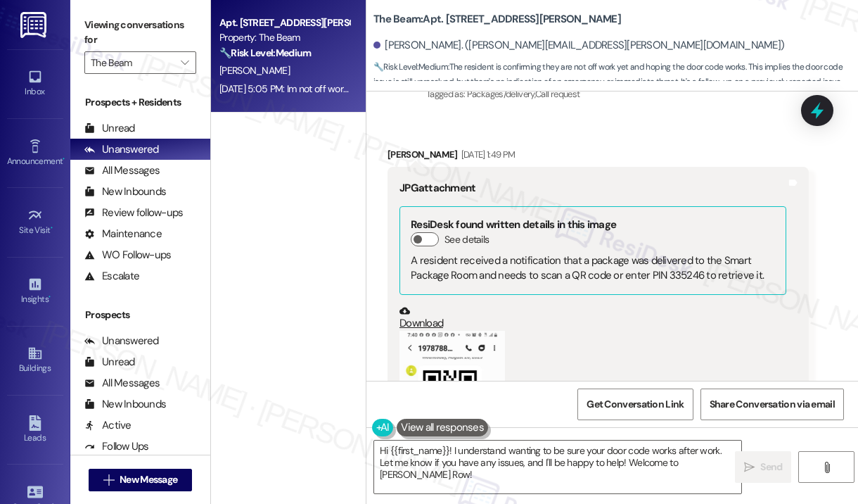
scroll to position [33084, 0]
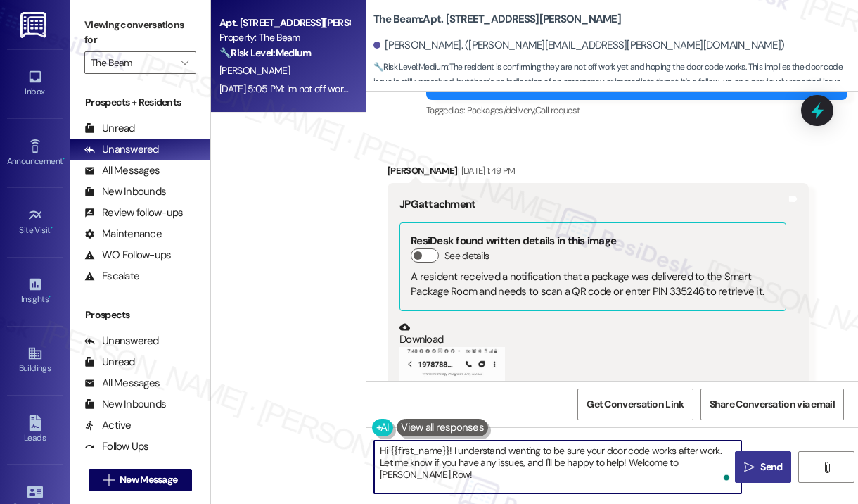
drag, startPoint x: 454, startPoint y: 449, endPoint x: 741, endPoint y: 473, distance: 287.9
click at [741, 473] on div "Hi {{first_name}}! I understand wanting to be sure your door code works after w…" at bounding box center [612, 479] width 492 height 105
paste textarea "Were you able to retrieve your package, or do you still need help with this?"
type textarea "Hi {{first_name}}! Were you able to retrieve your package, or do you still need…"
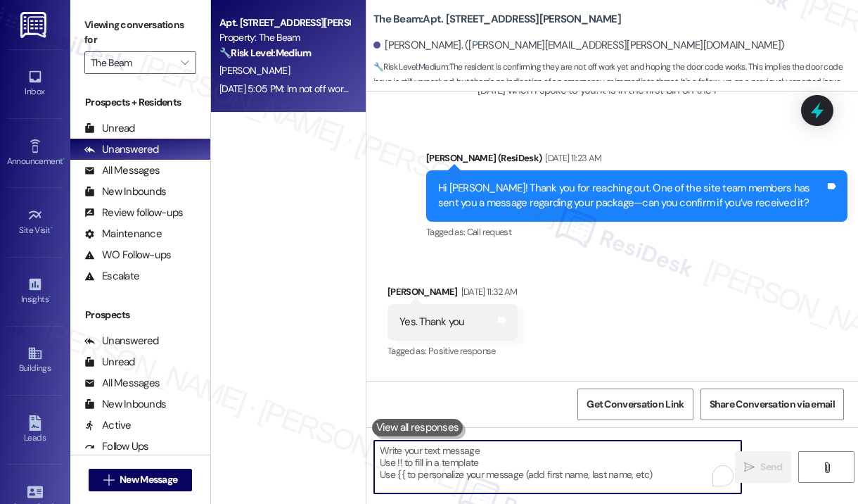
scroll to position [35784, 0]
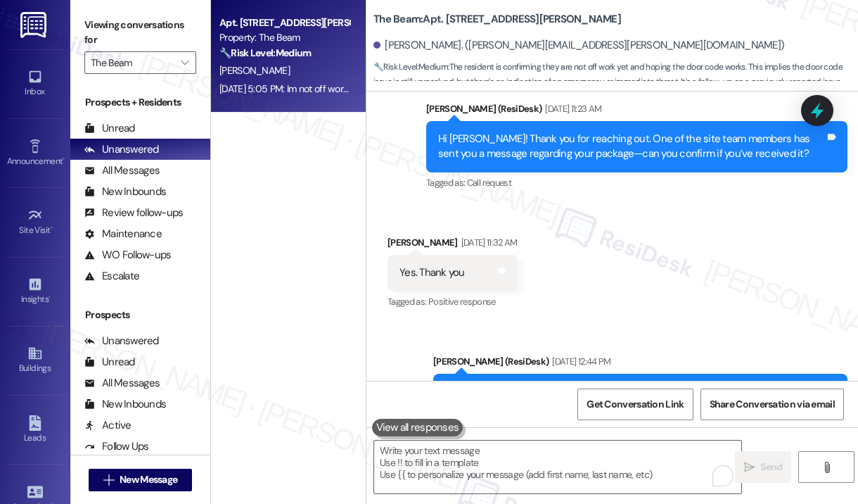
click at [315, 283] on div "Apt. [STREET_ADDRESS][PERSON_NAME] Property: The Beam 🔧 Risk Level: Medium The …" at bounding box center [288, 202] width 155 height 404
click at [181, 58] on icon "" at bounding box center [185, 62] width 8 height 11
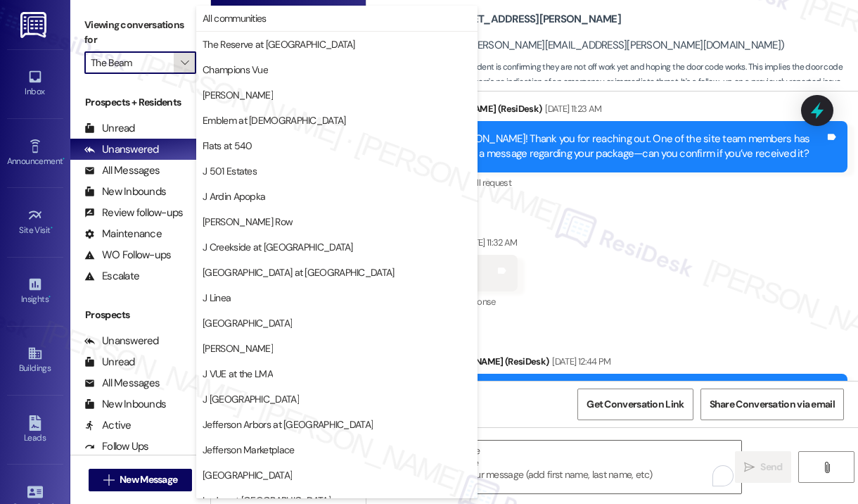
scroll to position [217, 0]
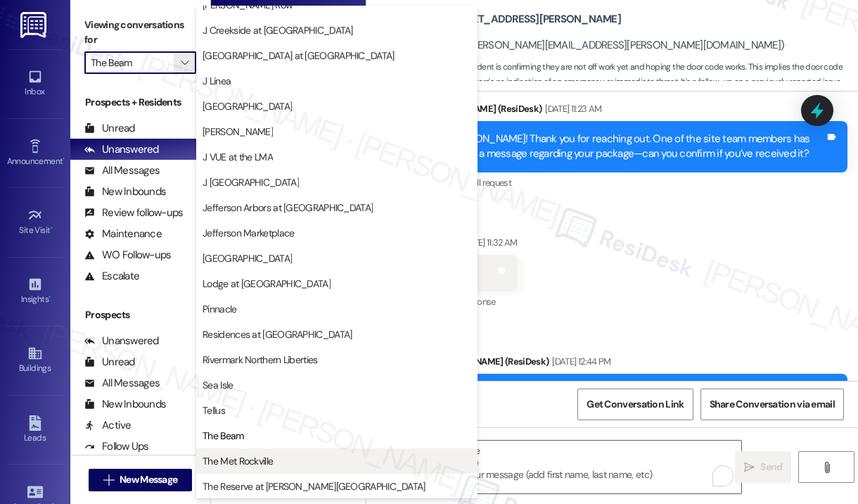
click at [253, 454] on span "The Met Rockville" at bounding box center [238, 461] width 70 height 14
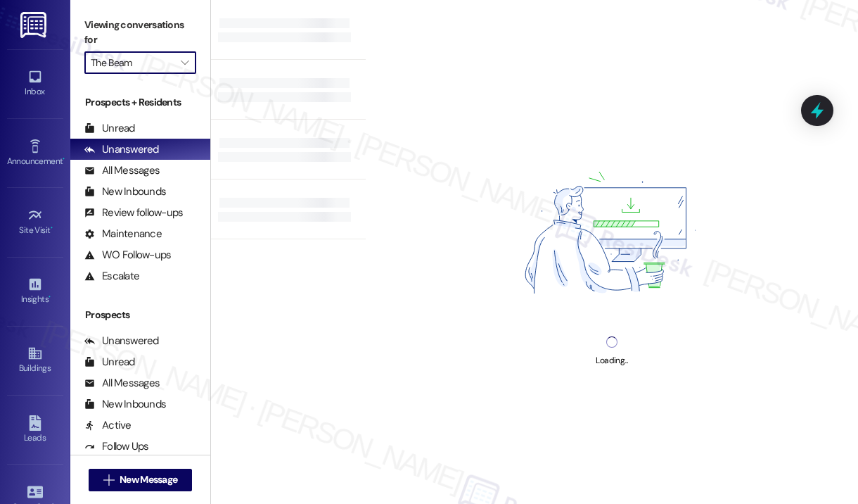
type input "The Met Rockville"
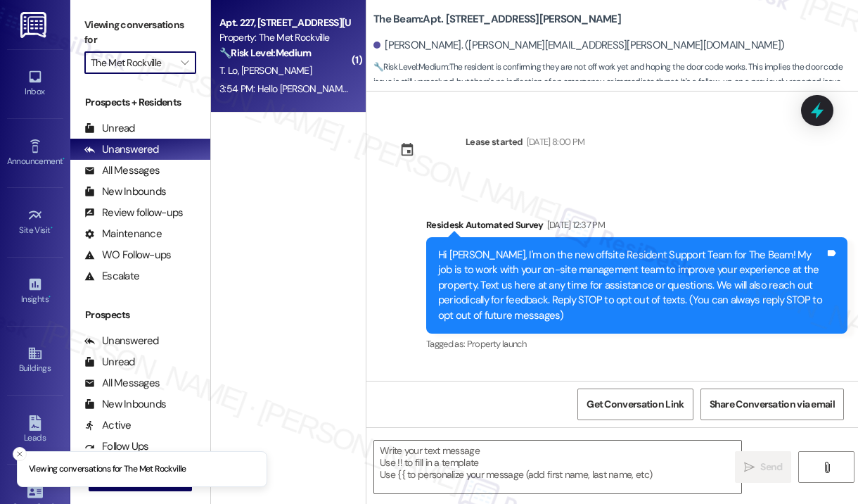
click at [314, 93] on div "3:54 PM: Hello [PERSON_NAME], I am on a trip, so I won't be able to pick up a p…" at bounding box center [824, 88] width 1211 height 13
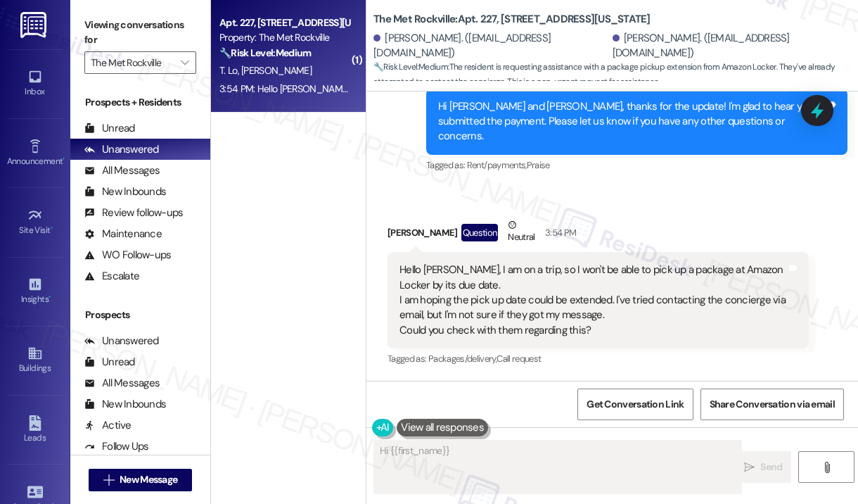
scroll to position [1173, 0]
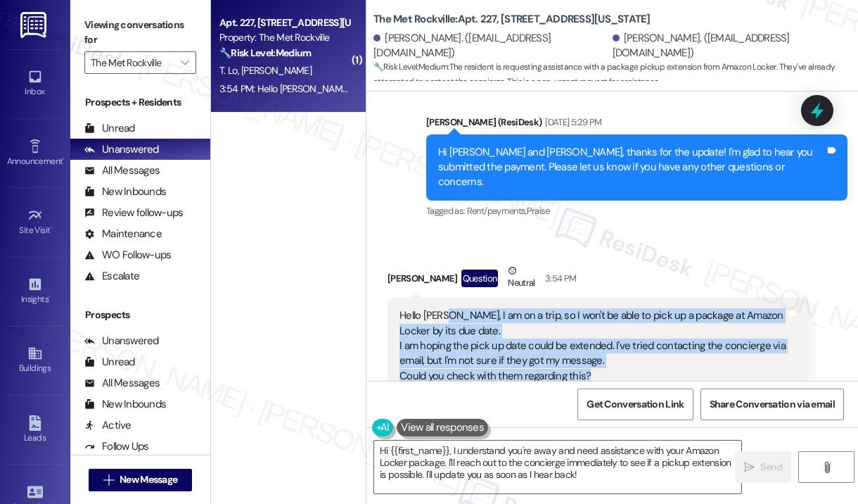
drag, startPoint x: 600, startPoint y: 335, endPoint x: 442, endPoint y: 274, distance: 169.9
click at [442, 308] on div "Hello [PERSON_NAME], I am on a trip, so I won't be able to pick up a package at…" at bounding box center [592, 345] width 387 height 75
copy div "I am on a trip, so I won't be able to pick up a package at Amazon Locker by its…"
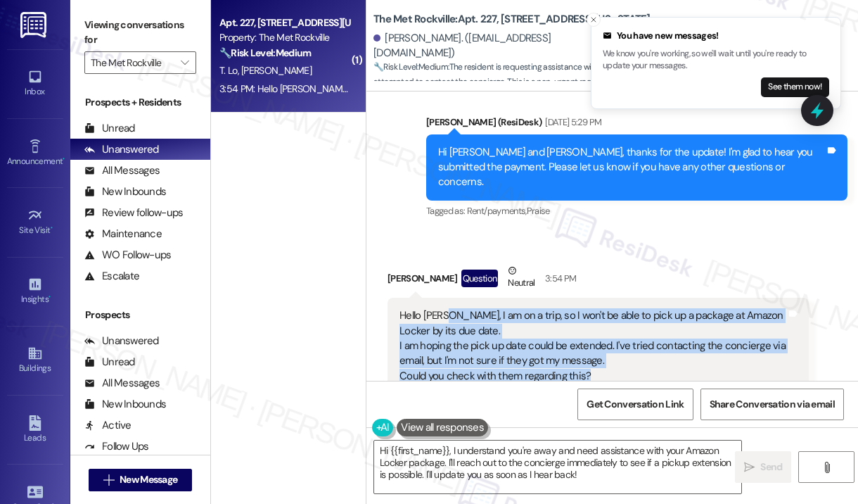
copy div "I am on a trip, so I won't be able to pick up a package at Amazon Locker by its…"
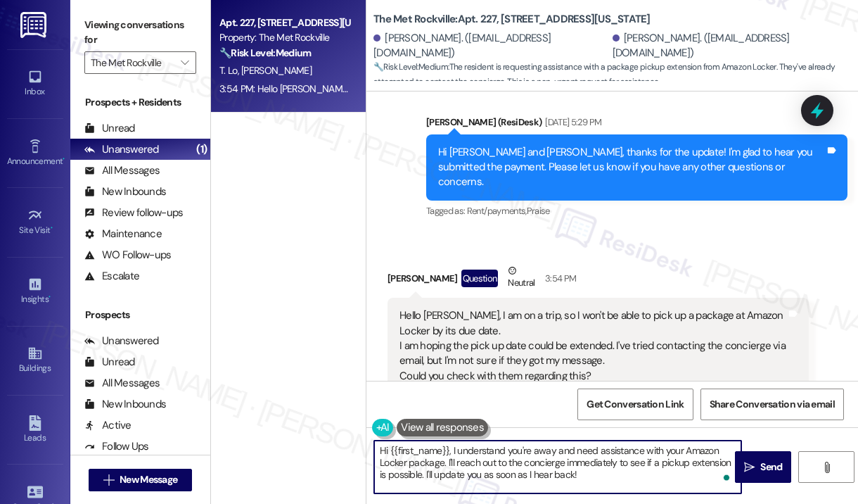
drag, startPoint x: 605, startPoint y: 476, endPoint x: 492, endPoint y: 486, distance: 113.6
click at [453, 449] on textarea "Hi {{first_name}}, I understand you're away and need assistance with your Amazo…" at bounding box center [557, 466] width 367 height 53
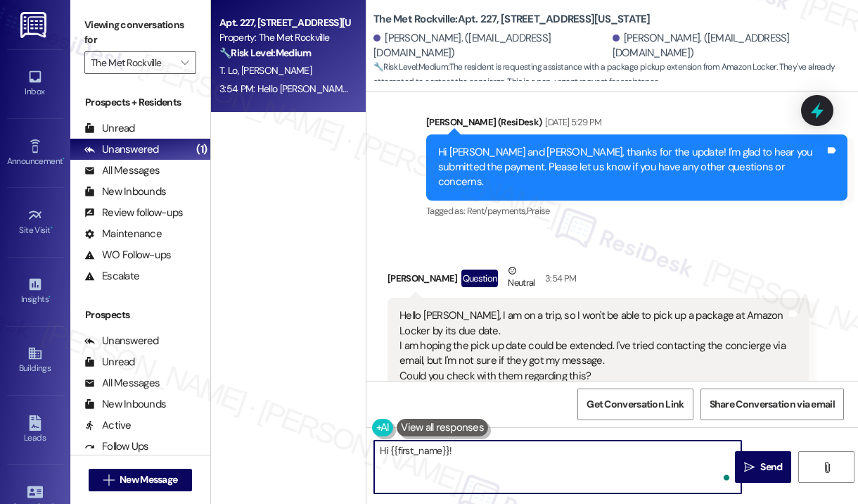
paste textarea "Thank you for reaching out. Since you mentioned you’re away on a trip and unabl…"
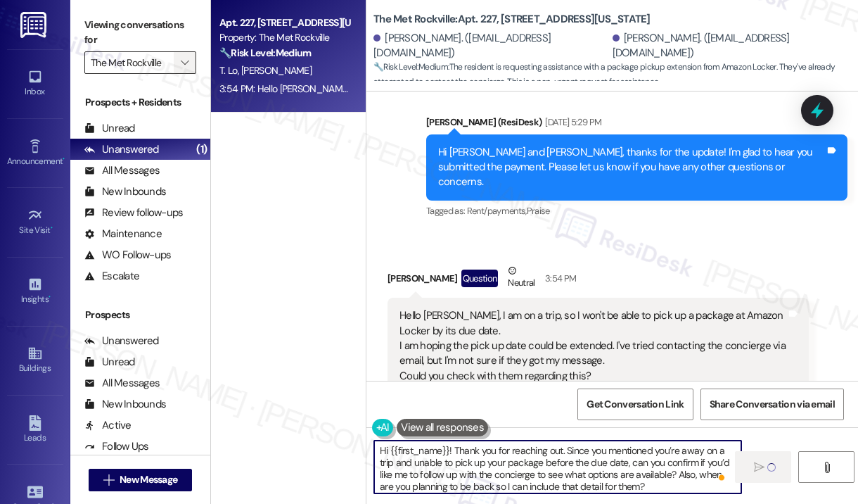
type textarea "Hi {{first_name}}! Thank you for reaching out. Since you mentioned you’re away …"
click at [188, 62] on icon "" at bounding box center [185, 62] width 8 height 11
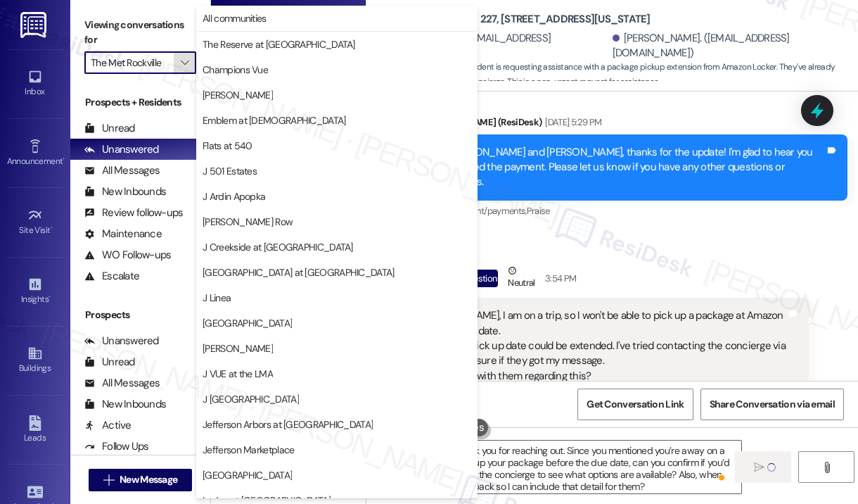
scroll to position [217, 0]
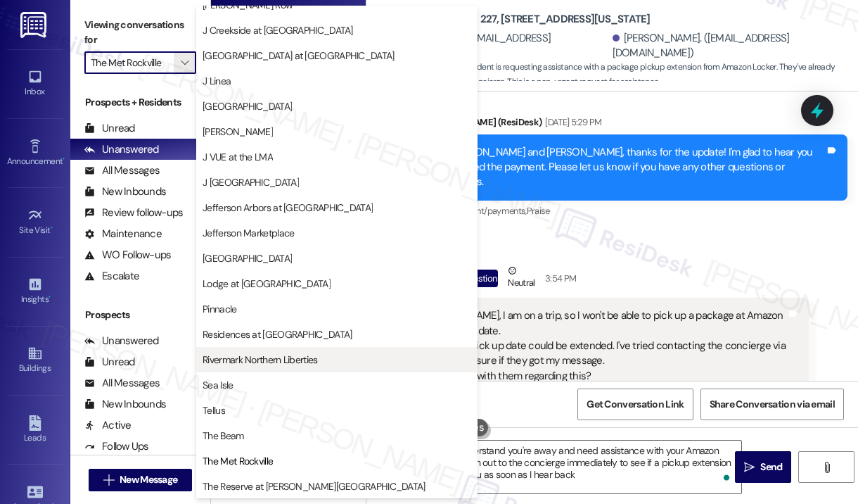
type textarea "Hi {{first_name}}, I understand you're away and need assistance with your Amazo…"
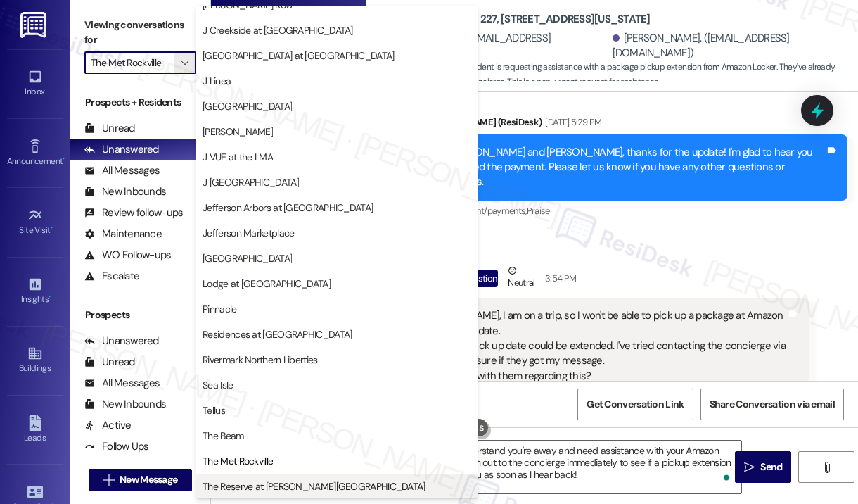
click at [275, 482] on span "The Reserve at [PERSON_NAME][GEOGRAPHIC_DATA]" at bounding box center [314, 486] width 223 height 14
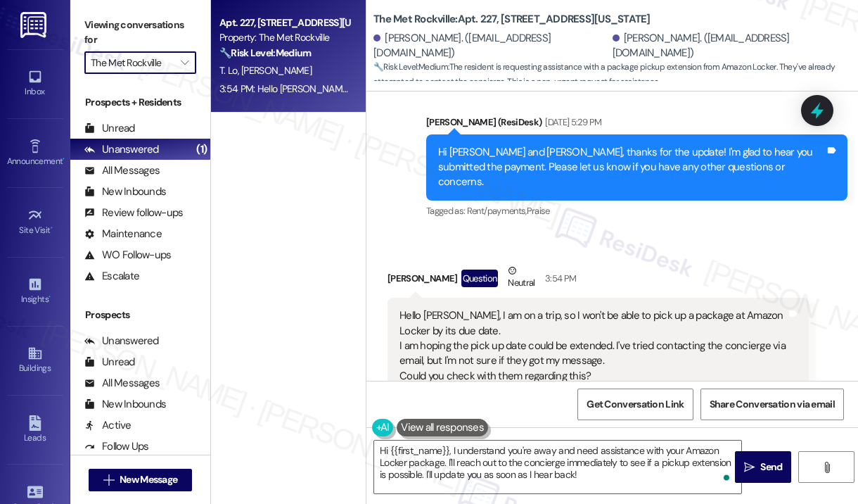
type input "The Reserve at [PERSON_NAME][GEOGRAPHIC_DATA]"
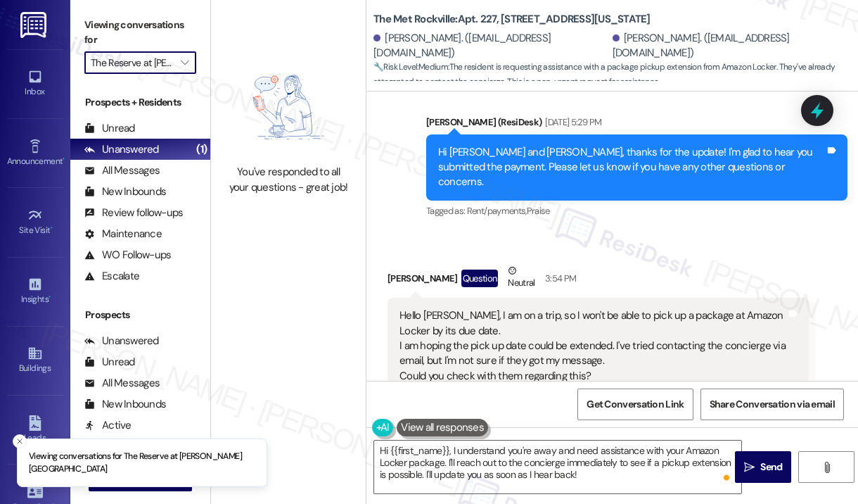
click at [302, 255] on div "You've responded to all your questions - great job!" at bounding box center [288, 252] width 155 height 504
